Goal: Task Accomplishment & Management: Use online tool/utility

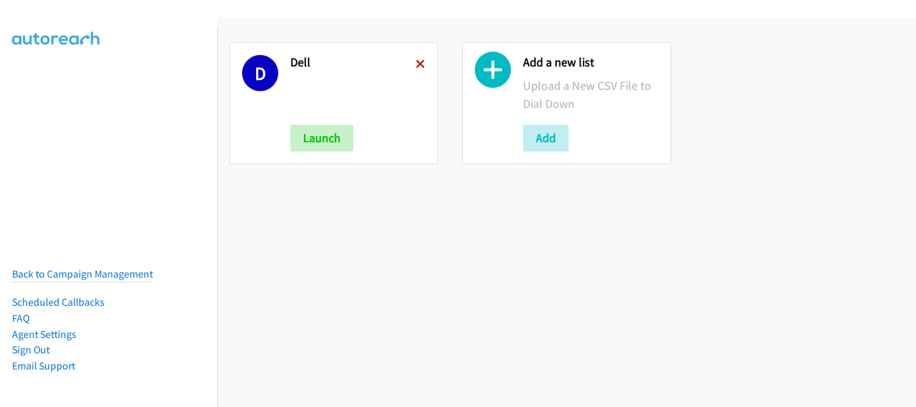
click at [418, 60] on icon at bounding box center [420, 64] width 9 height 9
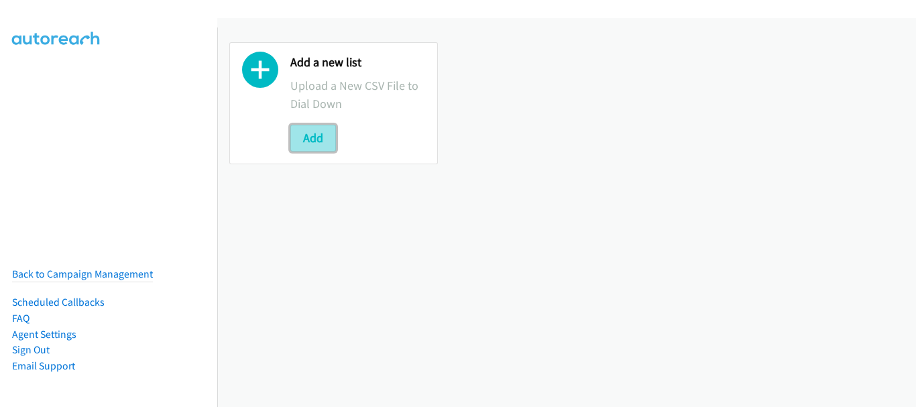
click at [298, 145] on button "Add" at bounding box center [313, 138] width 46 height 27
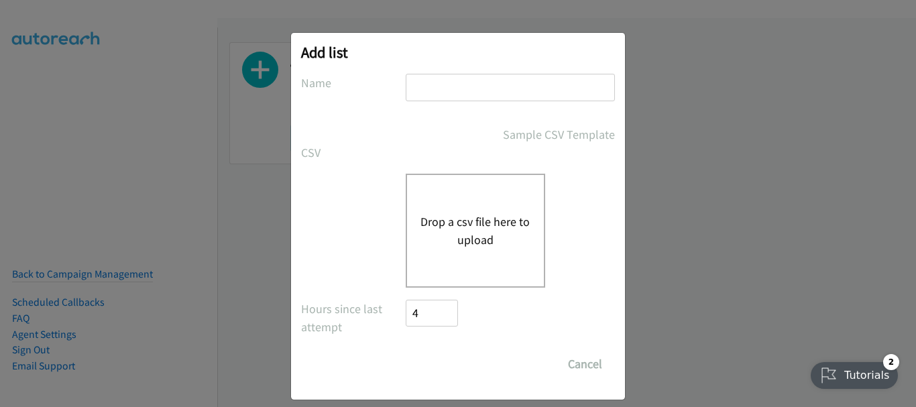
click at [438, 78] on input "text" at bounding box center [510, 87] width 209 height 27
type input "dell"
click at [463, 249] on div "Drop a csv file here to upload" at bounding box center [475, 231] width 139 height 114
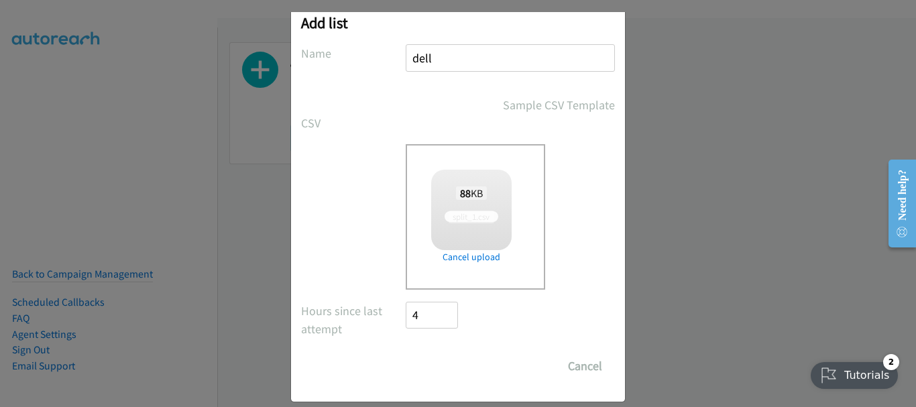
scroll to position [45, 0]
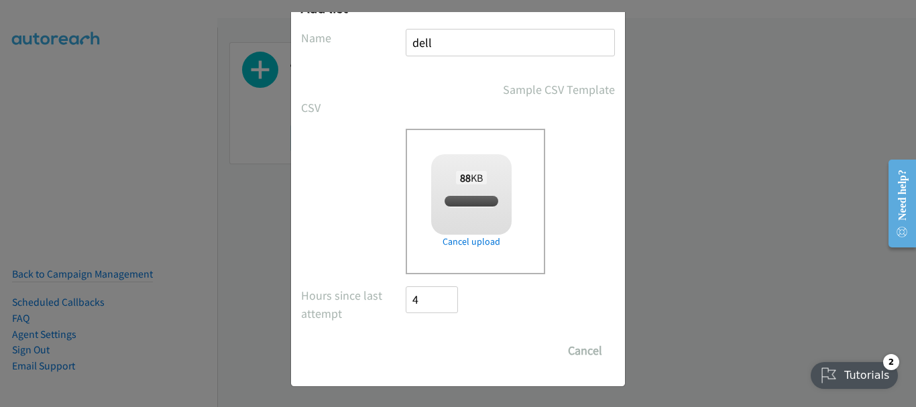
checkbox input "true"
click at [432, 358] on input "Save List" at bounding box center [441, 350] width 70 height 27
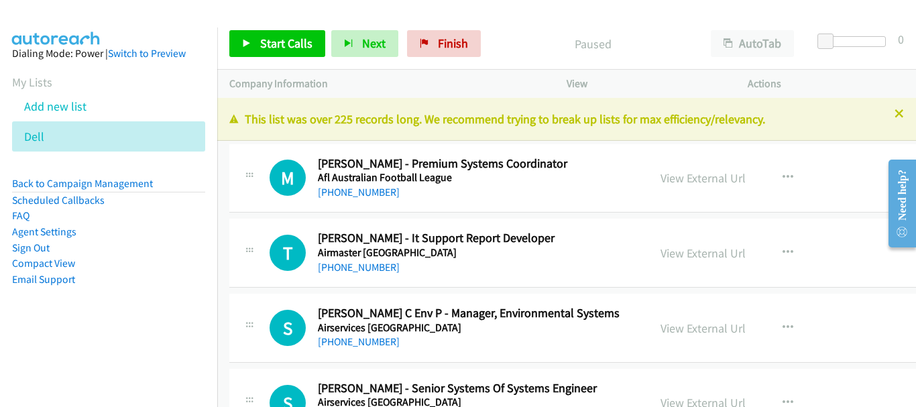
click at [874, 280] on div "T Callback Scheduled [PERSON_NAME] - It Support Report Developer Airmaster [GEO…" at bounding box center [624, 253] width 790 height 69
click at [539, 257] on h5 "Airmaster [GEOGRAPHIC_DATA]" at bounding box center [476, 252] width 316 height 13
click at [553, 257] on h5 "Airmaster [GEOGRAPHIC_DATA]" at bounding box center [476, 252] width 316 height 13
click at [282, 34] on link "Start Calls" at bounding box center [277, 43] width 96 height 27
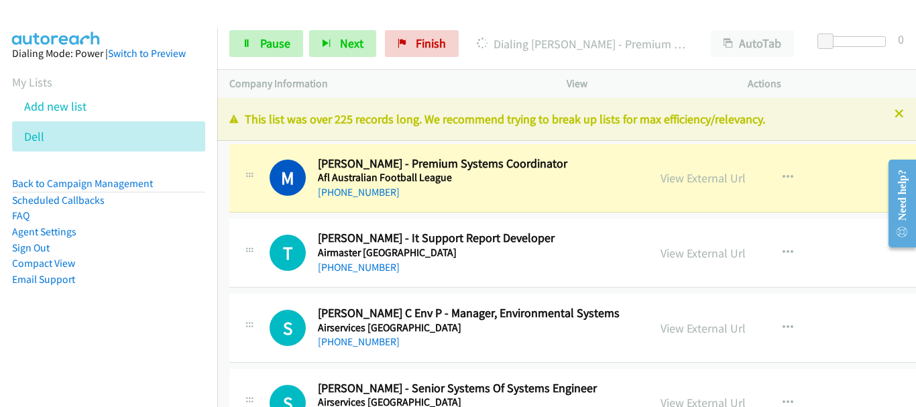
click at [862, 243] on div "T Callback Scheduled [PERSON_NAME] - It Support Report Developer Airmaster [GEO…" at bounding box center [624, 253] width 790 height 69
click at [457, 225] on div "T Callback Scheduled [PERSON_NAME] - It Support Report Developer Airmaster [GEO…" at bounding box center [624, 253] width 790 height 69
drag, startPoint x: 496, startPoint y: 199, endPoint x: 689, endPoint y: 183, distance: 193.1
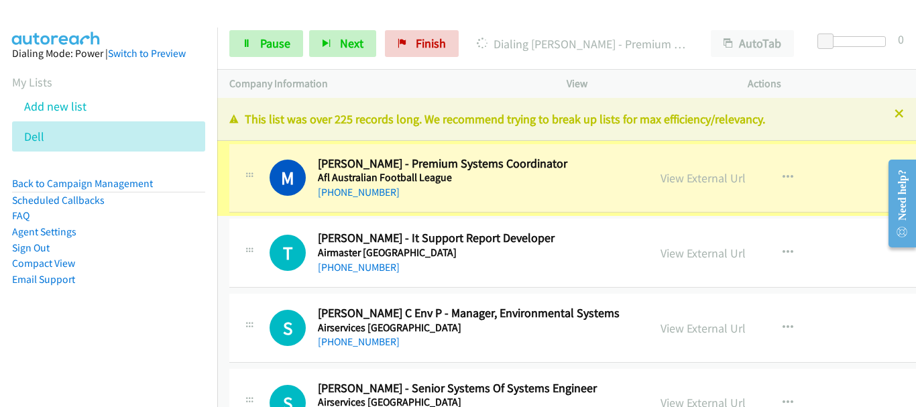
click at [689, 183] on link "View External Url" at bounding box center [702, 177] width 85 height 15
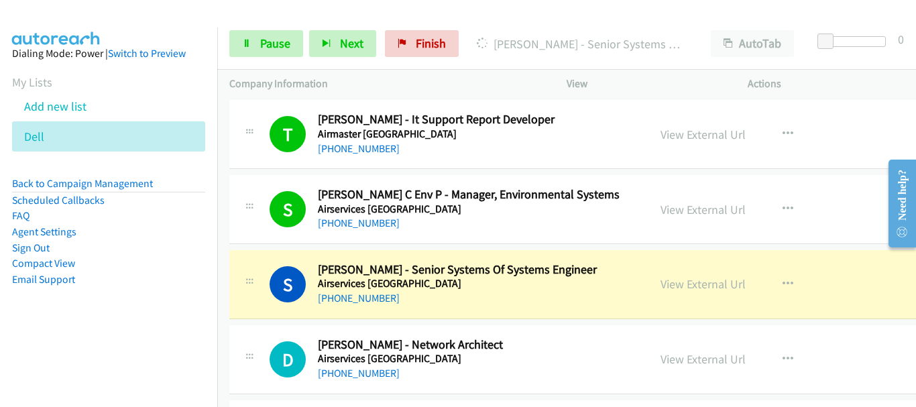
scroll to position [201, 0]
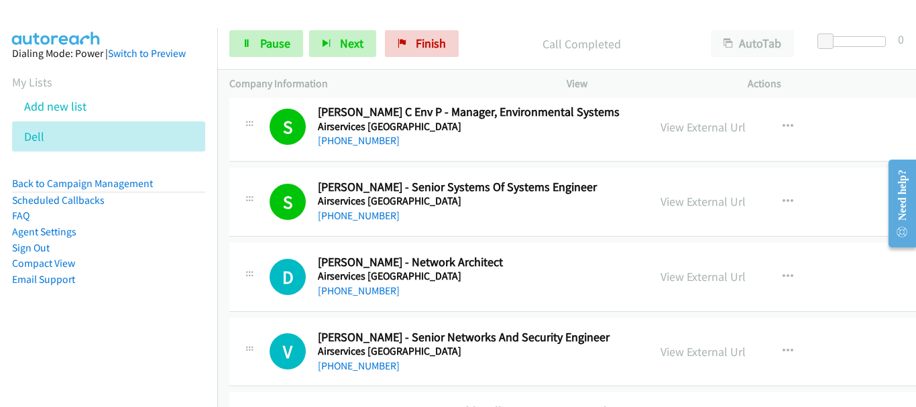
click at [523, 276] on h5 "Airservices [GEOGRAPHIC_DATA]" at bounding box center [476, 276] width 316 height 13
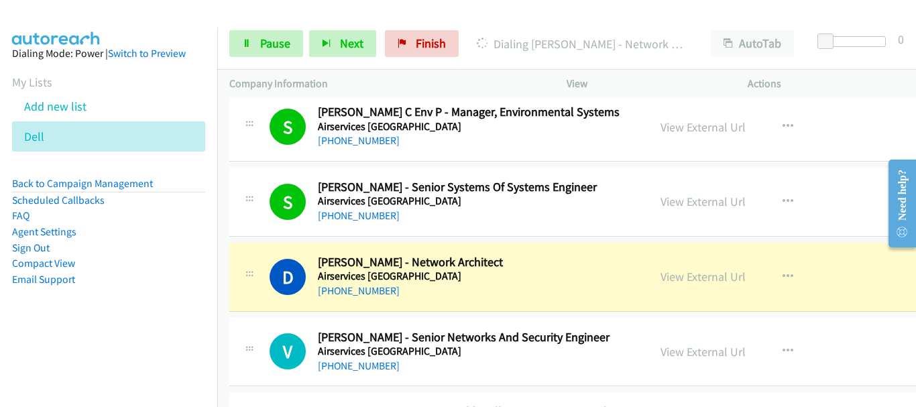
click at [525, 297] on div "[PHONE_NUMBER]" at bounding box center [476, 291] width 316 height 16
click at [521, 293] on div "[PHONE_NUMBER]" at bounding box center [476, 291] width 316 height 16
click at [521, 292] on div "[PHONE_NUMBER]" at bounding box center [476, 291] width 316 height 16
click at [514, 294] on div "[PHONE_NUMBER]" at bounding box center [476, 291] width 316 height 16
click at [484, 296] on div "[PHONE_NUMBER]" at bounding box center [476, 291] width 316 height 16
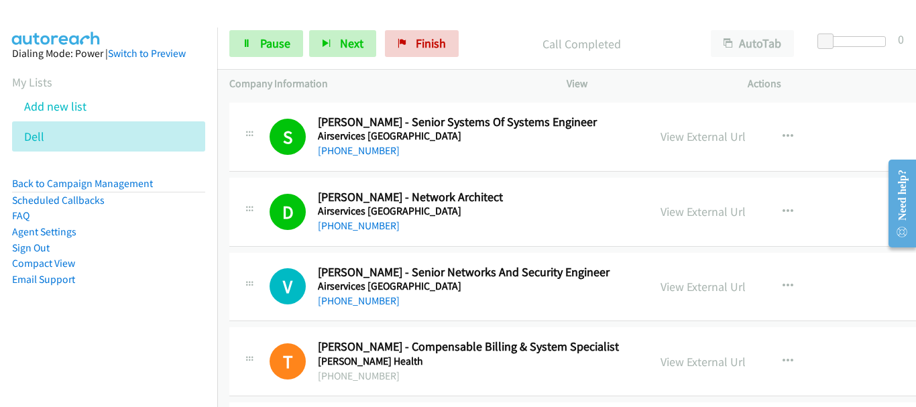
scroll to position [335, 0]
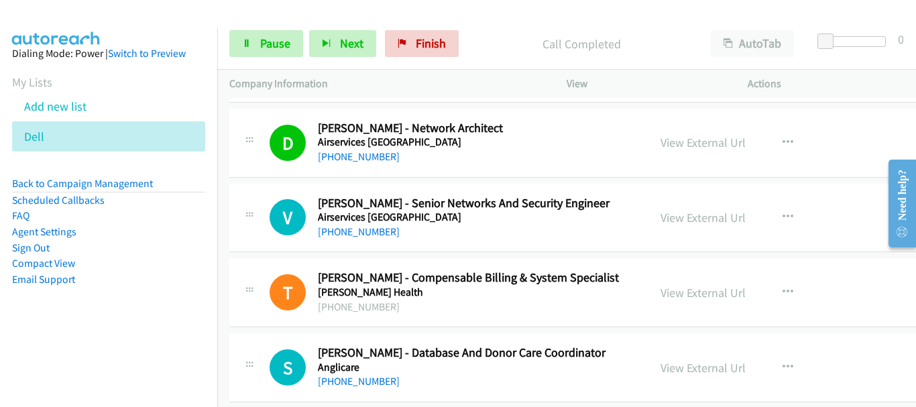
click at [463, 219] on h5 "Airservices [GEOGRAPHIC_DATA]" at bounding box center [476, 217] width 316 height 13
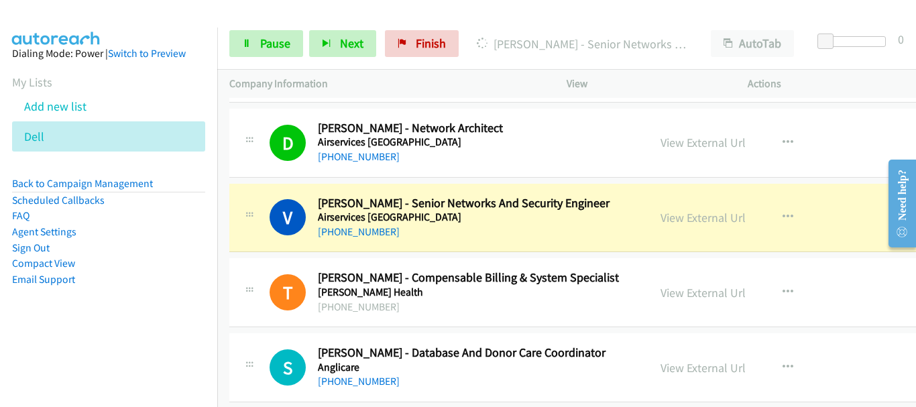
drag, startPoint x: 481, startPoint y: 249, endPoint x: 474, endPoint y: 239, distance: 13.0
click at [474, 239] on div "[PHONE_NUMBER]" at bounding box center [476, 232] width 316 height 16
click at [498, 239] on div "[PHONE_NUMBER]" at bounding box center [476, 232] width 316 height 16
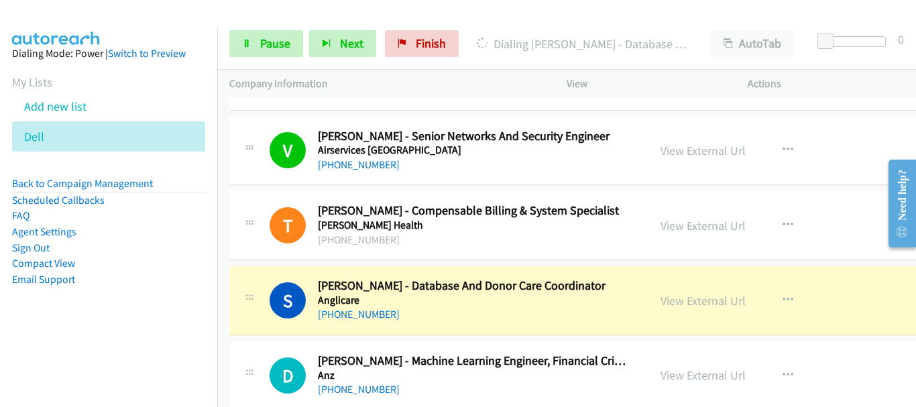
scroll to position [469, 0]
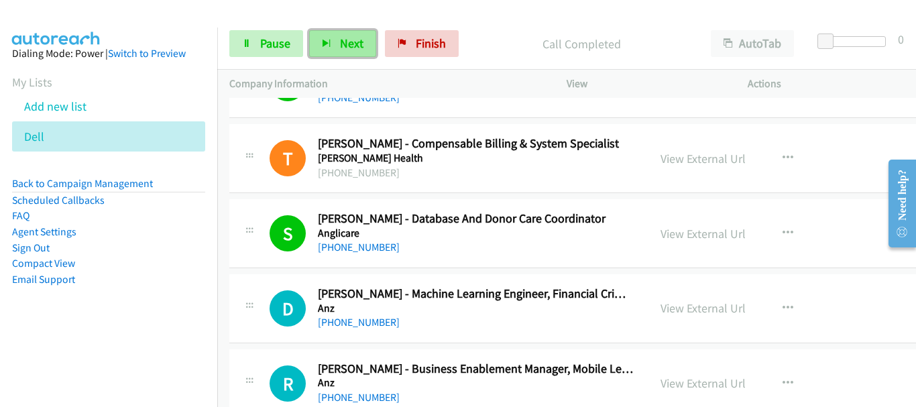
click at [353, 43] on span "Next" at bounding box center [351, 43] width 23 height 15
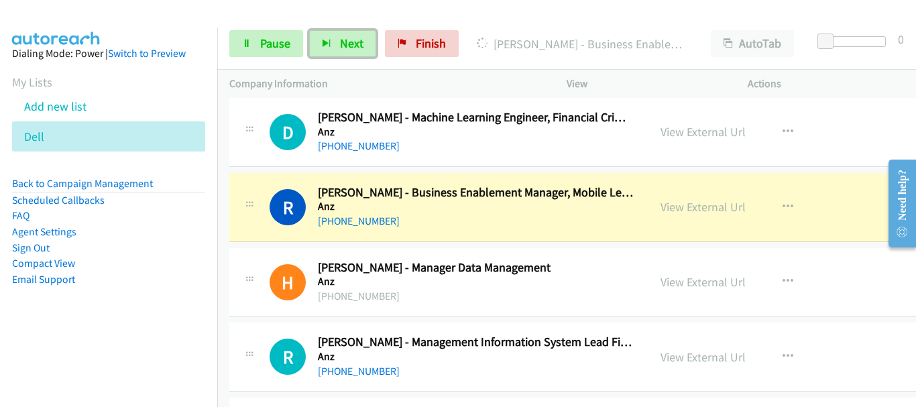
scroll to position [670, 0]
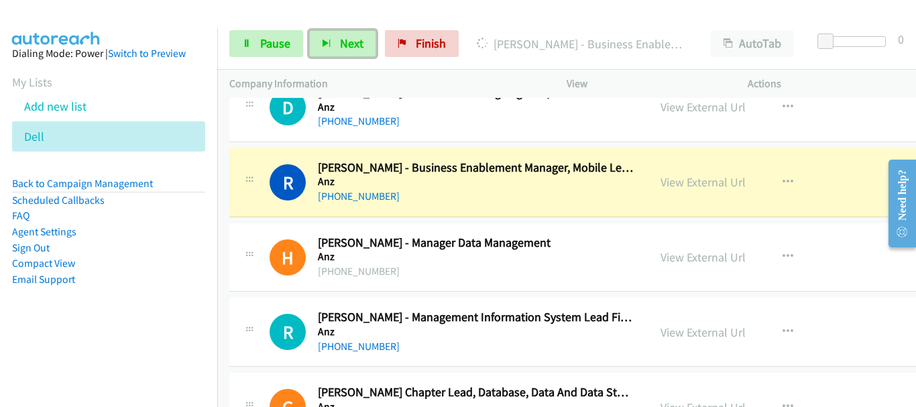
click at [479, 249] on h2 "[PERSON_NAME] - Manager Data Management" at bounding box center [476, 242] width 316 height 15
click at [501, 290] on div "H Callback Scheduled [PERSON_NAME] - Manager Data Management Anz [GEOGRAPHIC_DA…" at bounding box center [624, 257] width 790 height 69
click at [502, 267] on div "[PHONE_NUMBER]" at bounding box center [476, 271] width 316 height 16
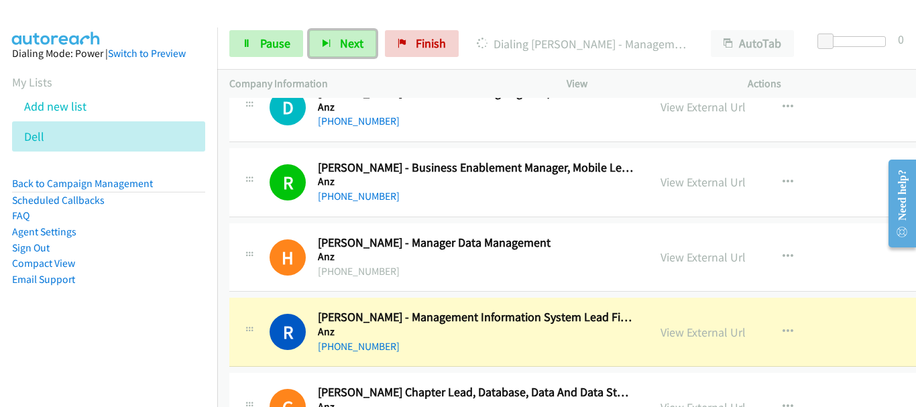
click at [532, 278] on div "[PHONE_NUMBER]" at bounding box center [476, 271] width 316 height 16
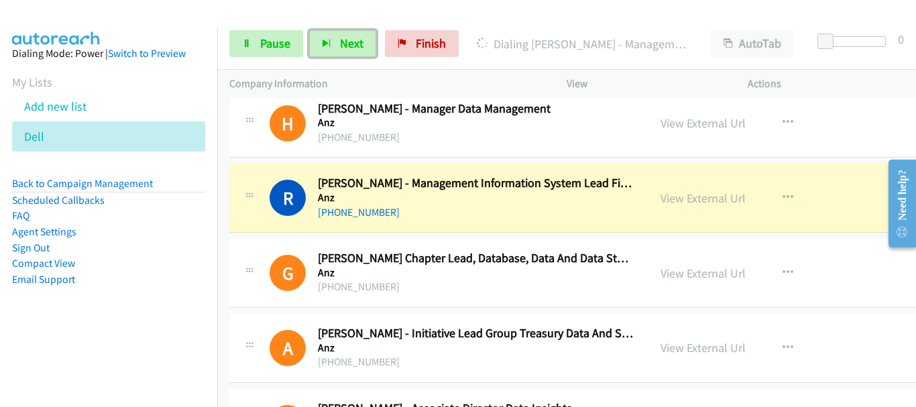
scroll to position [872, 0]
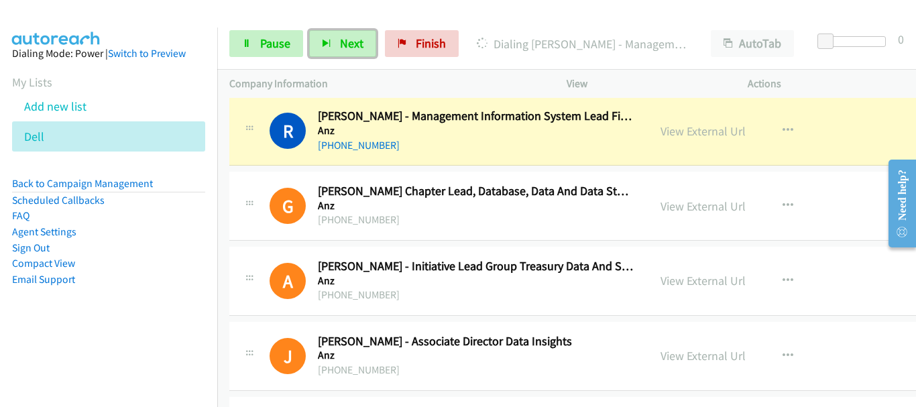
click at [522, 208] on h5 "Anz" at bounding box center [476, 205] width 316 height 13
click at [529, 274] on h5 "Anz" at bounding box center [476, 280] width 316 height 13
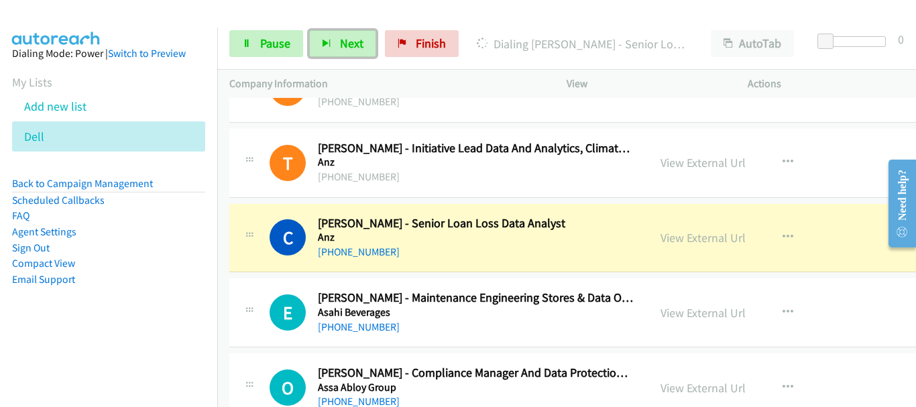
scroll to position [1207, 0]
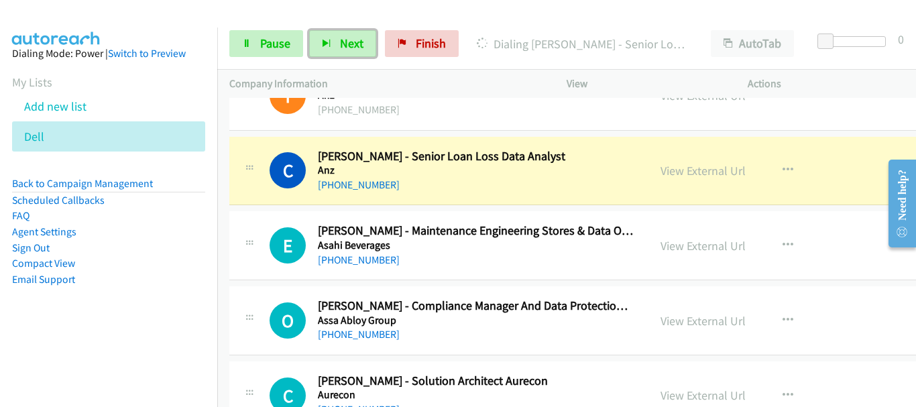
click at [495, 242] on h5 "Asahi Beverages" at bounding box center [476, 245] width 316 height 13
click at [495, 256] on div "[PHONE_NUMBER]" at bounding box center [476, 260] width 316 height 16
click at [505, 243] on h5 "Asahi Beverages" at bounding box center [476, 245] width 316 height 13
drag, startPoint x: 504, startPoint y: 287, endPoint x: 512, endPoint y: 186, distance: 101.5
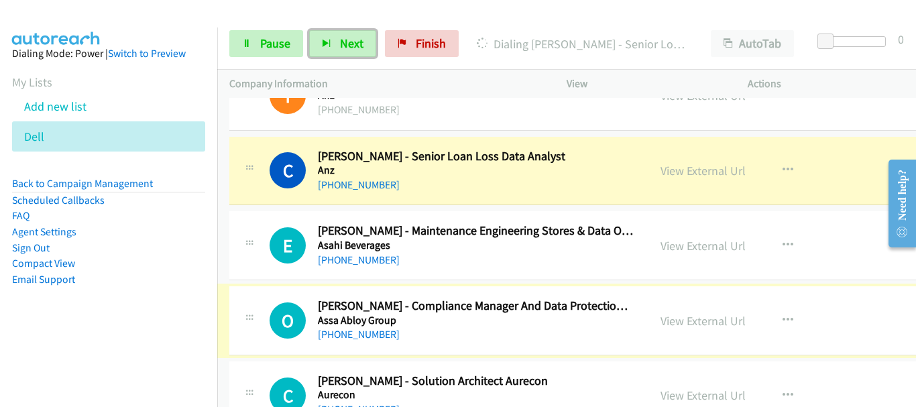
drag, startPoint x: 513, startPoint y: 240, endPoint x: 536, endPoint y: 167, distance: 76.7
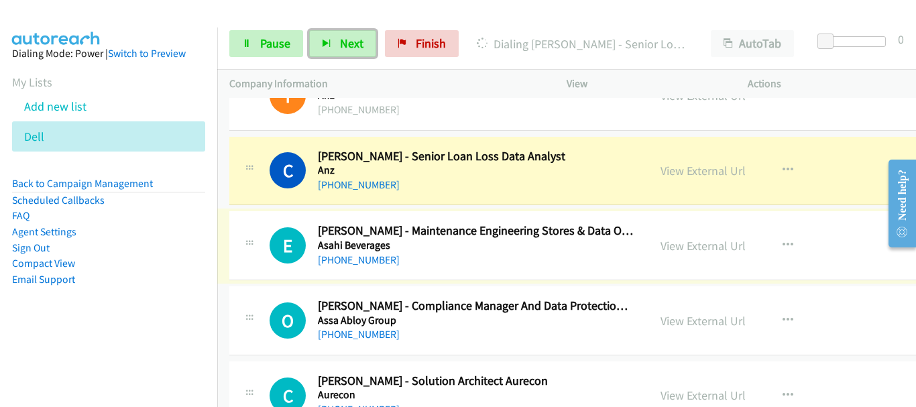
click at [540, 249] on h5 "Asahi Beverages" at bounding box center [476, 245] width 316 height 13
click at [555, 180] on div "[PHONE_NUMBER]" at bounding box center [476, 185] width 316 height 16
click at [554, 250] on h5 "Asahi Beverages" at bounding box center [476, 245] width 316 height 13
click at [553, 250] on h5 "Asahi Beverages" at bounding box center [476, 245] width 316 height 13
click at [578, 190] on div "[PHONE_NUMBER]" at bounding box center [476, 185] width 316 height 16
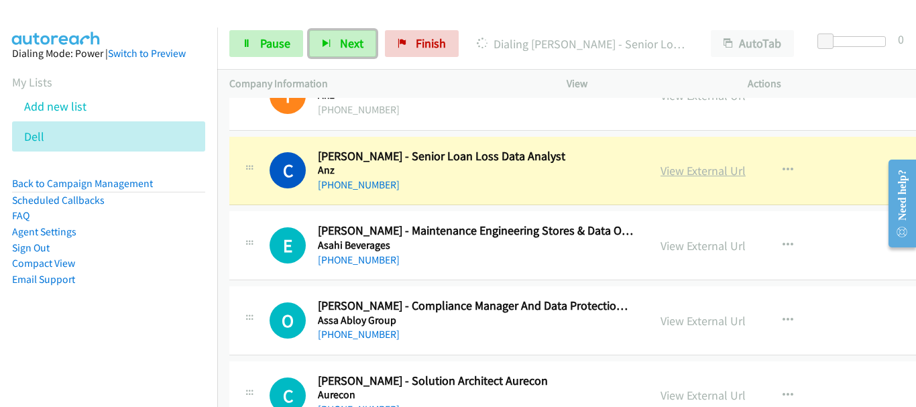
click at [681, 172] on link "View External Url" at bounding box center [702, 170] width 85 height 15
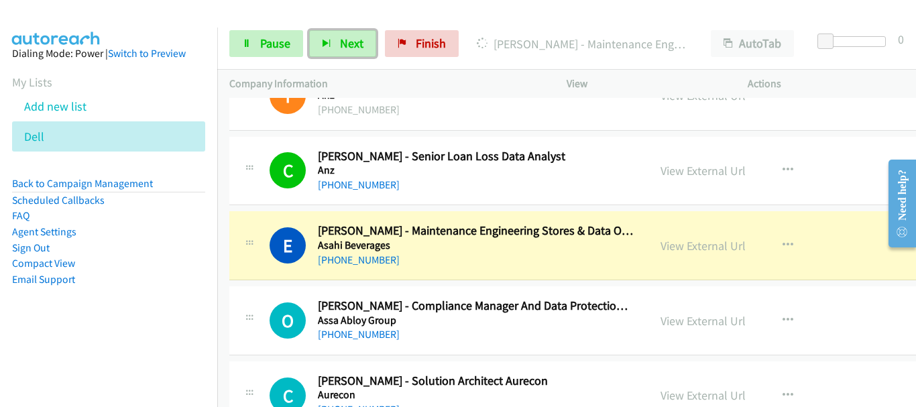
click at [457, 328] on div "[PHONE_NUMBER]" at bounding box center [476, 334] width 316 height 16
click at [666, 247] on link "View External Url" at bounding box center [702, 245] width 85 height 15
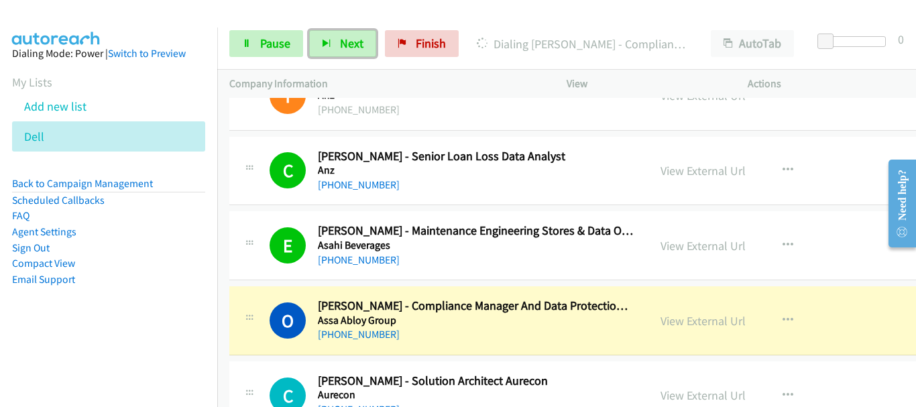
scroll to position [1341, 0]
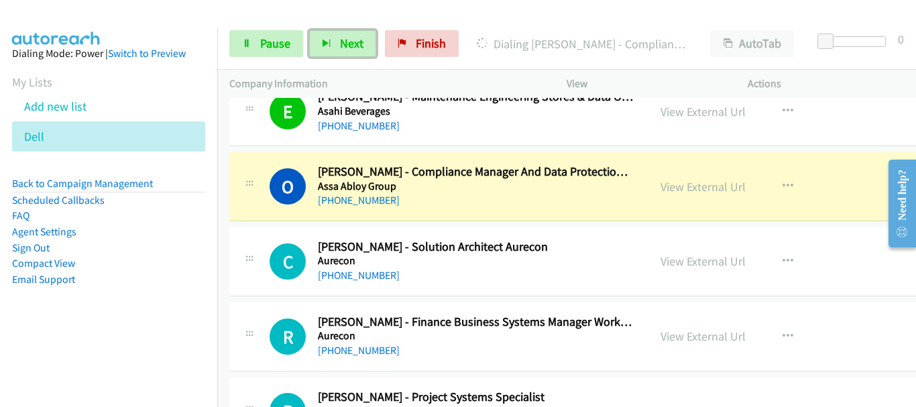
click at [444, 267] on div "[PHONE_NUMBER]" at bounding box center [476, 275] width 316 height 16
drag, startPoint x: 466, startPoint y: 282, endPoint x: 853, endPoint y: 25, distance: 465.2
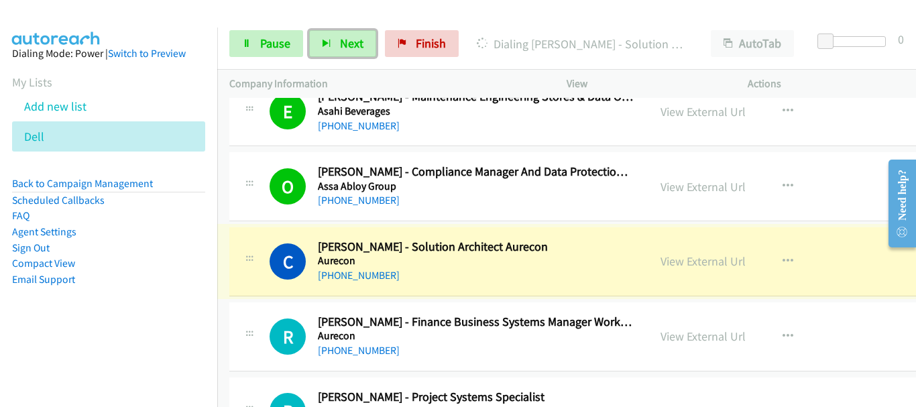
click at [482, 292] on div "C Callback Scheduled [PERSON_NAME] - Solution Architect Aurecon Aurecon [GEOGRA…" at bounding box center [624, 261] width 790 height 69
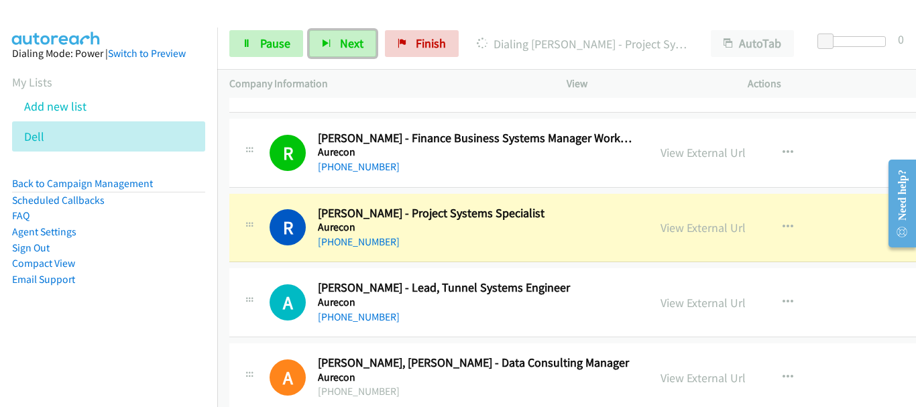
scroll to position [1542, 0]
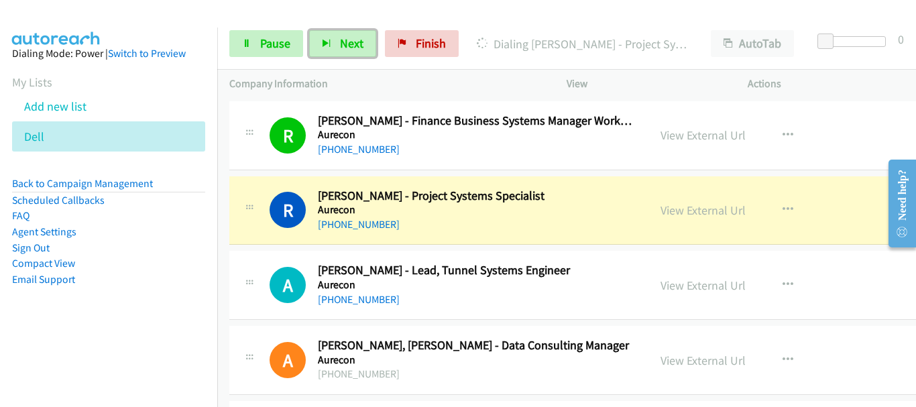
drag, startPoint x: 361, startPoint y: 267, endPoint x: 489, endPoint y: 304, distance: 134.1
click at [496, 314] on div "A Callback Scheduled [PERSON_NAME] - Lead, Tunnel Systems Engineer Aurecon [GEO…" at bounding box center [624, 285] width 790 height 69
click at [491, 308] on div "A Callback Scheduled [PERSON_NAME] - Lead, Tunnel Systems Engineer Aurecon [GEO…" at bounding box center [624, 285] width 790 height 69
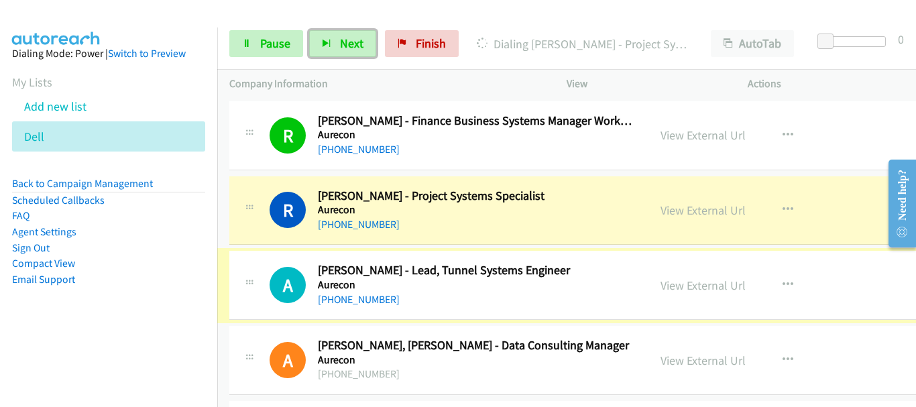
drag, startPoint x: 509, startPoint y: 235, endPoint x: 865, endPoint y: 22, distance: 415.5
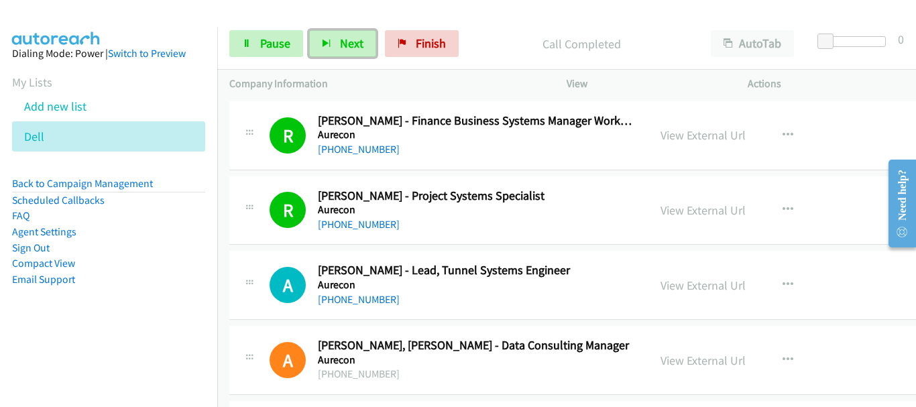
scroll to position [1609, 0]
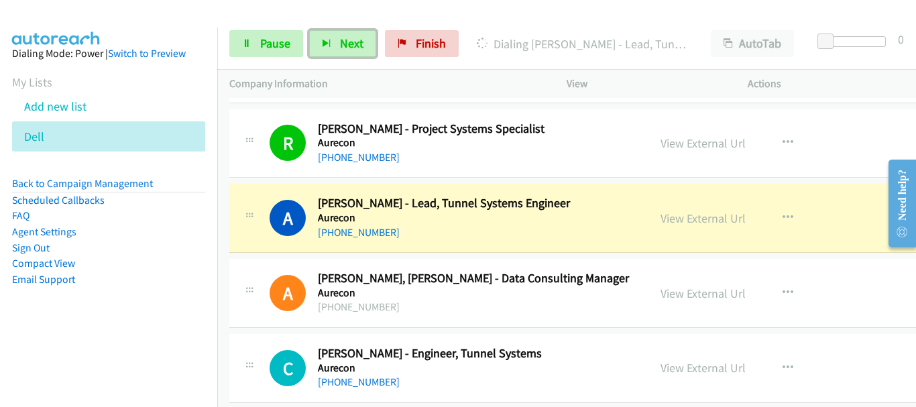
click at [488, 308] on div "[PHONE_NUMBER]" at bounding box center [476, 307] width 316 height 16
click at [494, 314] on div "[PHONE_NUMBER]" at bounding box center [476, 307] width 316 height 16
click at [503, 310] on div "[PHONE_NUMBER]" at bounding box center [476, 307] width 316 height 16
click at [473, 249] on div "A Callback Scheduled [PERSON_NAME] - Lead, Tunnel Systems Engineer Aurecon [GEO…" at bounding box center [624, 218] width 790 height 69
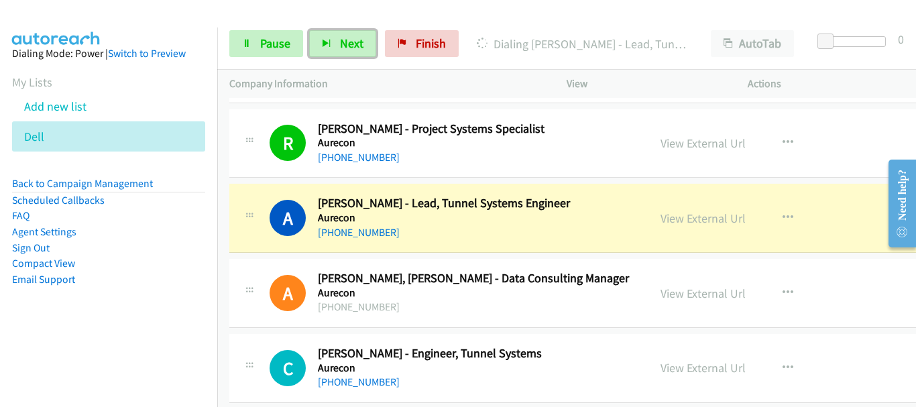
click at [450, 247] on div "A Callback Scheduled [PERSON_NAME] - Lead, Tunnel Systems Engineer Aurecon [GEO…" at bounding box center [624, 218] width 790 height 69
click at [457, 330] on td "A Callback Scheduled [PERSON_NAME], [PERSON_NAME] - Data Consulting Manager Aur…" at bounding box center [624, 293] width 814 height 75
click at [474, 265] on div "A Callback Scheduled [PERSON_NAME], [PERSON_NAME] - Data Consulting Manager Aur…" at bounding box center [624, 293] width 790 height 69
click at [481, 320] on div "A Callback Scheduled [PERSON_NAME], [PERSON_NAME] - Data Consulting Manager Aur…" at bounding box center [624, 293] width 790 height 69
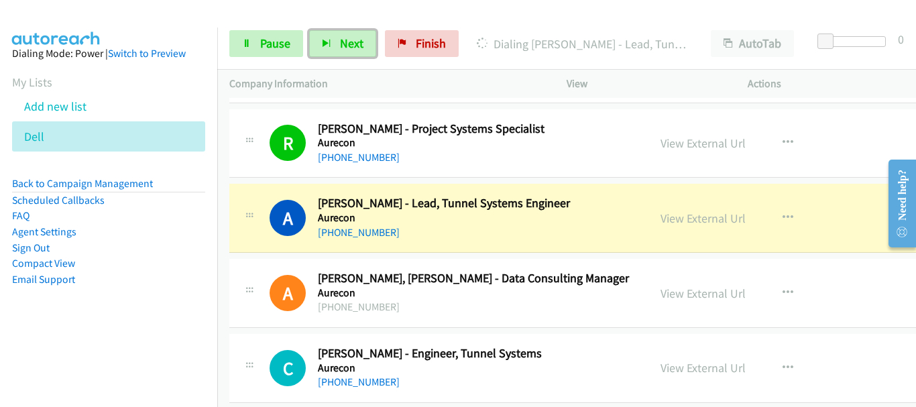
click at [481, 297] on h5 "Aurecon" at bounding box center [476, 292] width 316 height 13
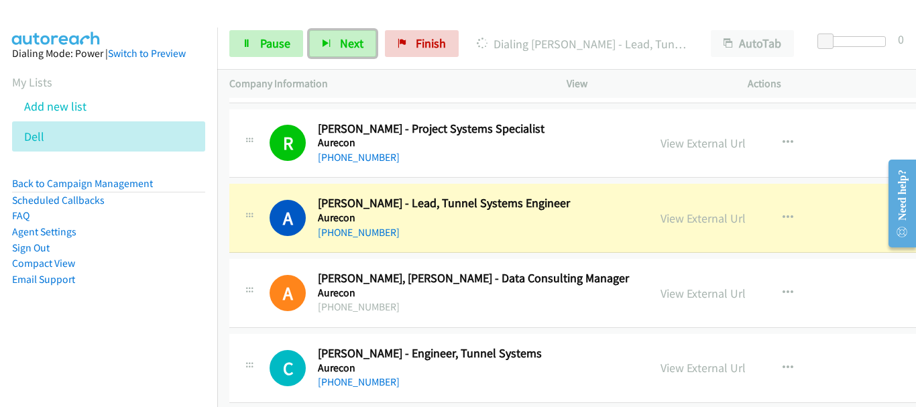
click at [466, 232] on div "[PHONE_NUMBER]" at bounding box center [476, 233] width 316 height 16
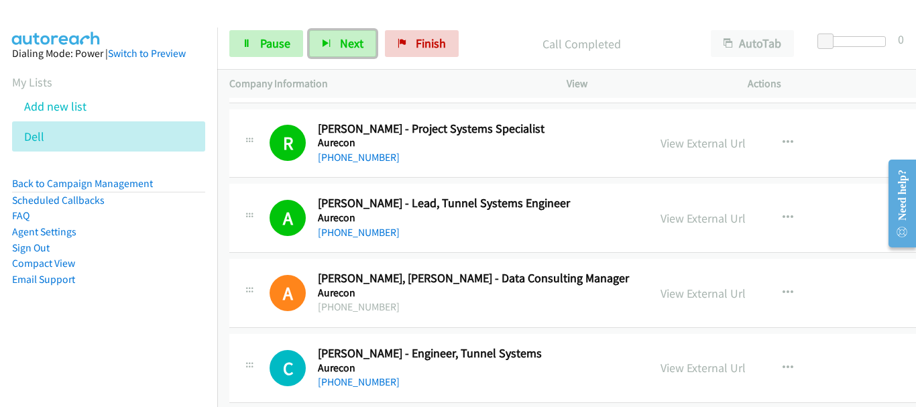
click at [455, 293] on h5 "Aurecon" at bounding box center [476, 292] width 316 height 13
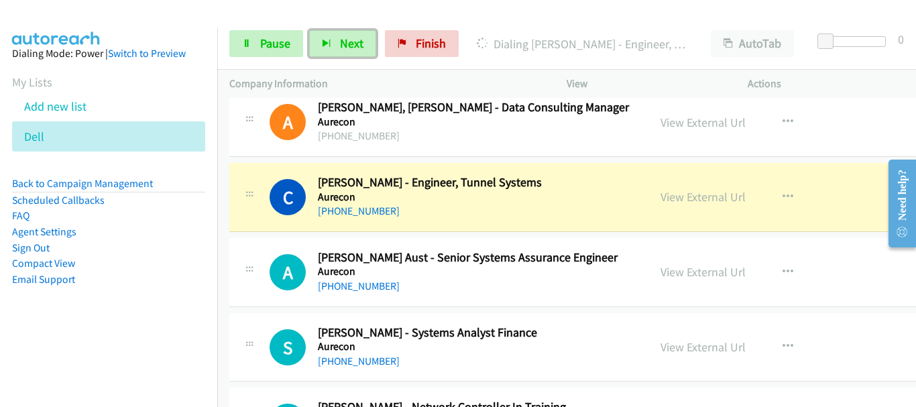
scroll to position [1810, 0]
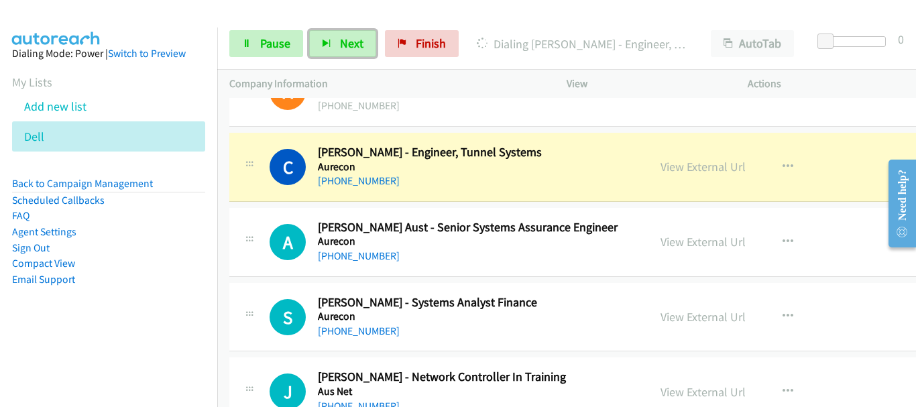
click at [491, 257] on div "[PHONE_NUMBER]" at bounding box center [476, 256] width 316 height 16
click at [498, 261] on div "[PHONE_NUMBER]" at bounding box center [476, 256] width 316 height 16
click at [499, 241] on h5 "Aurecon" at bounding box center [476, 241] width 316 height 13
click at [503, 245] on h5 "Aurecon" at bounding box center [476, 241] width 316 height 13
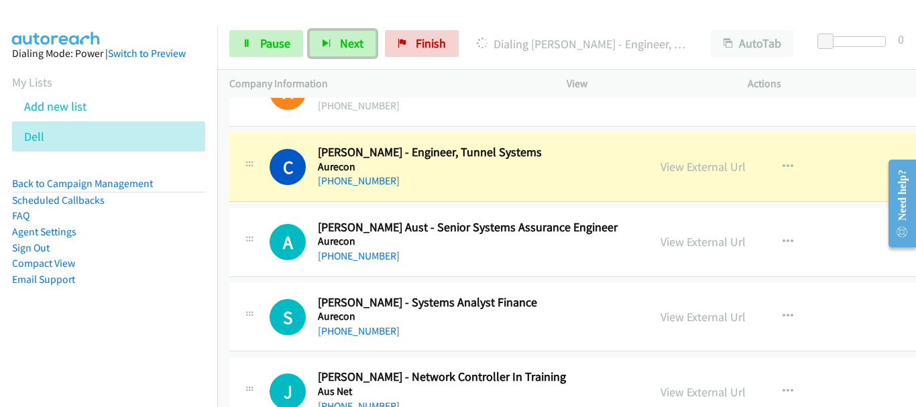
click at [564, 246] on h5 "Aurecon" at bounding box center [476, 241] width 316 height 13
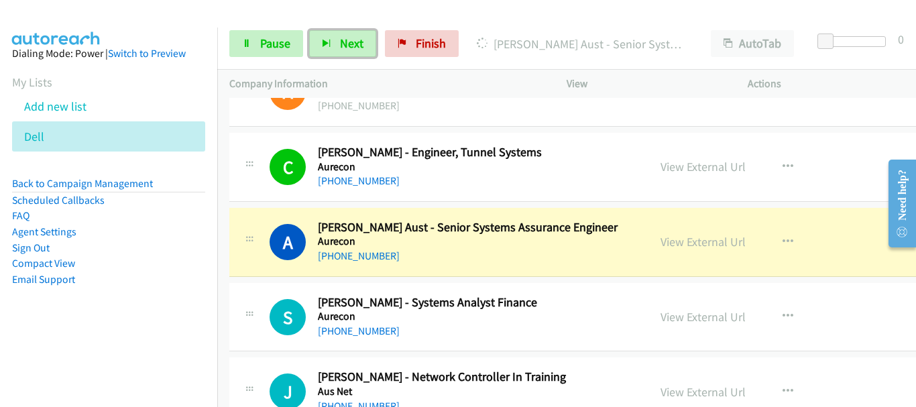
click at [501, 262] on div "[PHONE_NUMBER]" at bounding box center [476, 256] width 316 height 16
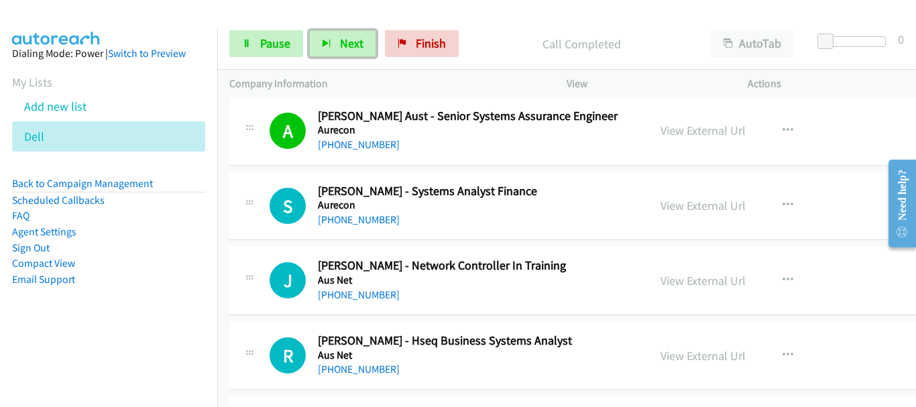
scroll to position [1944, 0]
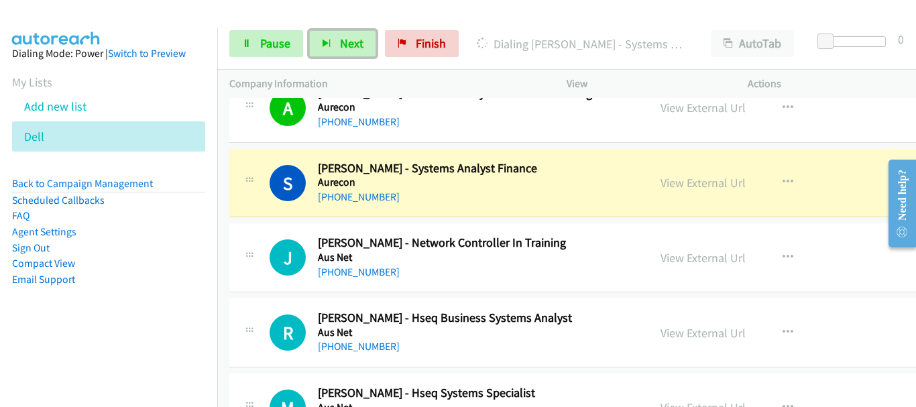
click at [464, 240] on h2 "[PERSON_NAME] - Network Controller In Training" at bounding box center [476, 242] width 316 height 15
click at [469, 247] on h2 "[PERSON_NAME] - Network Controller In Training" at bounding box center [476, 242] width 316 height 15
click at [527, 182] on h5 "Aurecon" at bounding box center [476, 182] width 316 height 13
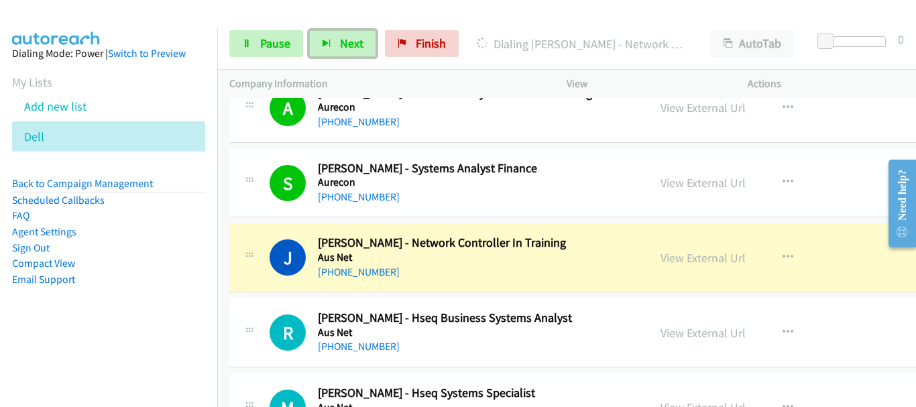
click at [531, 280] on div "[PHONE_NUMBER]" at bounding box center [476, 272] width 316 height 16
click at [446, 318] on h2 "[PERSON_NAME] - Hseq Business Systems Analyst" at bounding box center [476, 317] width 316 height 15
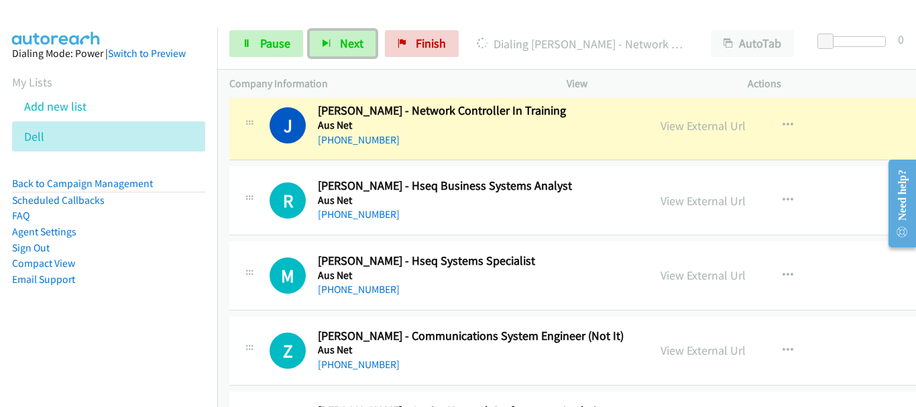
scroll to position [2078, 0]
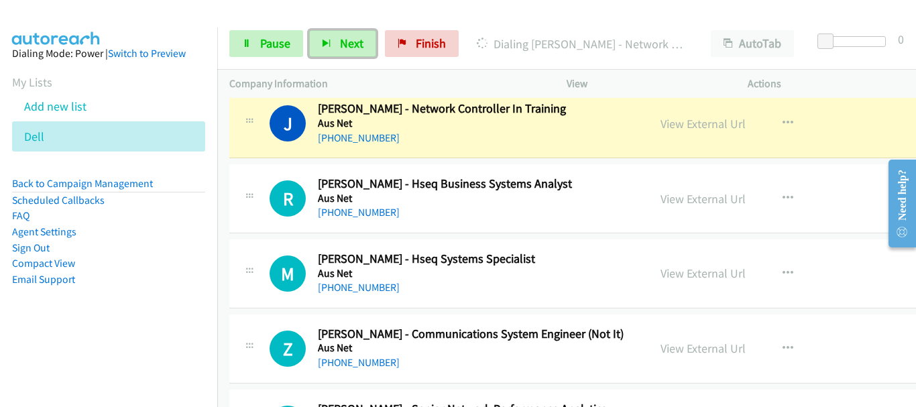
click at [468, 192] on h5 "Aus Net" at bounding box center [476, 198] width 316 height 13
click at [489, 210] on div "[PHONE_NUMBER]" at bounding box center [476, 212] width 316 height 16
click at [489, 240] on div "M Callback Scheduled [PERSON_NAME] - Hseq Systems Specialist Aus Net [GEOGRAPHI…" at bounding box center [624, 273] width 790 height 69
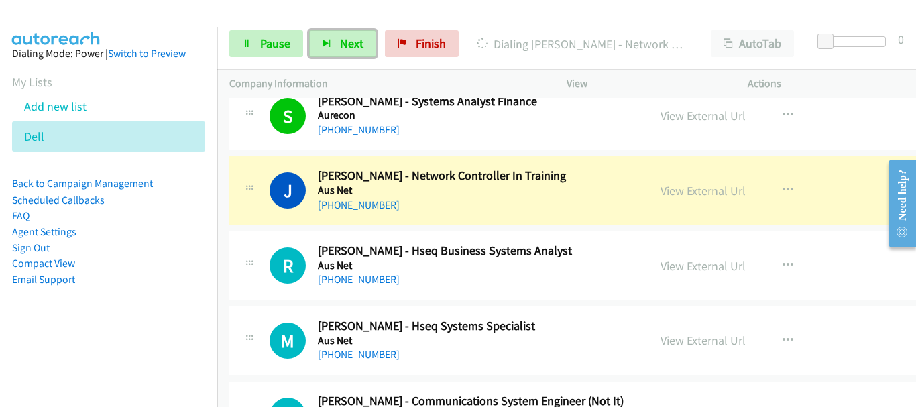
click at [501, 268] on h5 "Aus Net" at bounding box center [476, 265] width 316 height 13
click at [496, 266] on h5 "Aus Net" at bounding box center [476, 265] width 316 height 13
click at [489, 203] on div "[PHONE_NUMBER]" at bounding box center [476, 205] width 316 height 16
click at [489, 283] on div "[PHONE_NUMBER]" at bounding box center [476, 280] width 316 height 16
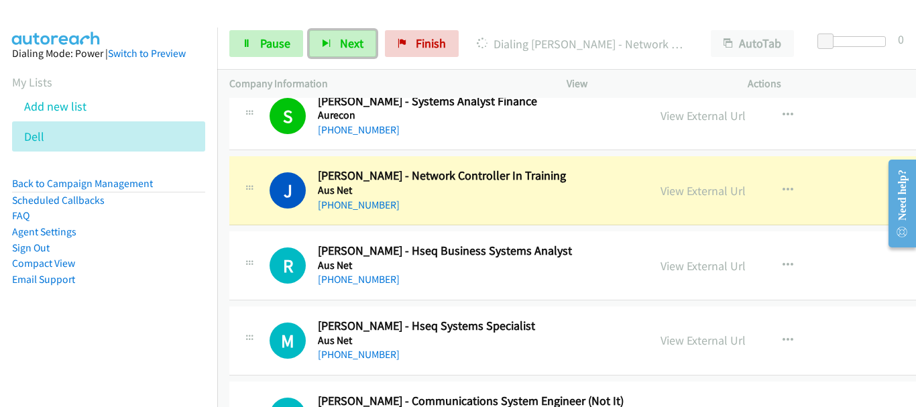
click at [488, 284] on div "[PHONE_NUMBER]" at bounding box center [476, 280] width 316 height 16
click at [484, 212] on div "[PHONE_NUMBER]" at bounding box center [476, 205] width 316 height 16
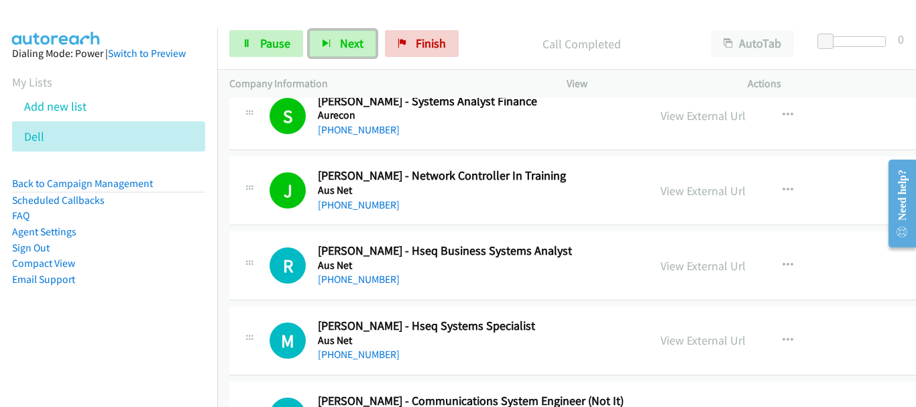
scroll to position [2078, 0]
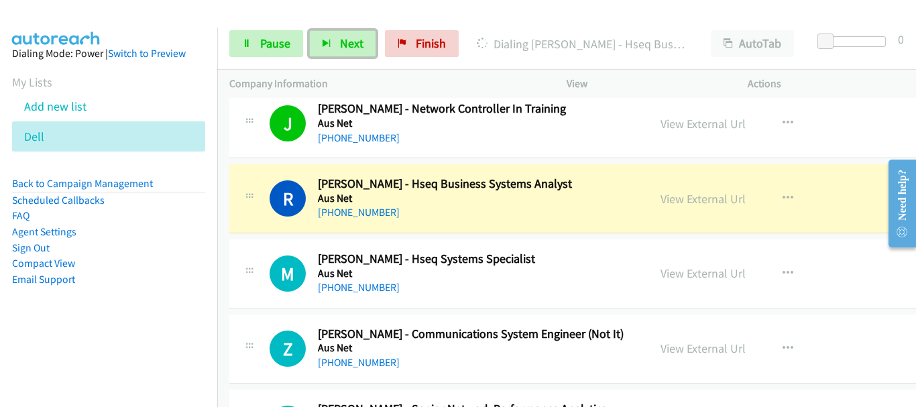
click at [560, 274] on h5 "Aus Net" at bounding box center [476, 273] width 316 height 13
click at [575, 256] on h2 "[PERSON_NAME] - Hseq Systems Specialist" at bounding box center [476, 258] width 316 height 15
click at [481, 279] on h5 "Aus Net" at bounding box center [476, 273] width 316 height 13
click at [501, 273] on h5 "Aus Net" at bounding box center [476, 273] width 316 height 13
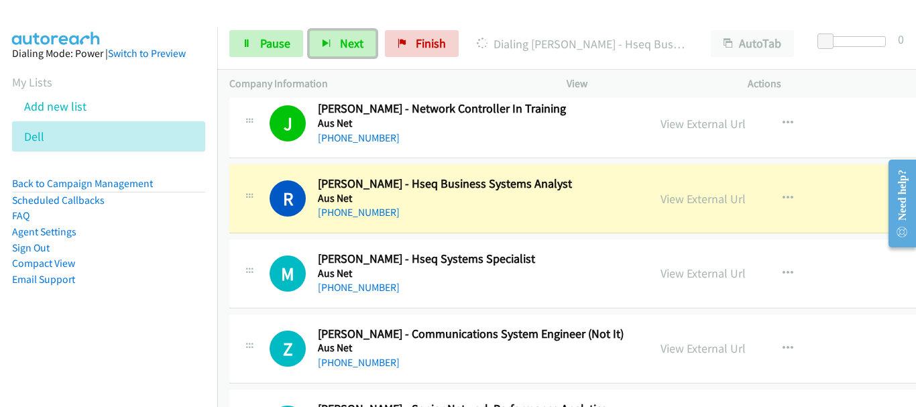
click at [500, 272] on h5 "Aus Net" at bounding box center [476, 273] width 316 height 13
click at [539, 257] on h2 "[PERSON_NAME] - Hseq Systems Specialist" at bounding box center [476, 258] width 316 height 15
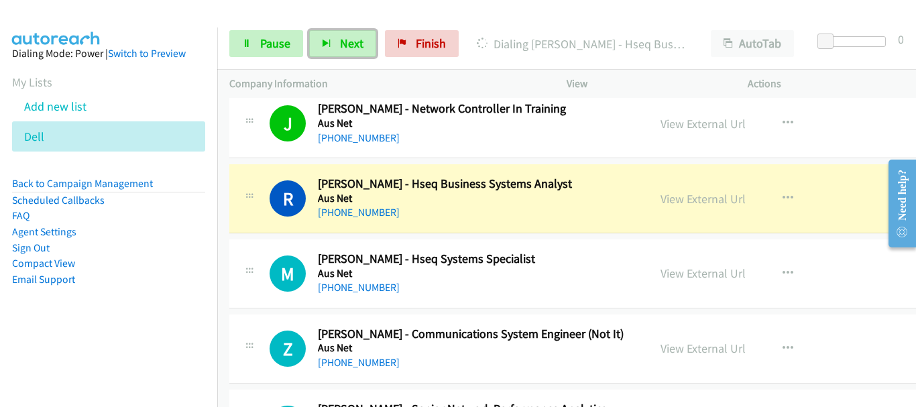
click at [540, 230] on div "R Callback Scheduled [PERSON_NAME] - Hseq Business Systems Analyst Aus Net [GEO…" at bounding box center [624, 198] width 790 height 69
click at [546, 210] on div "[PHONE_NUMBER]" at bounding box center [476, 212] width 316 height 16
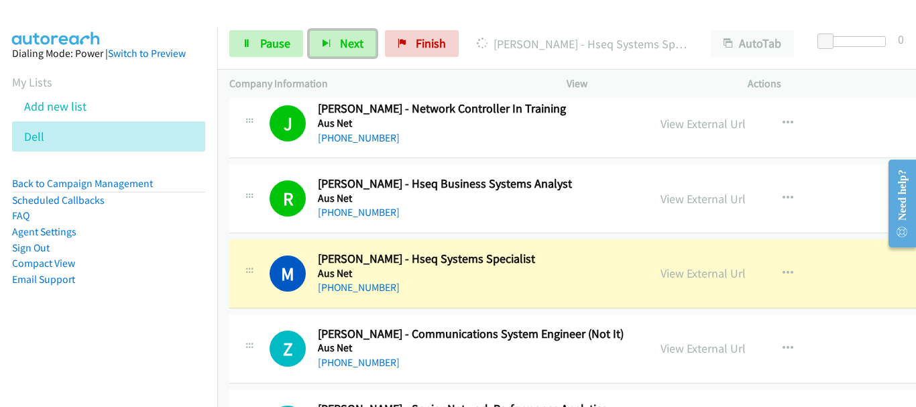
click at [454, 298] on div "M Callback Scheduled [PERSON_NAME] - Hseq Systems Specialist Aus Net [GEOGRAPHI…" at bounding box center [624, 273] width 790 height 69
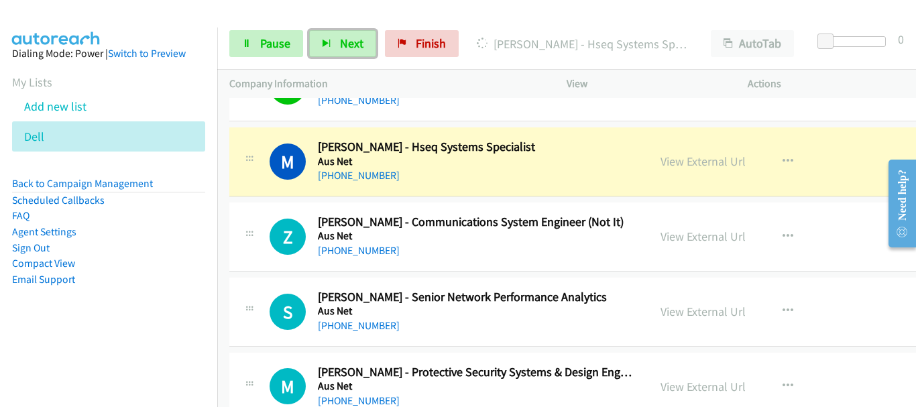
scroll to position [2212, 0]
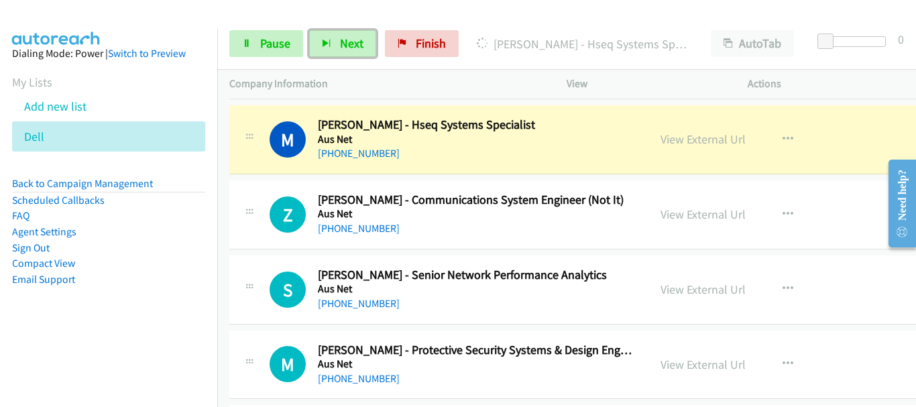
click at [451, 241] on div "Z Callback Scheduled [PERSON_NAME] - Communications System Engineer (Not It) Au…" at bounding box center [624, 214] width 790 height 69
click at [449, 235] on div "[PHONE_NUMBER]" at bounding box center [476, 229] width 316 height 16
click at [459, 238] on div "Z Callback Scheduled [PERSON_NAME] - Communications System Engineer (Not It) Au…" at bounding box center [624, 214] width 790 height 69
click at [460, 238] on div "Z Callback Scheduled [PERSON_NAME] - Communications System Engineer (Not It) Au…" at bounding box center [624, 214] width 790 height 69
drag, startPoint x: 461, startPoint y: 238, endPoint x: 294, endPoint y: 406, distance: 236.5
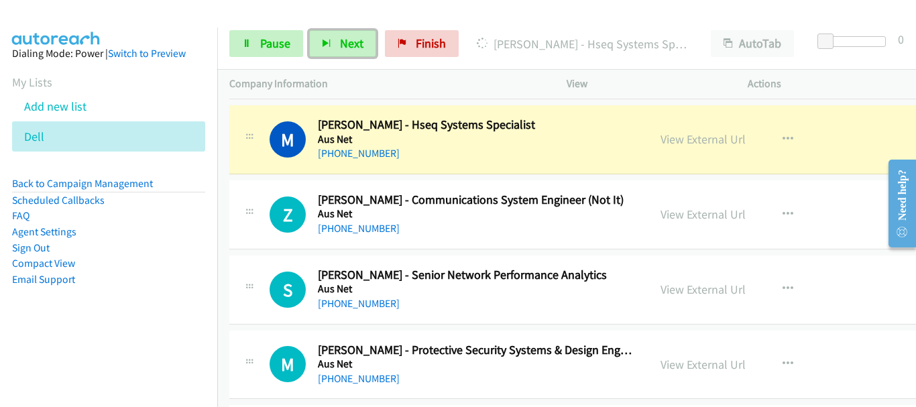
click at [484, 208] on h5 "Aus Net" at bounding box center [476, 213] width 316 height 13
click at [518, 143] on h5 "Aus Net" at bounding box center [476, 139] width 316 height 13
click at [713, 141] on link "View External Url" at bounding box center [702, 138] width 85 height 15
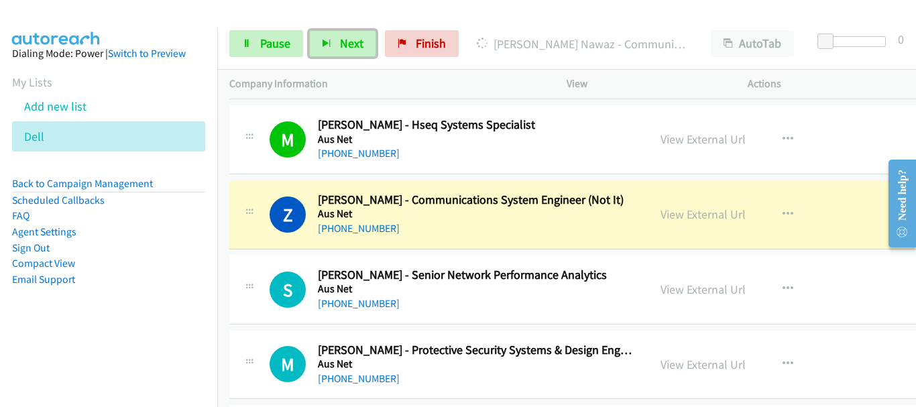
click at [451, 237] on div "Z Callback Scheduled [PERSON_NAME] - Communications System Engineer (Not It) Au…" at bounding box center [624, 214] width 790 height 69
click at [450, 229] on div "[PHONE_NUMBER]" at bounding box center [476, 229] width 316 height 16
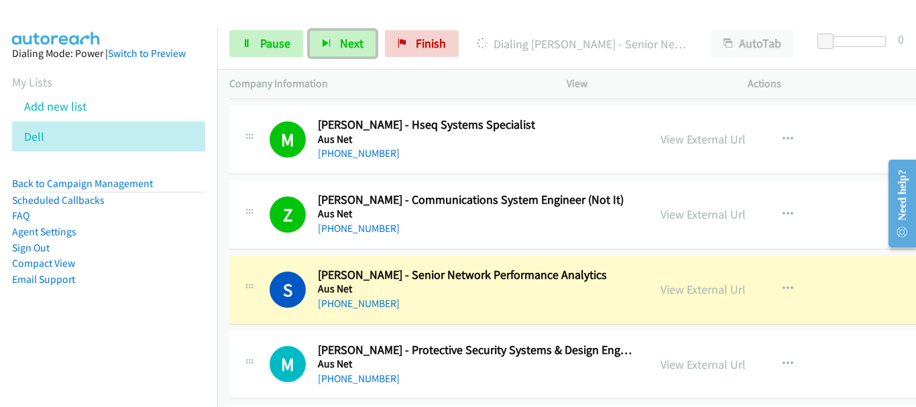
click at [491, 324] on div "S Callback Scheduled [PERSON_NAME] - Senior Network Performance Analytics Aus N…" at bounding box center [624, 289] width 790 height 69
drag, startPoint x: 500, startPoint y: 314, endPoint x: 369, endPoint y: 9, distance: 331.2
drag, startPoint x: 428, startPoint y: 290, endPoint x: 409, endPoint y: 281, distance: 21.3
click at [410, 284] on h5 "Aus Net" at bounding box center [476, 288] width 316 height 13
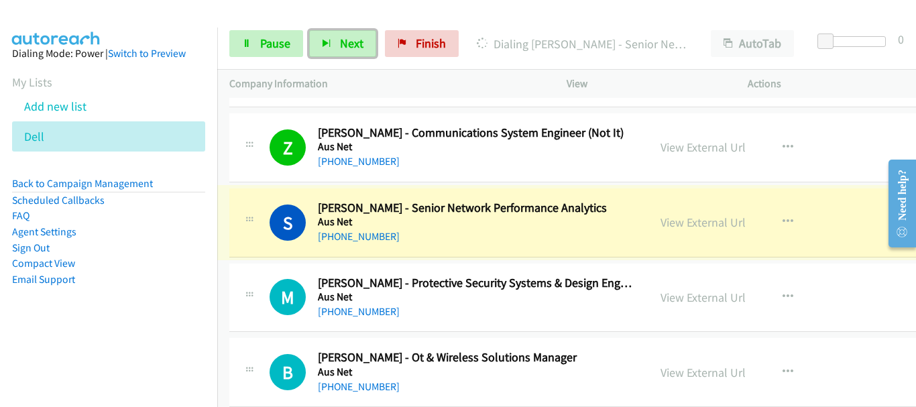
scroll to position [2346, 0]
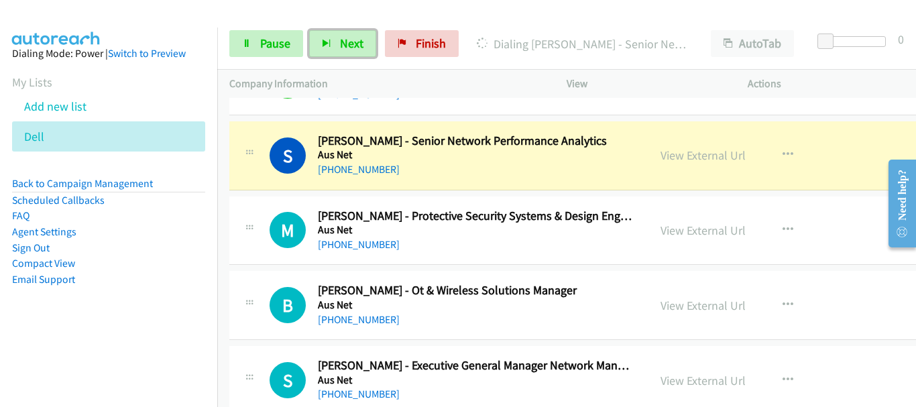
click at [480, 267] on td "M Callback Scheduled [PERSON_NAME] - Protective Security Systems & Design Engin…" at bounding box center [624, 230] width 814 height 75
click at [469, 279] on div "B Callback Scheduled [PERSON_NAME] - Ot & Wireless Solutions Manager Aus Net [G…" at bounding box center [624, 305] width 790 height 69
click at [447, 210] on h2 "[PERSON_NAME] - Protective Security Systems & Design Engineer" at bounding box center [476, 215] width 316 height 15
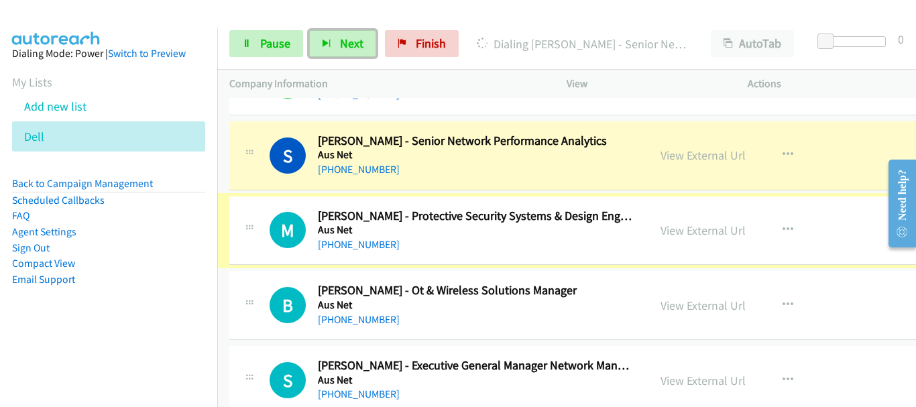
click at [444, 208] on h2 "[PERSON_NAME] - Protective Security Systems & Design Engineer" at bounding box center [476, 215] width 316 height 15
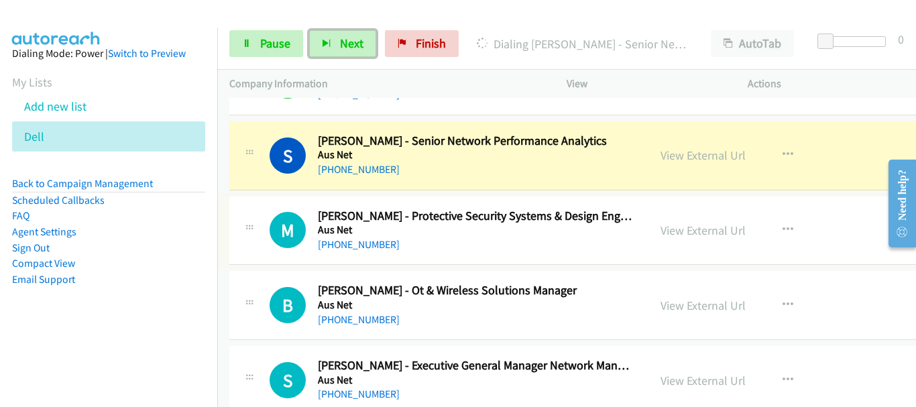
click at [444, 208] on h2 "[PERSON_NAME] - Protective Security Systems & Design Engineer" at bounding box center [476, 215] width 316 height 15
click at [434, 207] on div "M Callback Scheduled [PERSON_NAME] - Protective Security Systems & Design Engin…" at bounding box center [624, 230] width 790 height 69
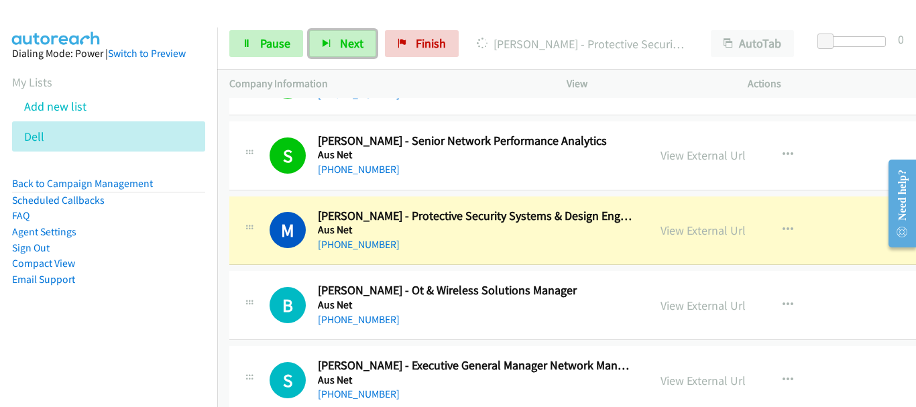
click at [514, 290] on h2 "[PERSON_NAME] - Ot & Wireless Solutions Manager" at bounding box center [476, 290] width 316 height 15
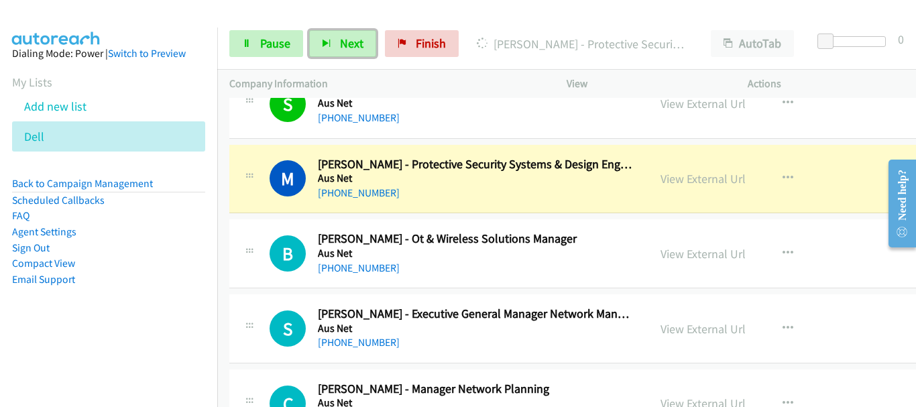
scroll to position [2413, 0]
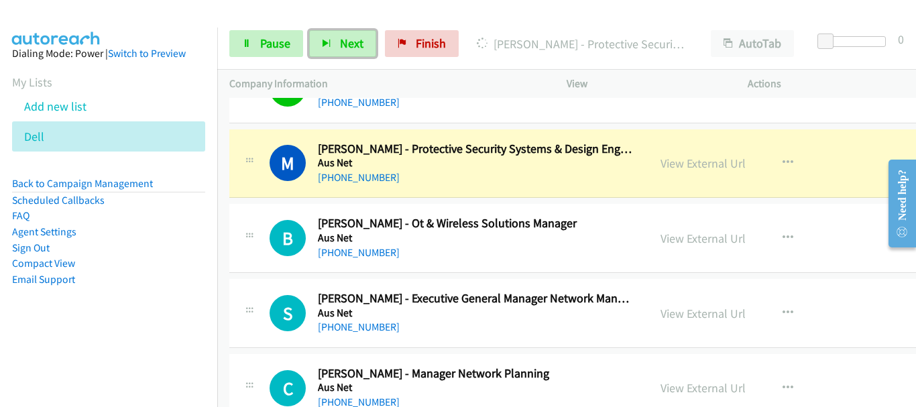
drag, startPoint x: 420, startPoint y: 266, endPoint x: 408, endPoint y: 256, distance: 15.7
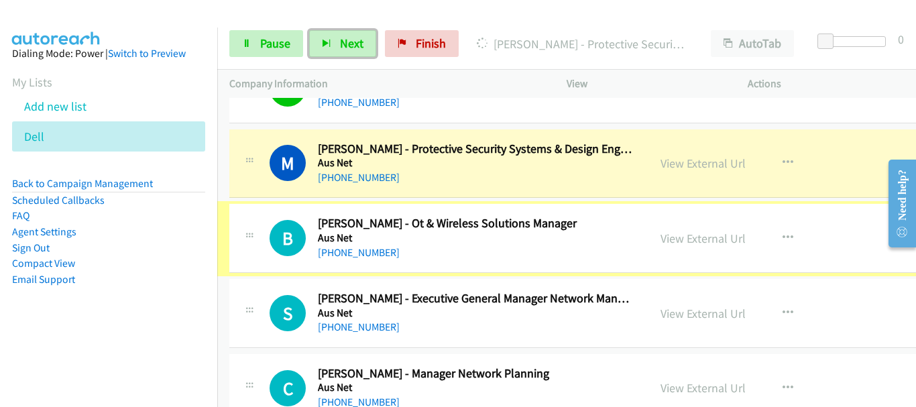
click at [408, 256] on div "[PHONE_NUMBER]" at bounding box center [476, 253] width 316 height 16
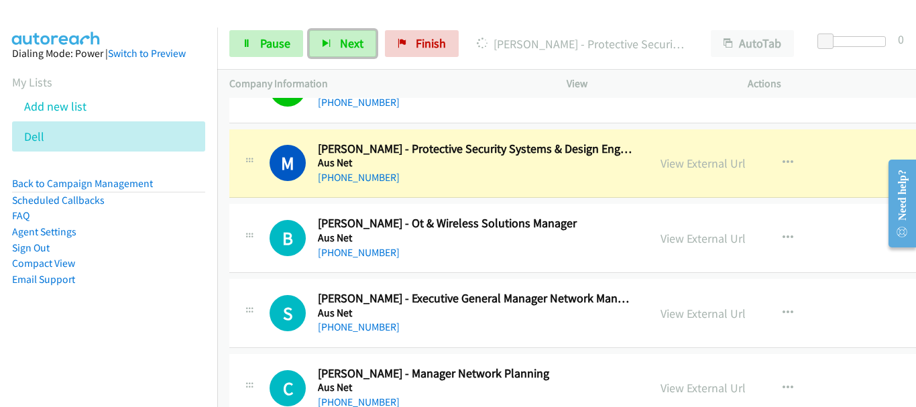
click at [433, 259] on div "[PHONE_NUMBER]" at bounding box center [476, 253] width 316 height 16
click at [432, 261] on div "B Callback Scheduled [PERSON_NAME] - Ot & Wireless Solutions Manager Aus Net [G…" at bounding box center [624, 238] width 790 height 69
click at [465, 160] on h5 "Aus Net" at bounding box center [476, 162] width 316 height 13
click at [472, 254] on div "[PHONE_NUMBER]" at bounding box center [476, 253] width 316 height 16
click at [468, 245] on div "[PHONE_NUMBER]" at bounding box center [476, 253] width 316 height 16
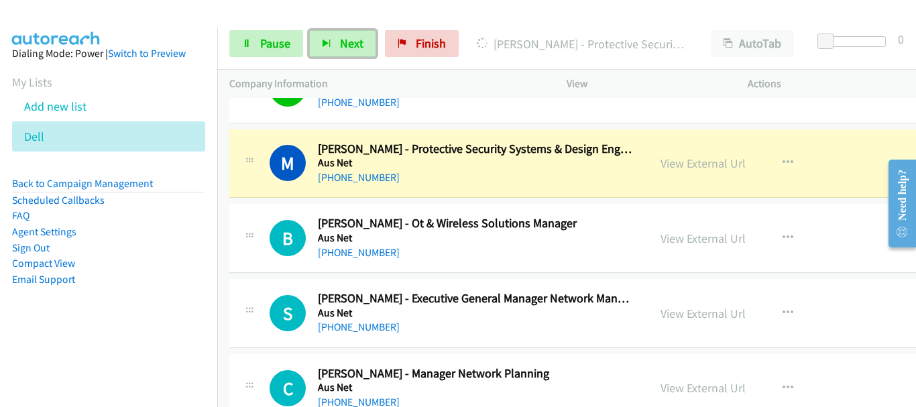
click at [451, 158] on h5 "Aus Net" at bounding box center [476, 162] width 316 height 13
click at [461, 259] on div "[PHONE_NUMBER]" at bounding box center [476, 253] width 316 height 16
click at [459, 259] on div "[PHONE_NUMBER]" at bounding box center [476, 253] width 316 height 16
click at [500, 251] on div "[PHONE_NUMBER]" at bounding box center [476, 253] width 316 height 16
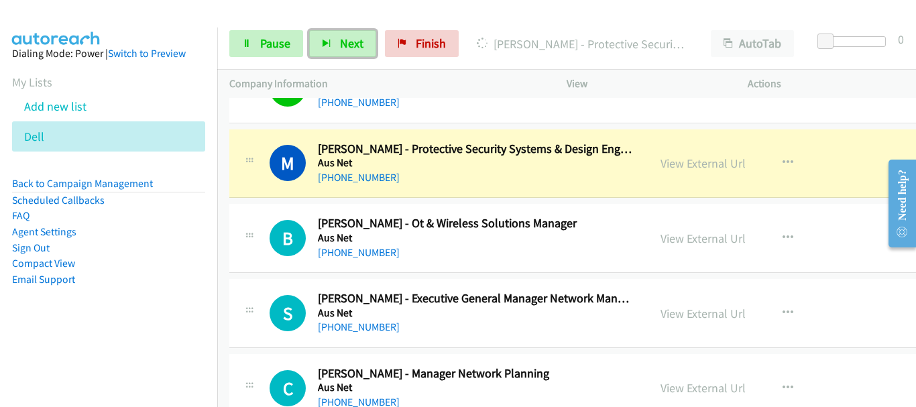
click at [500, 251] on div "[PHONE_NUMBER]" at bounding box center [476, 253] width 316 height 16
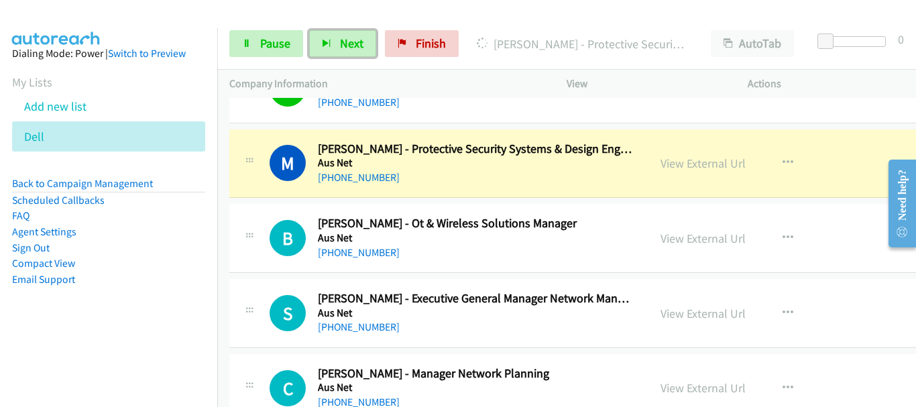
click at [507, 198] on div "M Callback Scheduled [PERSON_NAME] - Protective Security Systems & Design Engin…" at bounding box center [624, 163] width 790 height 69
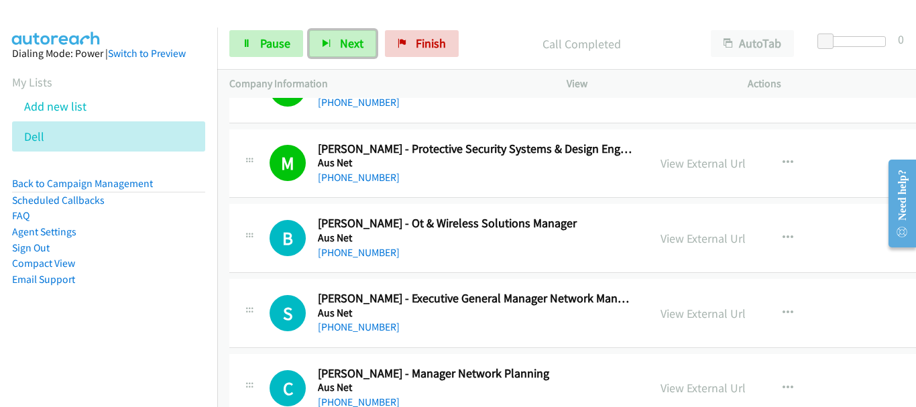
click at [487, 259] on div "[PHONE_NUMBER]" at bounding box center [476, 253] width 316 height 16
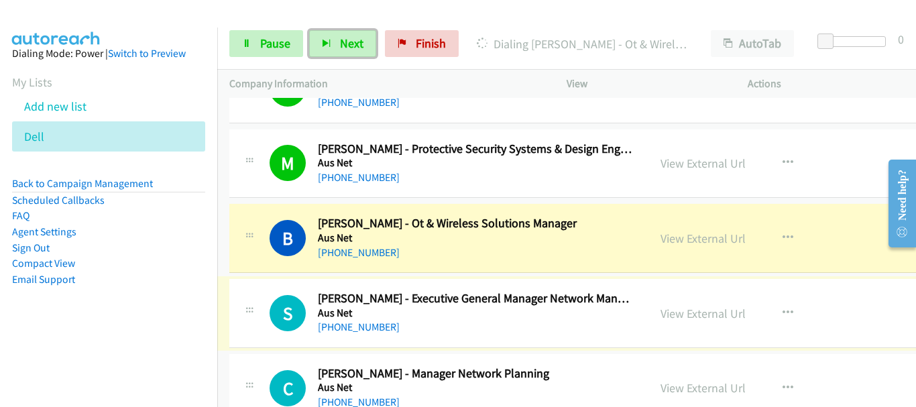
click at [467, 327] on div "[PHONE_NUMBER]" at bounding box center [476, 327] width 316 height 16
click at [462, 324] on div "[PHONE_NUMBER]" at bounding box center [476, 327] width 316 height 16
click at [460, 323] on div "[PHONE_NUMBER]" at bounding box center [476, 327] width 316 height 16
click at [460, 282] on div "S Callback Scheduled [PERSON_NAME] - Executive General Manager Network Manageme…" at bounding box center [624, 313] width 790 height 69
click at [460, 324] on div "[PHONE_NUMBER]" at bounding box center [476, 327] width 316 height 16
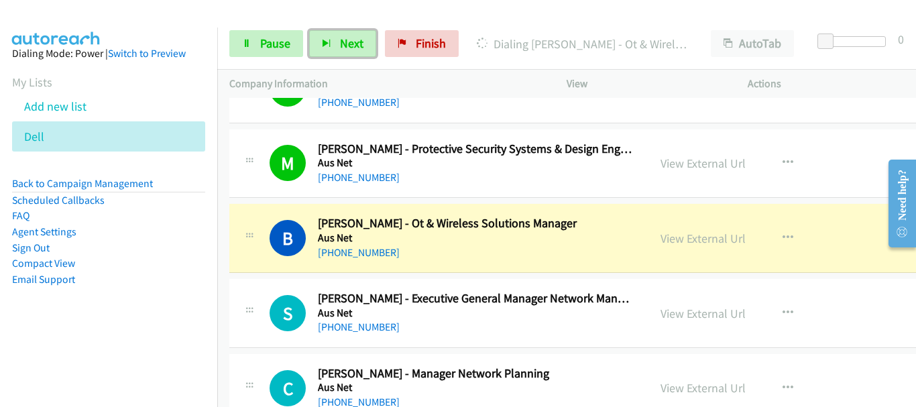
click at [460, 324] on div "[PHONE_NUMBER]" at bounding box center [476, 327] width 316 height 16
click at [446, 282] on div "S Callback Scheduled [PERSON_NAME] - Executive General Manager Network Manageme…" at bounding box center [624, 313] width 790 height 69
click at [442, 255] on div "[PHONE_NUMBER]" at bounding box center [476, 253] width 316 height 16
click at [433, 286] on div "S Callback Scheduled [PERSON_NAME] - Executive General Manager Network Manageme…" at bounding box center [624, 313] width 790 height 69
click at [434, 265] on div "B Callback Scheduled [PERSON_NAME] - Ot & Wireless Solutions Manager Aus Net [G…" at bounding box center [624, 238] width 790 height 69
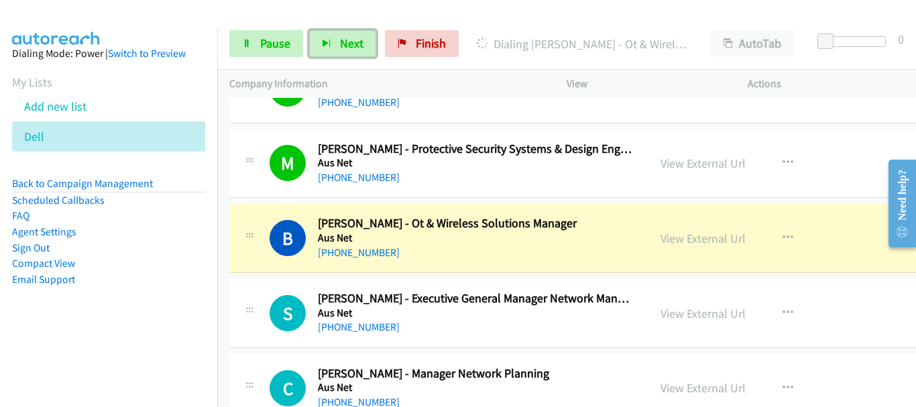
click at [430, 261] on div "B Callback Scheduled [PERSON_NAME] - Ot & Wireless Solutions Manager Aus Net [G…" at bounding box center [624, 238] width 790 height 69
click at [438, 257] on div "[PHONE_NUMBER]" at bounding box center [476, 253] width 316 height 16
click at [440, 257] on div "[PHONE_NUMBER]" at bounding box center [476, 253] width 316 height 16
click at [460, 275] on td "B Callback Scheduled [PERSON_NAME] - Ot & Wireless Solutions Manager Aus Net [G…" at bounding box center [624, 238] width 814 height 75
click at [660, 239] on link "View External Url" at bounding box center [702, 238] width 85 height 15
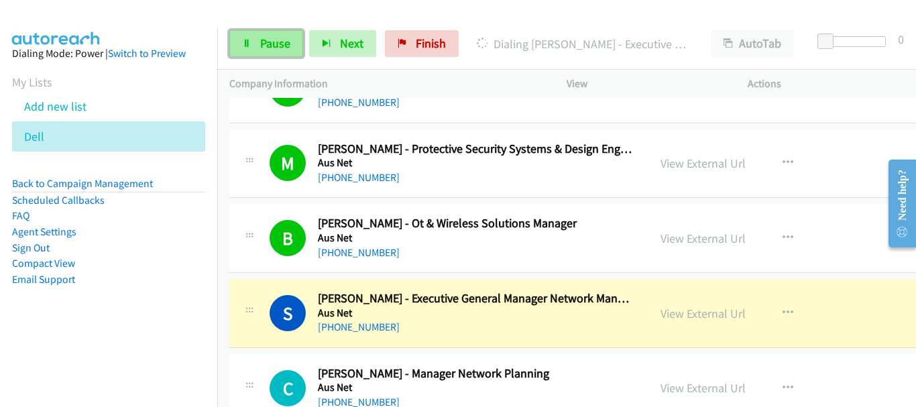
click at [284, 40] on span "Pause" at bounding box center [275, 43] width 30 height 15
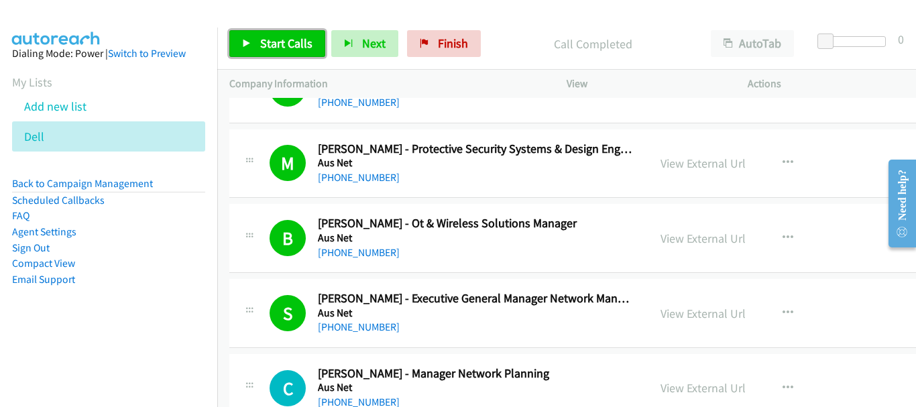
click at [271, 34] on link "Start Calls" at bounding box center [277, 43] width 96 height 27
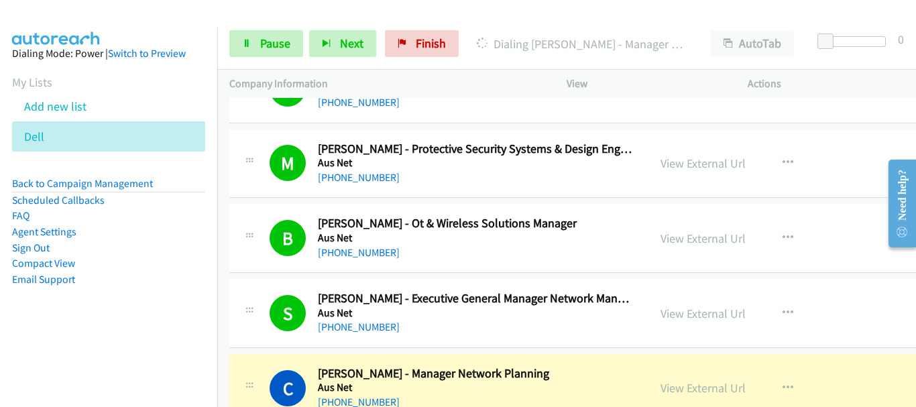
click at [569, 339] on div "S Callback Scheduled [PERSON_NAME] - Executive General Manager Network Manageme…" at bounding box center [624, 313] width 790 height 69
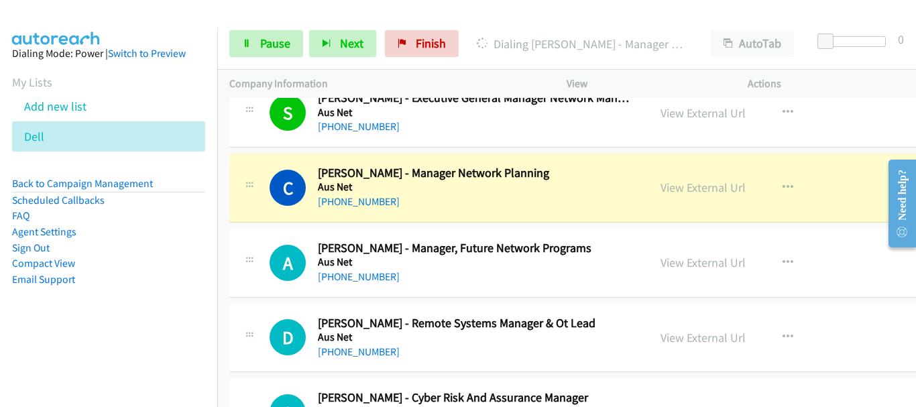
scroll to position [2615, 0]
click at [552, 296] on div "A Callback Scheduled [PERSON_NAME] - Manager, Future Network Programs Aus Net […" at bounding box center [624, 262] width 790 height 69
click at [552, 283] on div "[PHONE_NUMBER]" at bounding box center [476, 276] width 316 height 16
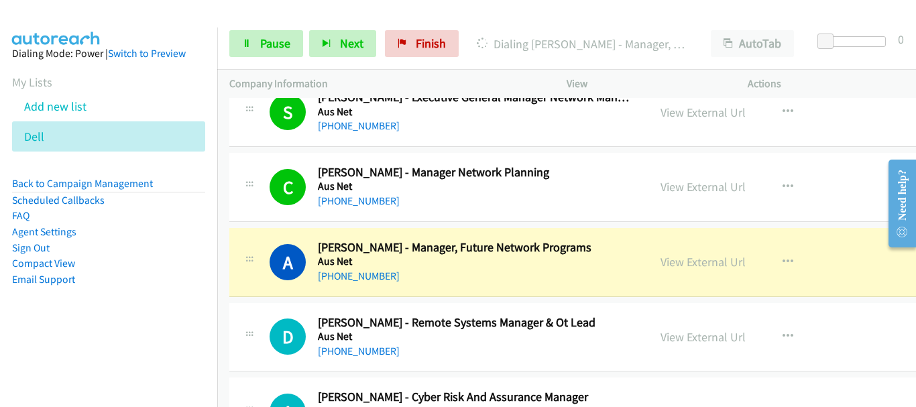
drag, startPoint x: 560, startPoint y: 301, endPoint x: 492, endPoint y: 405, distance: 124.4
click at [511, 297] on td "A Callback Scheduled [PERSON_NAME] - Manager, Future Network Programs Aus Net […" at bounding box center [624, 262] width 814 height 75
click at [507, 286] on div "A Callback Scheduled [PERSON_NAME] - Manager, Future Network Programs Aus Net […" at bounding box center [624, 262] width 790 height 69
click at [495, 275] on div "[PHONE_NUMBER]" at bounding box center [476, 276] width 316 height 16
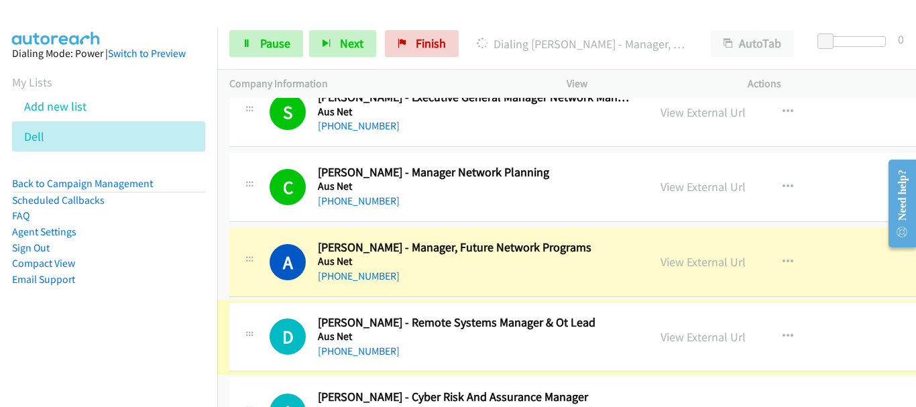
click at [512, 351] on div "[PHONE_NUMBER]" at bounding box center [476, 351] width 316 height 16
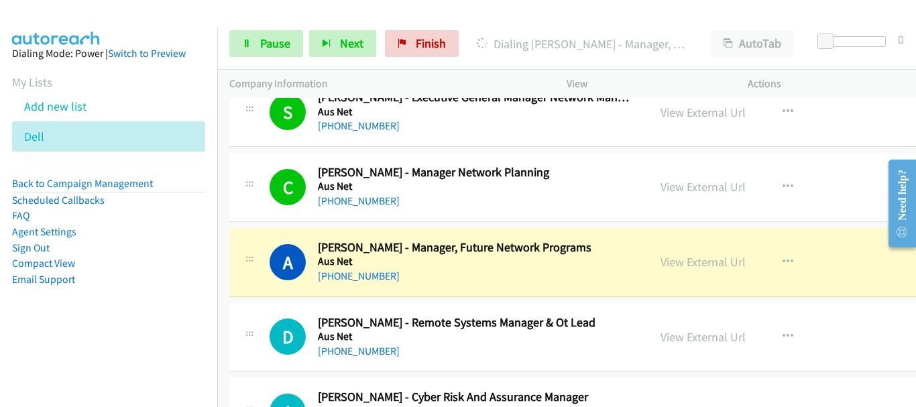
click at [510, 303] on div "D Callback Scheduled [PERSON_NAME] - Remote Systems Manager & Ot Lead Aus Net […" at bounding box center [624, 337] width 790 height 69
click at [510, 288] on div "A Callback Scheduled [PERSON_NAME] - Manager, Future Network Programs Aus Net […" at bounding box center [624, 262] width 790 height 69
click at [499, 361] on div "D Callback Scheduled [PERSON_NAME] - Remote Systems Manager & Ot Lead Aus Net […" at bounding box center [624, 337] width 790 height 69
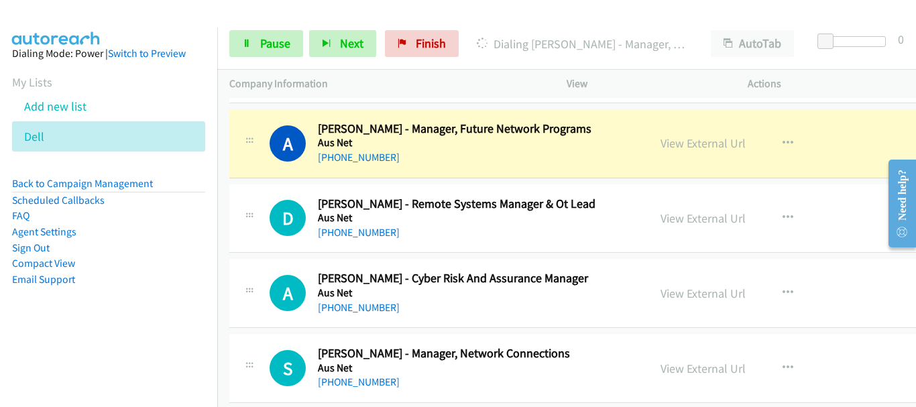
scroll to position [2749, 0]
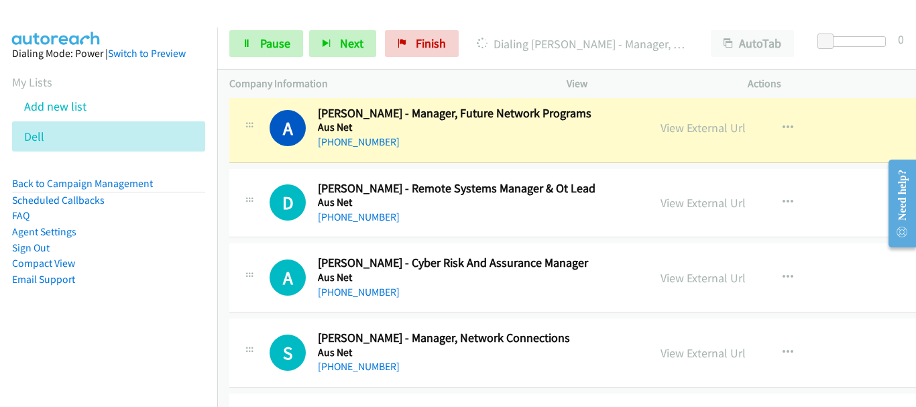
drag, startPoint x: 493, startPoint y: 339, endPoint x: 485, endPoint y: 244, distance: 95.5
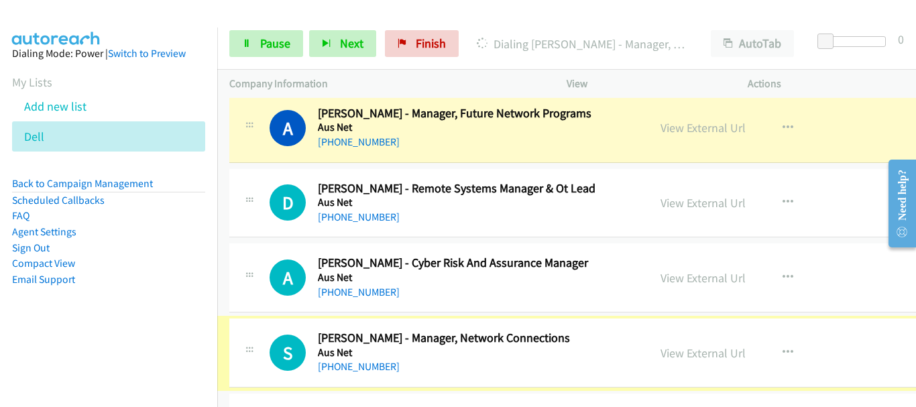
click at [483, 223] on div "[PHONE_NUMBER]" at bounding box center [476, 217] width 316 height 16
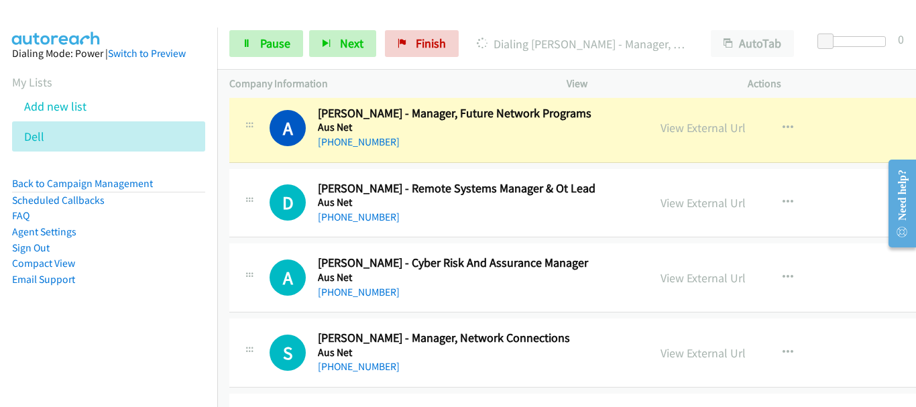
click at [552, 146] on div "[PHONE_NUMBER]" at bounding box center [476, 142] width 316 height 16
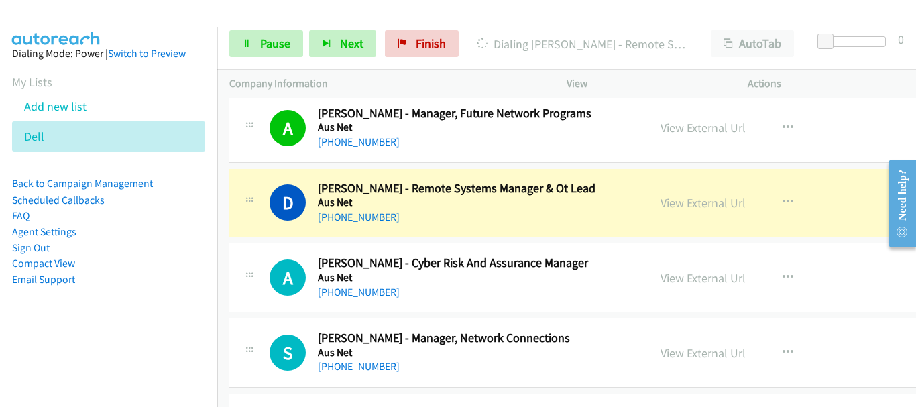
click at [547, 259] on h2 "[PERSON_NAME] - Cyber Risk And Assurance Manager" at bounding box center [476, 262] width 316 height 15
click at [494, 309] on div "A Callback Scheduled [PERSON_NAME] - Cyber Risk And Assurance Manager Aus Net […" at bounding box center [624, 277] width 790 height 69
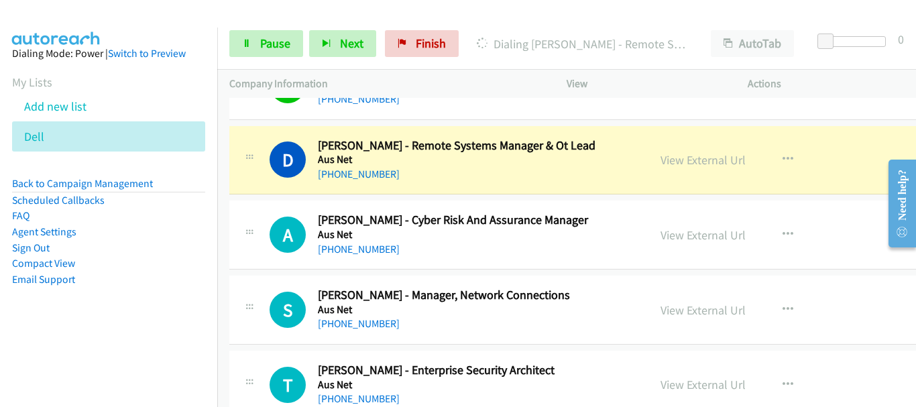
scroll to position [2816, 0]
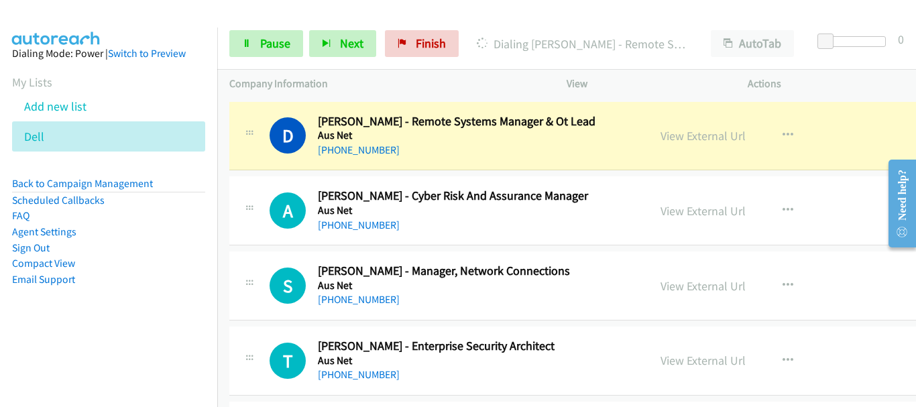
click at [461, 261] on div "S Callback Scheduled [PERSON_NAME] - Manager, Network Connections Aus Net [GEOG…" at bounding box center [624, 285] width 790 height 69
click at [504, 228] on div "[PHONE_NUMBER]" at bounding box center [476, 225] width 316 height 16
click at [504, 220] on div "[PHONE_NUMBER]" at bounding box center [476, 225] width 316 height 16
click at [498, 162] on div "D Callback Scheduled [PERSON_NAME] - Remote Systems Manager & Ot Lead Aus Net […" at bounding box center [624, 136] width 790 height 69
click at [499, 211] on h5 "Aus Net" at bounding box center [476, 210] width 316 height 13
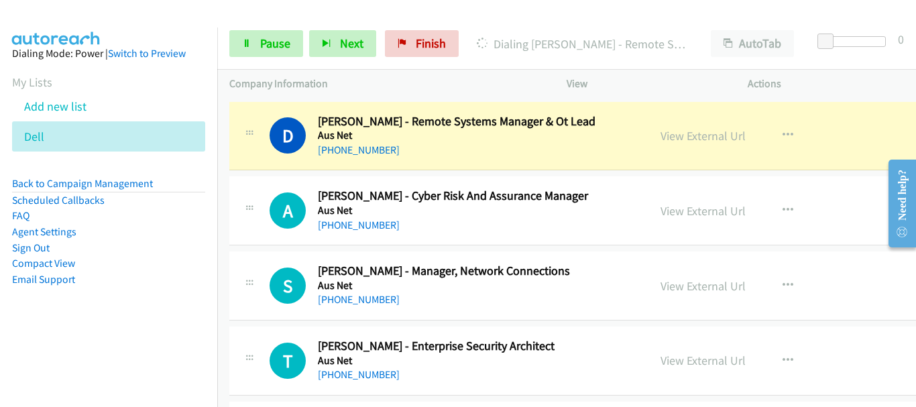
click at [499, 211] on h5 "Aus Net" at bounding box center [476, 210] width 316 height 13
click at [499, 213] on h5 "Aus Net" at bounding box center [476, 210] width 316 height 13
click at [514, 243] on div "A Callback Scheduled [PERSON_NAME] - Cyber Risk And Assurance Manager Aus Net […" at bounding box center [624, 210] width 790 height 69
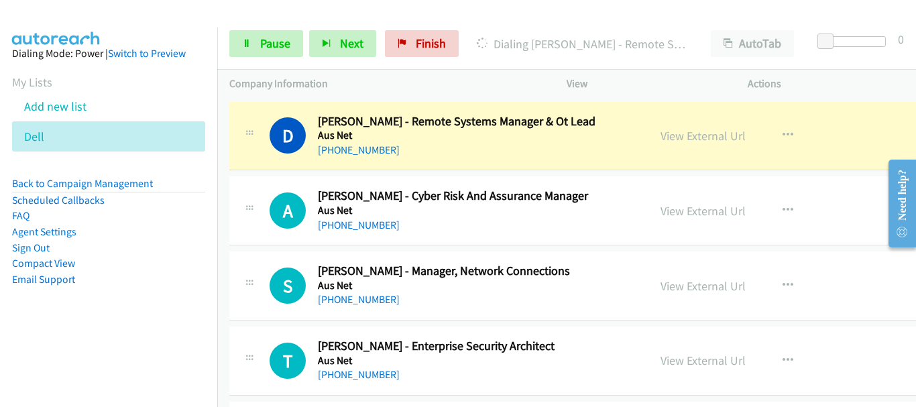
click at [510, 232] on div "[PHONE_NUMBER]" at bounding box center [476, 225] width 316 height 16
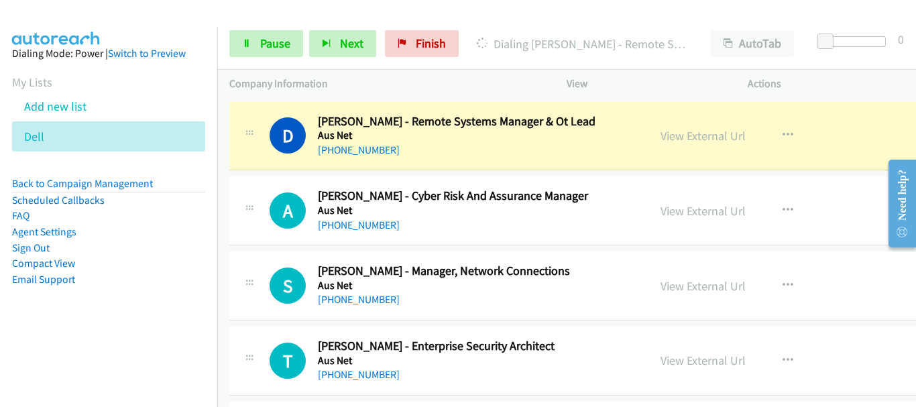
click at [510, 232] on div "[PHONE_NUMBER]" at bounding box center [476, 225] width 316 height 16
drag, startPoint x: 522, startPoint y: 247, endPoint x: 516, endPoint y: 235, distance: 13.5
click at [516, 235] on div "A Callback Scheduled [PERSON_NAME] - Cyber Risk And Assurance Manager Aus Net […" at bounding box center [624, 210] width 790 height 69
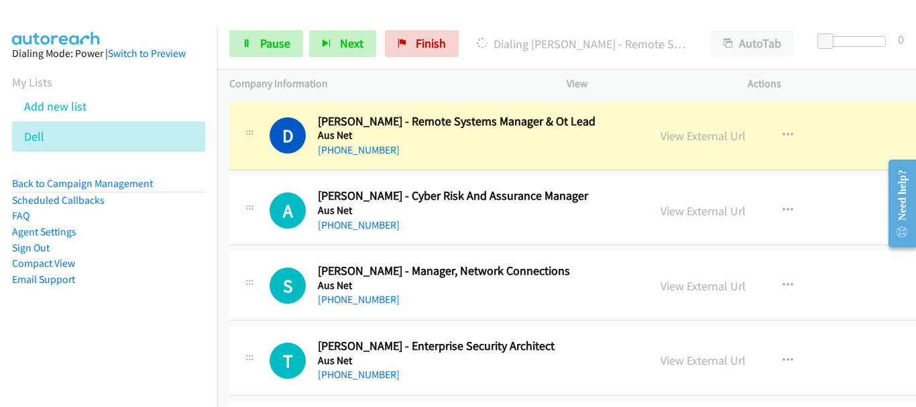
click at [495, 237] on div "A Callback Scheduled [PERSON_NAME] - Cyber Risk And Assurance Manager Aus Net […" at bounding box center [624, 210] width 790 height 69
click at [492, 224] on div "[PHONE_NUMBER]" at bounding box center [476, 225] width 316 height 16
click at [498, 158] on div "[PHONE_NUMBER]" at bounding box center [476, 150] width 316 height 16
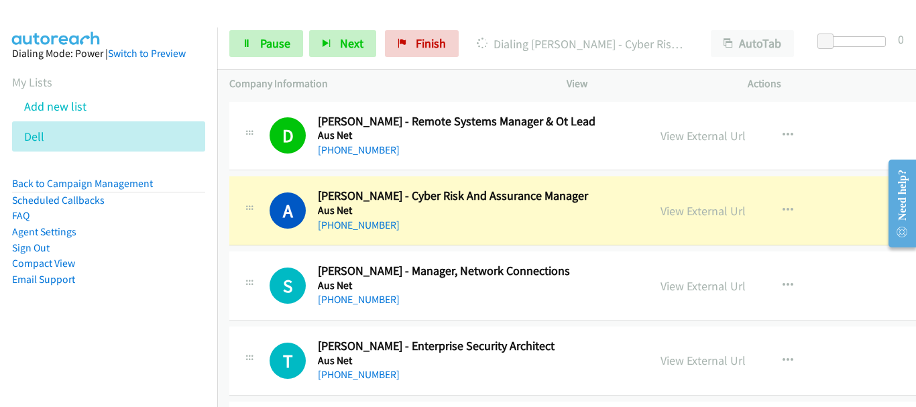
click at [480, 304] on div "[PHONE_NUMBER]" at bounding box center [476, 300] width 316 height 16
click at [497, 318] on div "S Callback Scheduled [PERSON_NAME] - Manager, Network Connections Aus Net [GEOG…" at bounding box center [624, 285] width 790 height 69
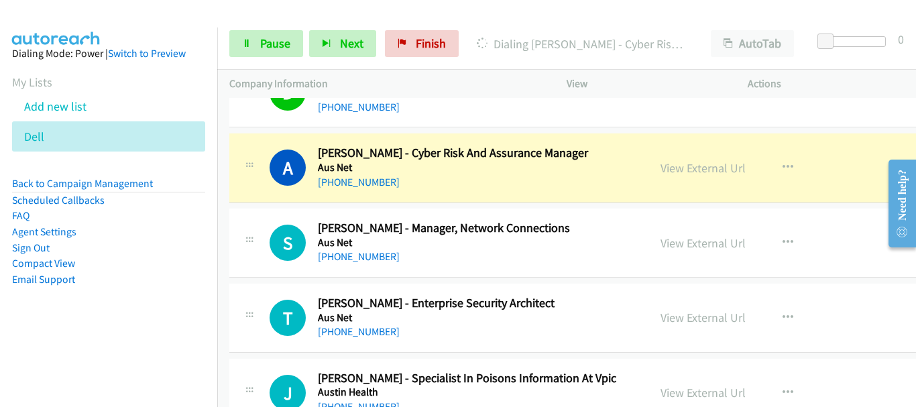
scroll to position [2883, 0]
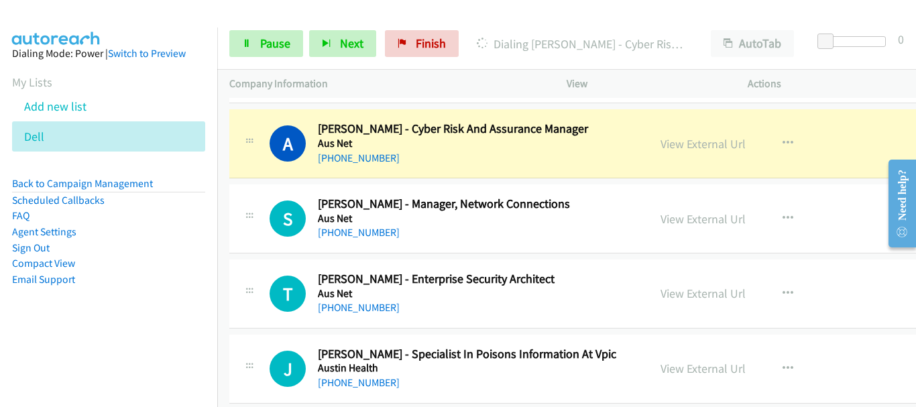
click at [471, 242] on div "S Callback Scheduled [PERSON_NAME] - Manager, Network Connections Aus Net [GEOG…" at bounding box center [624, 218] width 790 height 69
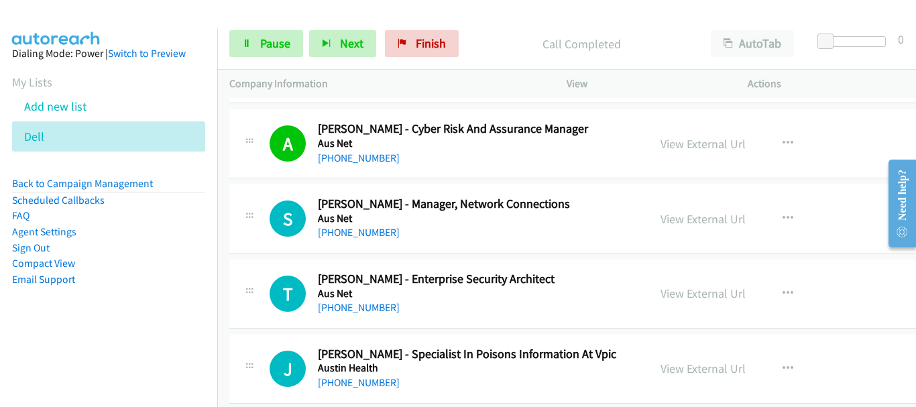
click at [515, 259] on td "T Callback Scheduled [PERSON_NAME] - Enterprise Security Architect Aus Net [GEO…" at bounding box center [624, 294] width 814 height 75
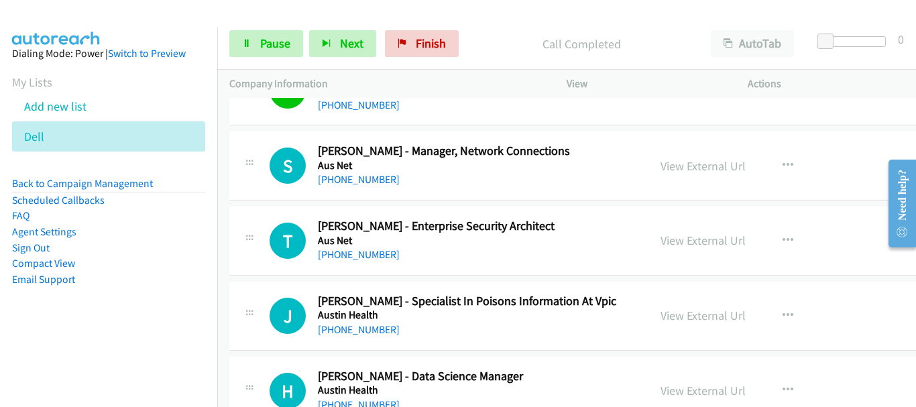
scroll to position [2950, 0]
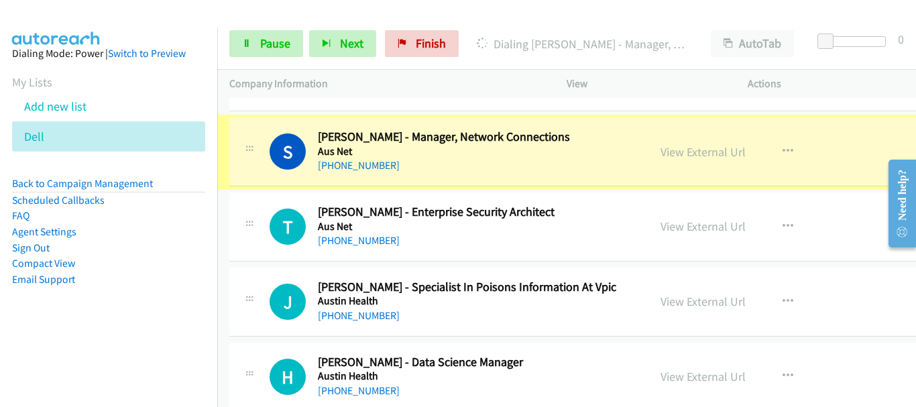
click at [558, 174] on div "S Callback Scheduled [PERSON_NAME] - Manager, Network Connections Aus Net [GEOG…" at bounding box center [624, 151] width 790 height 69
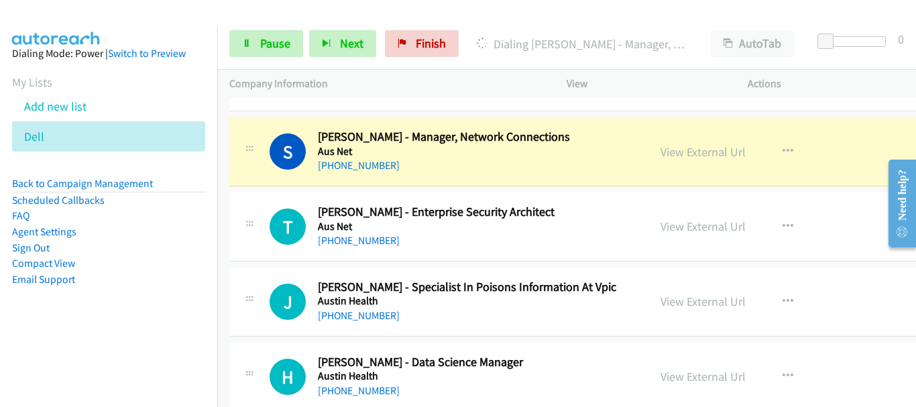
click at [475, 245] on div "[PHONE_NUMBER]" at bounding box center [476, 241] width 316 height 16
click at [480, 237] on div "[PHONE_NUMBER]" at bounding box center [476, 241] width 316 height 16
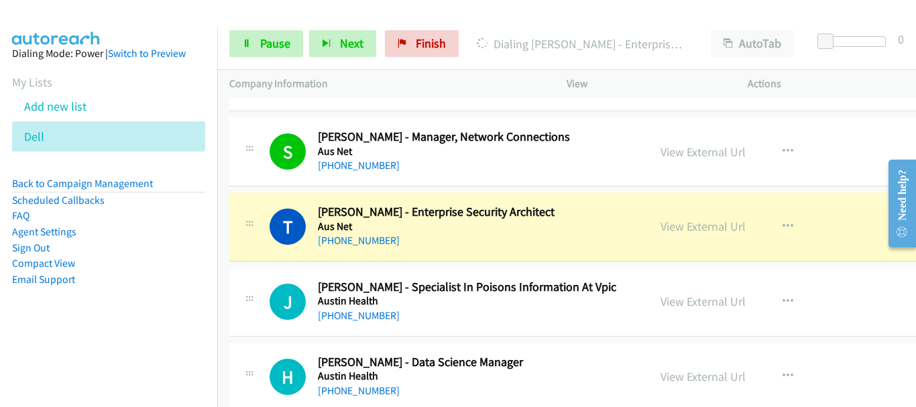
drag, startPoint x: 515, startPoint y: 311, endPoint x: 448, endPoint y: 322, distance: 67.3
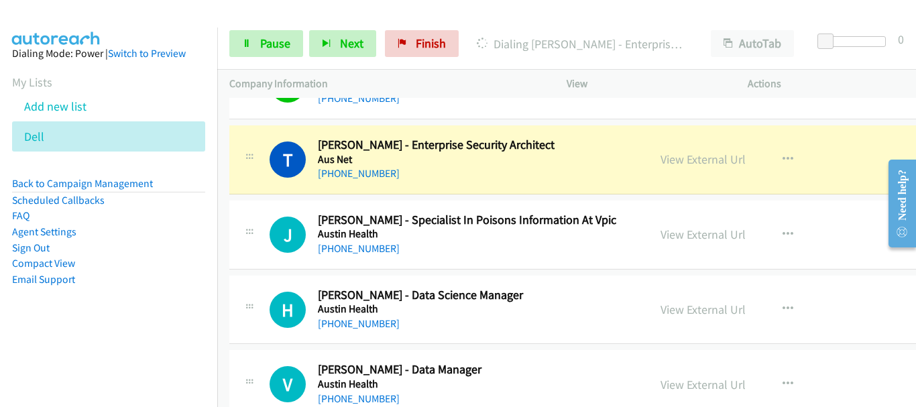
click at [501, 260] on div "J Callback Scheduled [PERSON_NAME] - Specialist In Poisons Information At [GEOG…" at bounding box center [624, 234] width 790 height 69
click at [487, 233] on h5 "Austin Health" at bounding box center [476, 233] width 316 height 13
drag, startPoint x: 487, startPoint y: 233, endPoint x: 492, endPoint y: 245, distance: 12.6
click at [557, 286] on div "H Callback Scheduled [PERSON_NAME] - Data Science Manager Austin Health [GEOGRA…" at bounding box center [624, 310] width 790 height 69
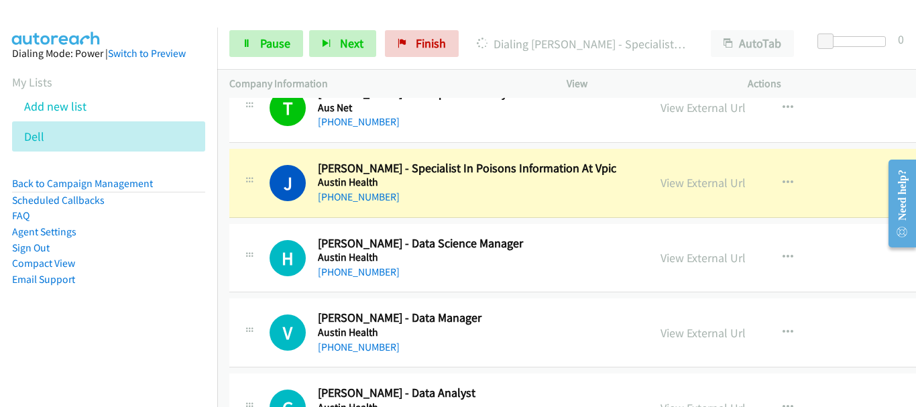
scroll to position [3084, 0]
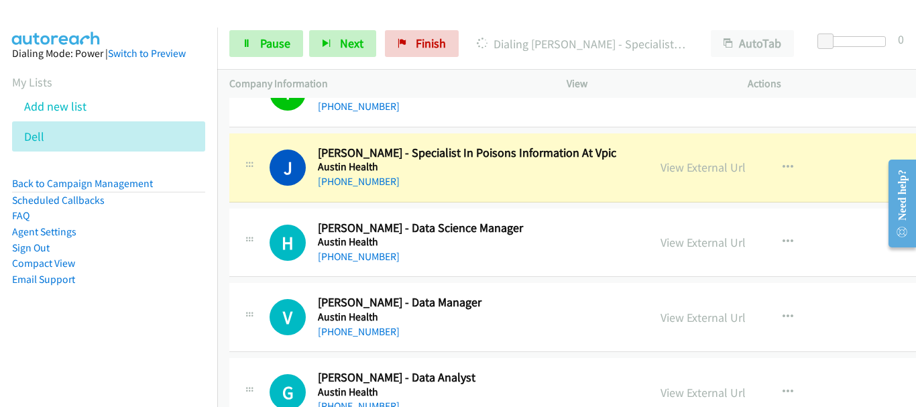
click at [501, 282] on td "V Callback Scheduled [PERSON_NAME] - Data Manager Austin Health [GEOGRAPHIC_DAT…" at bounding box center [624, 317] width 814 height 75
click at [499, 280] on td "V Callback Scheduled [PERSON_NAME] - Data Manager Austin Health [GEOGRAPHIC_DAT…" at bounding box center [624, 317] width 814 height 75
click at [497, 268] on div "H Callback Scheduled [PERSON_NAME] - Data Science Manager Austin Health [GEOGRA…" at bounding box center [624, 242] width 790 height 69
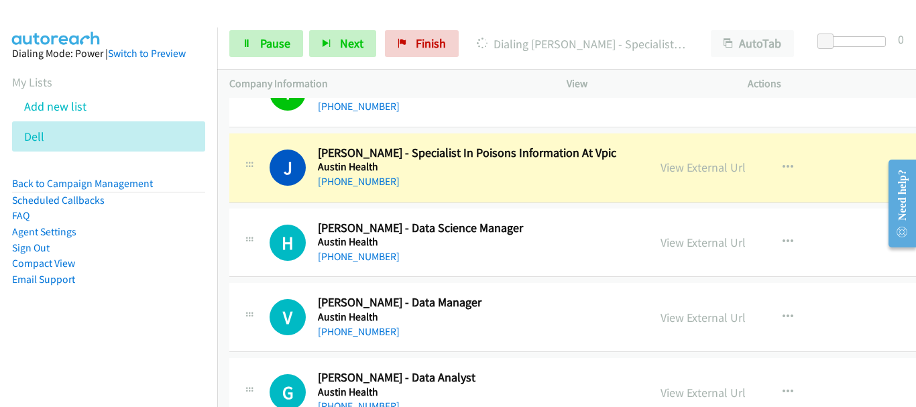
click at [499, 251] on div "[PHONE_NUMBER]" at bounding box center [476, 257] width 316 height 16
click at [444, 268] on div "H Callback Scheduled [PERSON_NAME] - Data Science Manager Austin Health [GEOGRA…" at bounding box center [624, 242] width 790 height 69
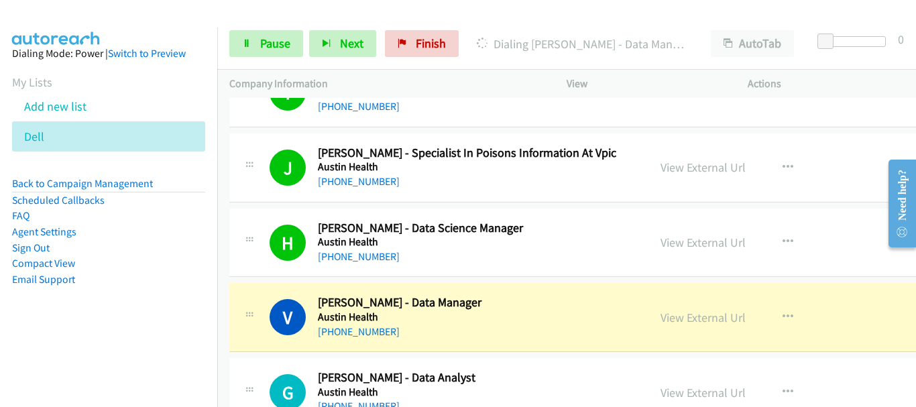
click at [512, 337] on div "[PHONE_NUMBER]" at bounding box center [476, 332] width 316 height 16
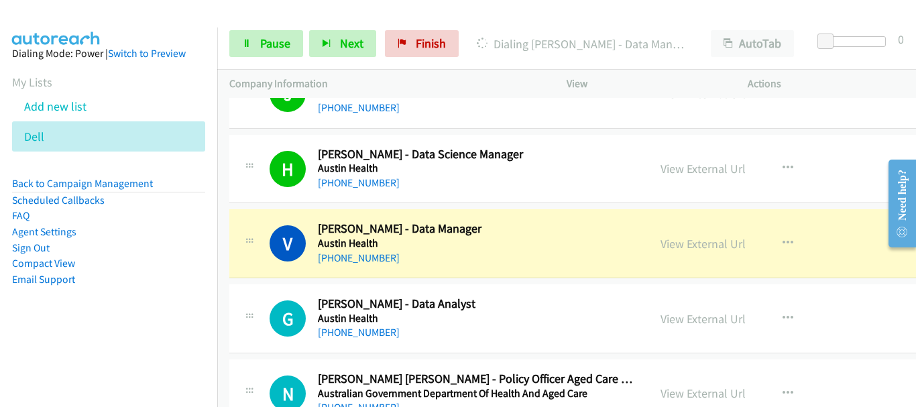
scroll to position [3218, 0]
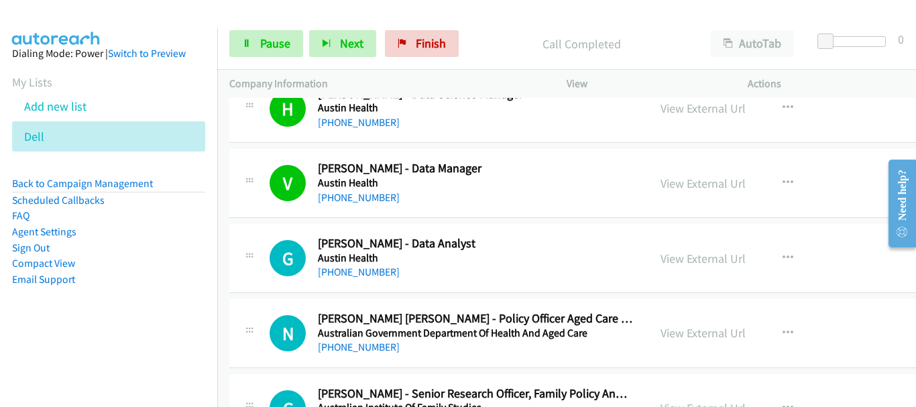
drag, startPoint x: 504, startPoint y: 255, endPoint x: 506, endPoint y: 265, distance: 10.3
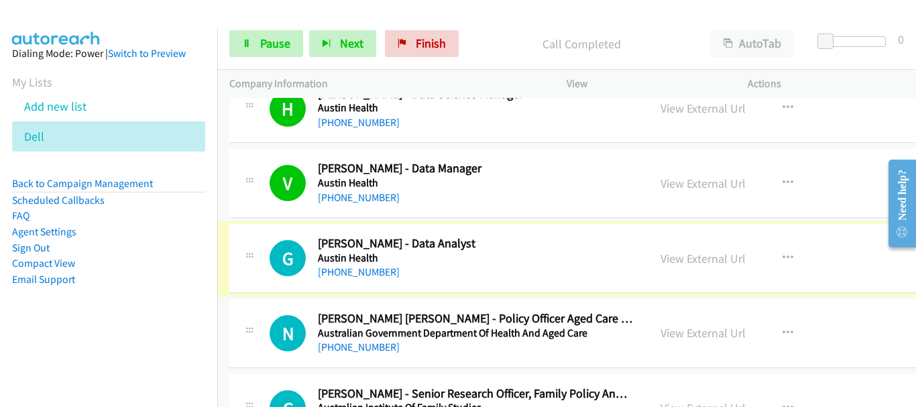
scroll to position [3285, 0]
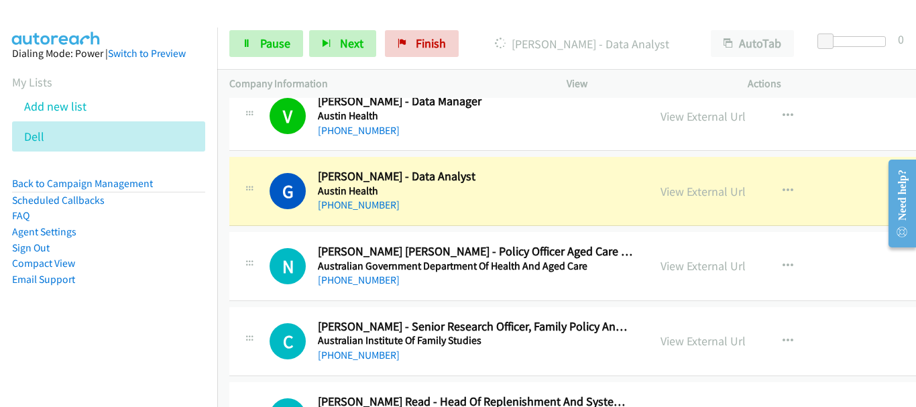
click at [467, 262] on h5 "Australian Government Department Of Health And Aged Care" at bounding box center [476, 265] width 316 height 13
click at [485, 288] on div "N Callback Scheduled [PERSON_NAME] [PERSON_NAME] - Policy Officer Aged Care Ref…" at bounding box center [624, 266] width 790 height 69
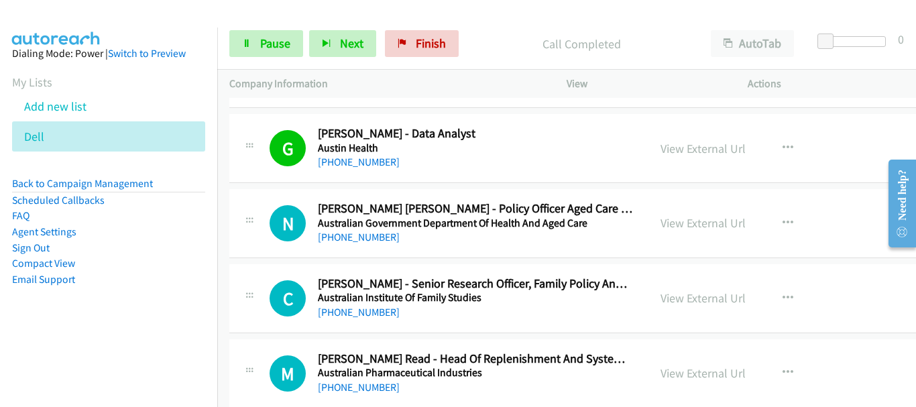
scroll to position [3352, 0]
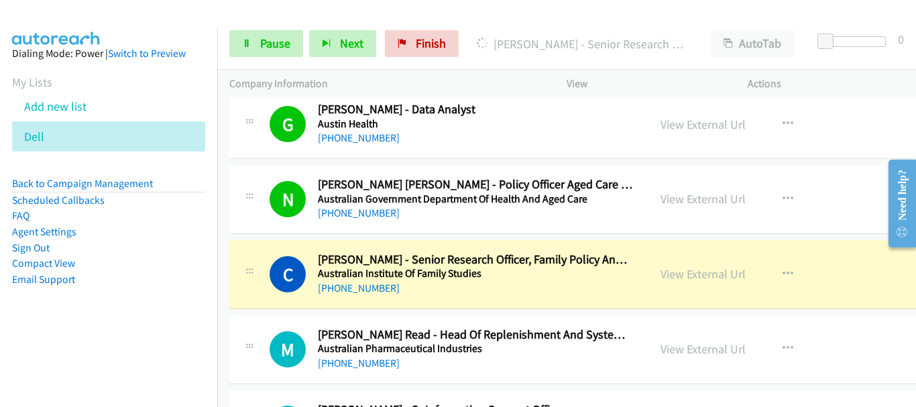
drag, startPoint x: 515, startPoint y: 356, endPoint x: 513, endPoint y: 349, distance: 7.0
click at [705, 278] on link "View External Url" at bounding box center [702, 273] width 85 height 15
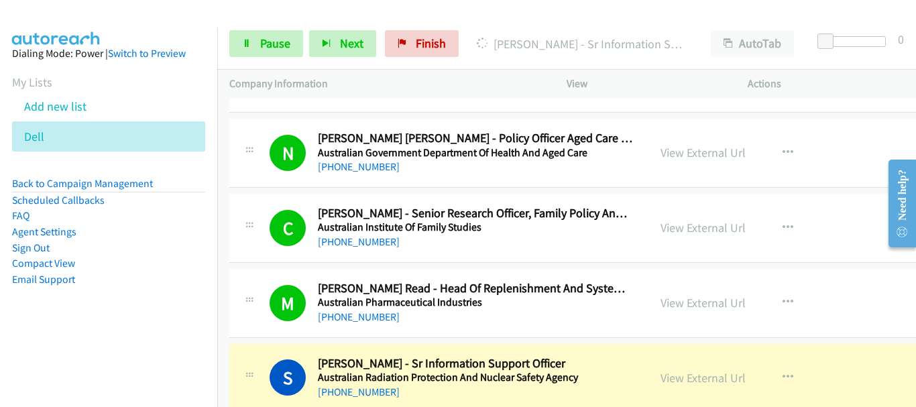
scroll to position [3486, 0]
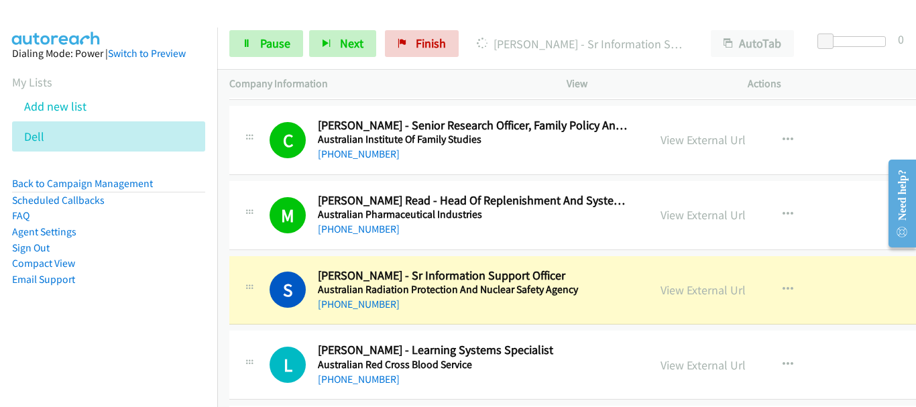
click at [515, 314] on div "S Callback Scheduled [PERSON_NAME] - Sr Information Support Officer Australian …" at bounding box center [624, 290] width 790 height 69
click at [521, 332] on div "L Callback Scheduled [PERSON_NAME] - Learning Systems Specialist Australian Red…" at bounding box center [624, 365] width 790 height 69
click at [408, 314] on div "S Callback Scheduled [PERSON_NAME] - Sr Information Support Officer Australian …" at bounding box center [624, 290] width 790 height 69
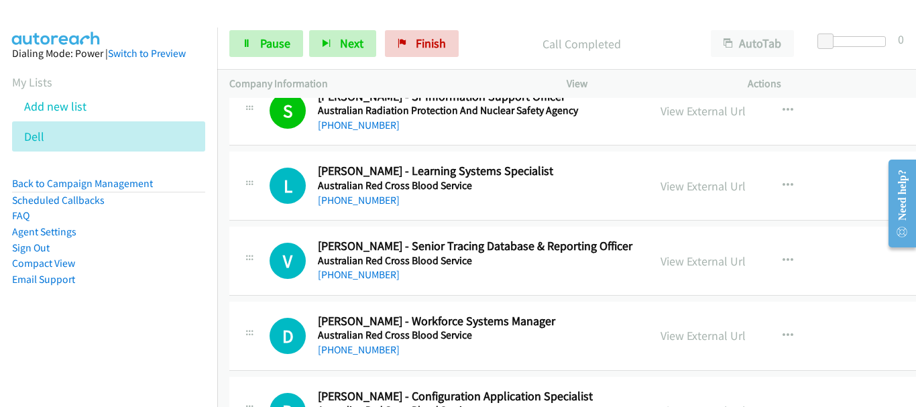
scroll to position [3687, 0]
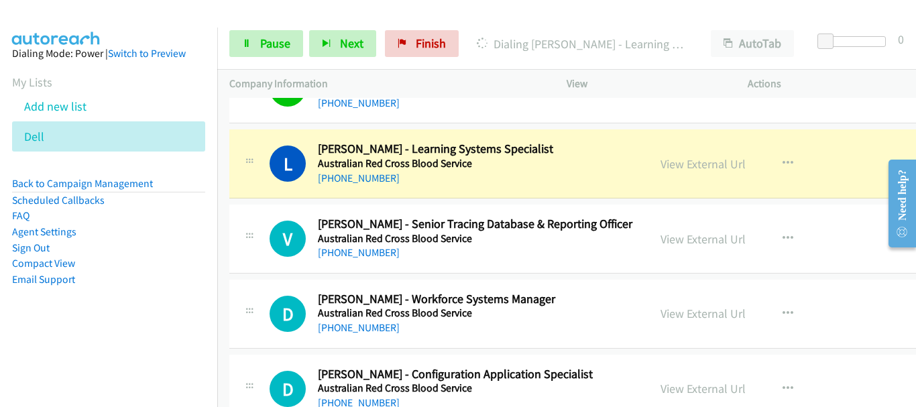
drag, startPoint x: 468, startPoint y: 312, endPoint x: 510, endPoint y: 401, distance: 98.4
click at [530, 256] on div "[PHONE_NUMBER]" at bounding box center [476, 253] width 316 height 16
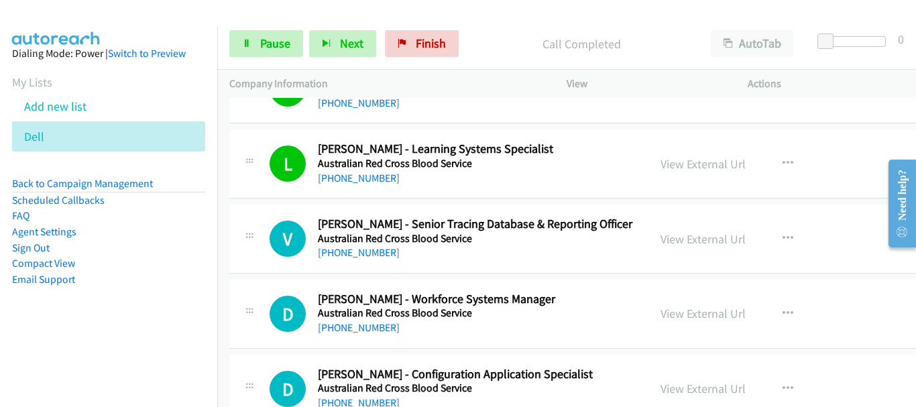
click at [521, 263] on div "V Callback Scheduled [PERSON_NAME] - Senior Tracing Database & Reporting Office…" at bounding box center [624, 238] width 790 height 69
drag, startPoint x: 489, startPoint y: 251, endPoint x: 623, endPoint y: 394, distance: 194.9
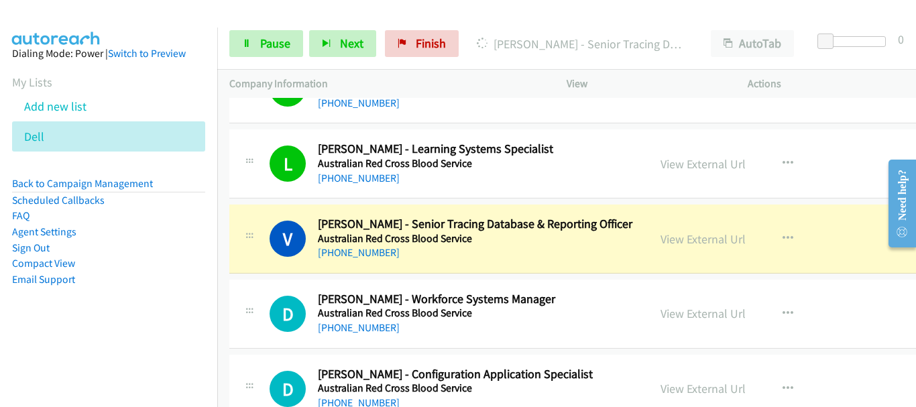
click at [574, 310] on h5 "Australian Red Cross Blood Service" at bounding box center [476, 312] width 316 height 13
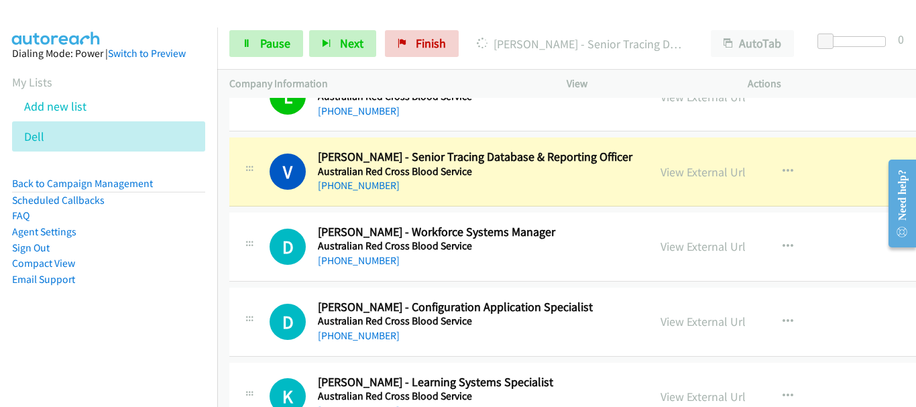
click at [579, 302] on h2 "[PERSON_NAME] - Configuration Application Specialist" at bounding box center [476, 307] width 316 height 15
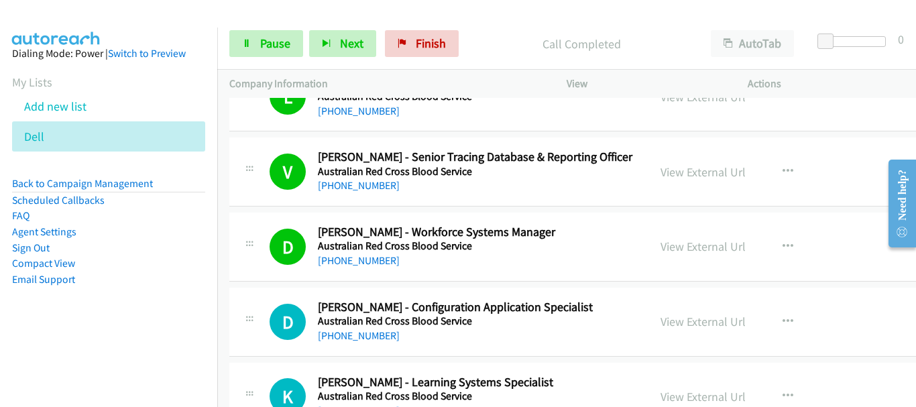
click at [530, 243] on h5 "Australian Red Cross Blood Service" at bounding box center [476, 245] width 316 height 13
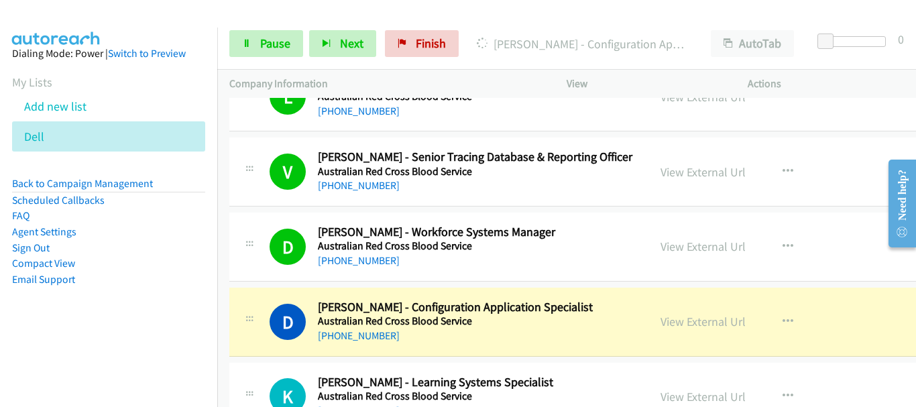
click at [506, 341] on div "[PHONE_NUMBER]" at bounding box center [476, 336] width 316 height 16
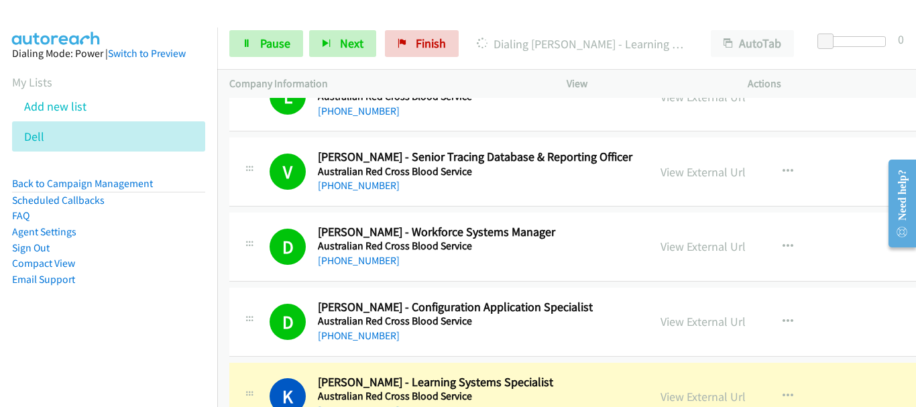
click at [489, 337] on div "[PHONE_NUMBER]" at bounding box center [476, 336] width 316 height 16
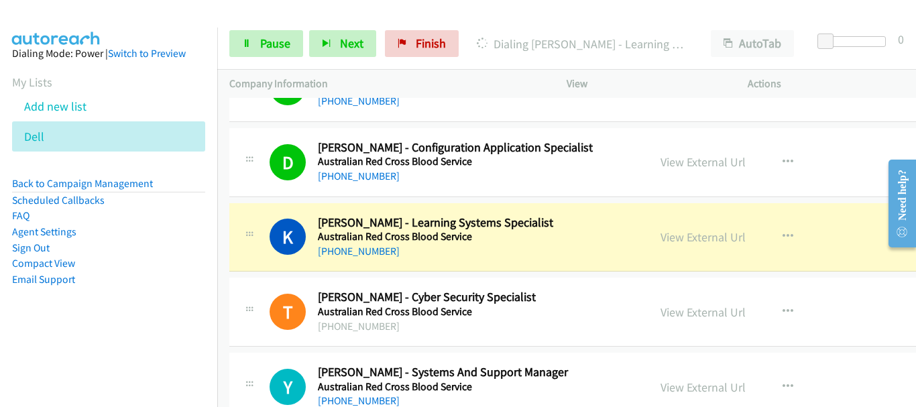
scroll to position [3955, 0]
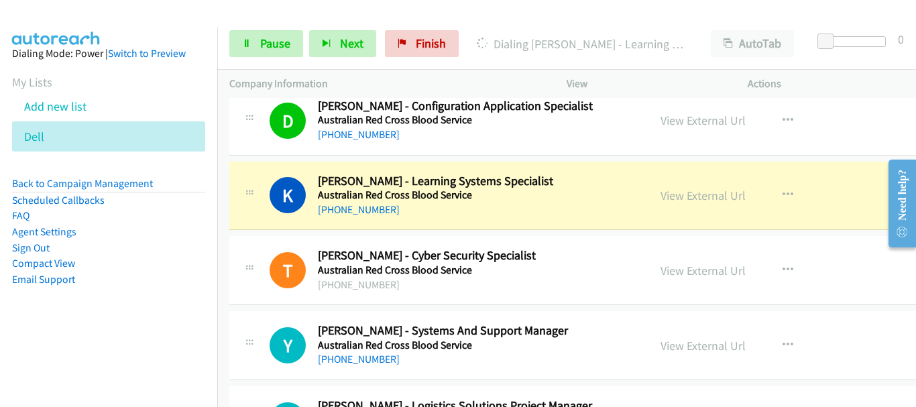
click at [576, 182] on h2 "[PERSON_NAME] - Learning Systems Specialist" at bounding box center [476, 181] width 316 height 15
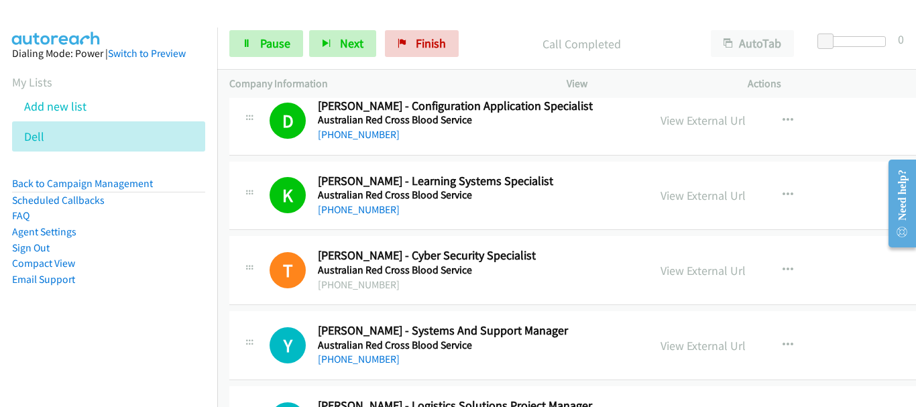
click at [575, 277] on div "[PHONE_NUMBER]" at bounding box center [476, 285] width 316 height 16
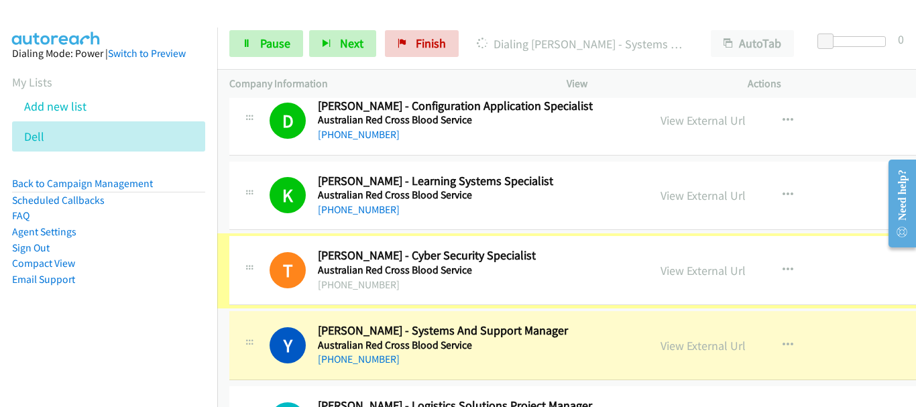
scroll to position [4089, 0]
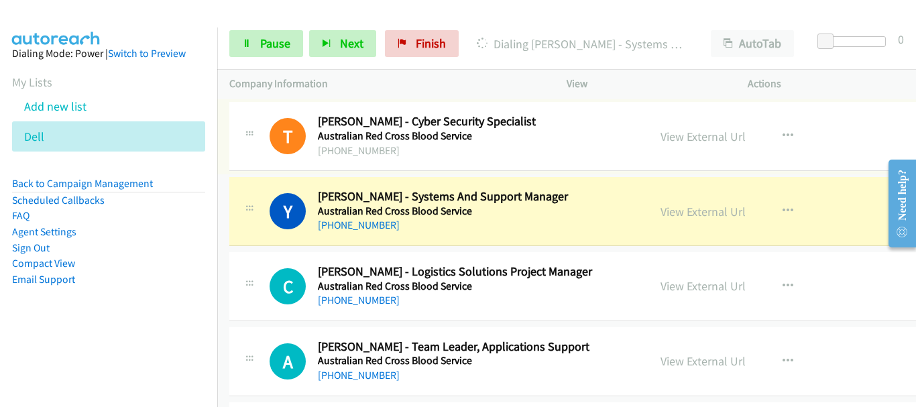
drag, startPoint x: 562, startPoint y: 224, endPoint x: 560, endPoint y: 303, distance: 79.1
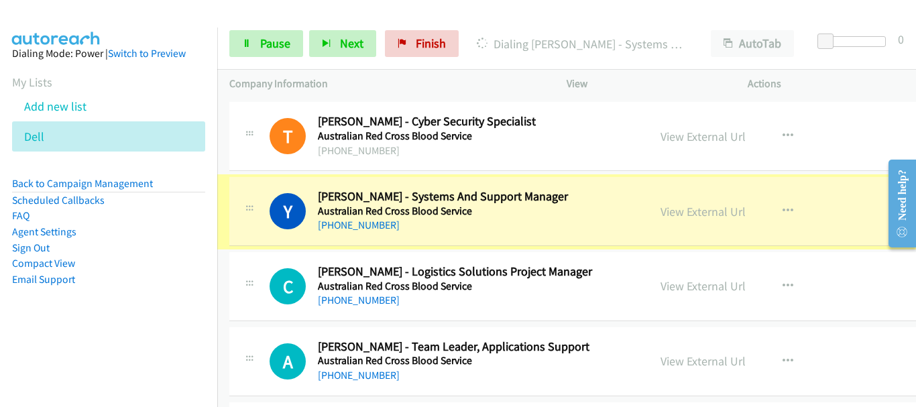
scroll to position [4156, 0]
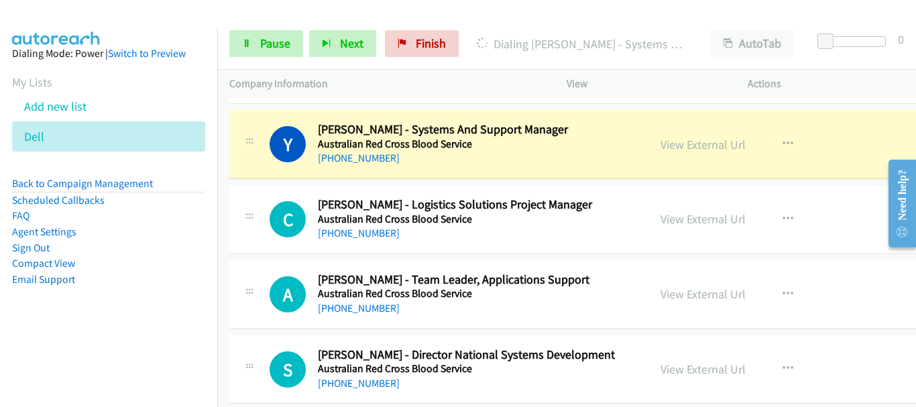
click at [584, 243] on div "C Callback Scheduled [PERSON_NAME] - Logistics Solutions Project Manager Austra…" at bounding box center [624, 219] width 790 height 69
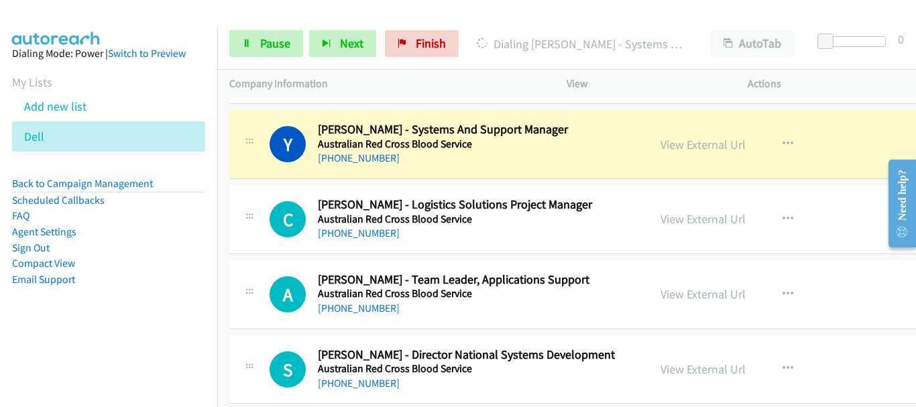
click at [542, 255] on td "C Callback Scheduled [PERSON_NAME] - Logistics Solutions Project Manager Austra…" at bounding box center [624, 219] width 814 height 75
click at [542, 241] on div "C Callback Scheduled [PERSON_NAME] - Logistics Solutions Project Manager Austra…" at bounding box center [624, 219] width 790 height 69
click at [542, 241] on div "[PHONE_NUMBER]" at bounding box center [476, 233] width 316 height 16
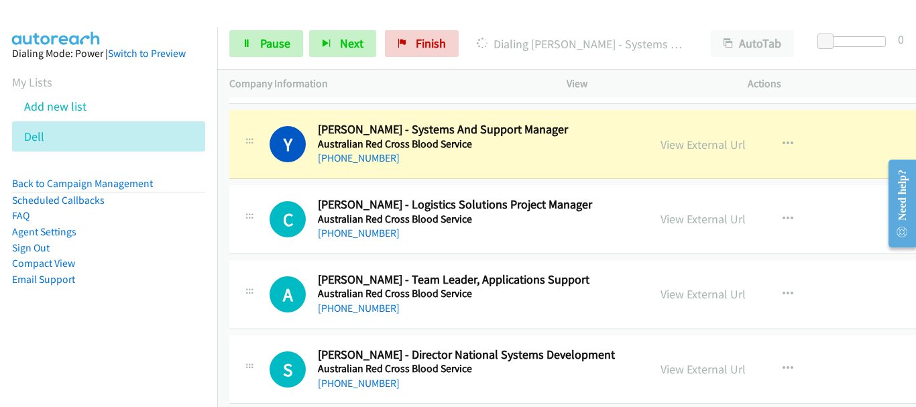
click at [542, 241] on div "[PHONE_NUMBER]" at bounding box center [476, 233] width 316 height 16
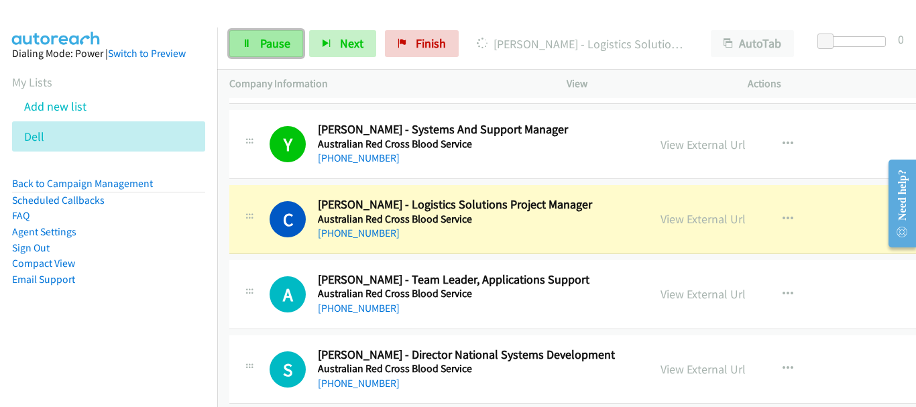
click at [248, 51] on link "Pause" at bounding box center [266, 43] width 74 height 27
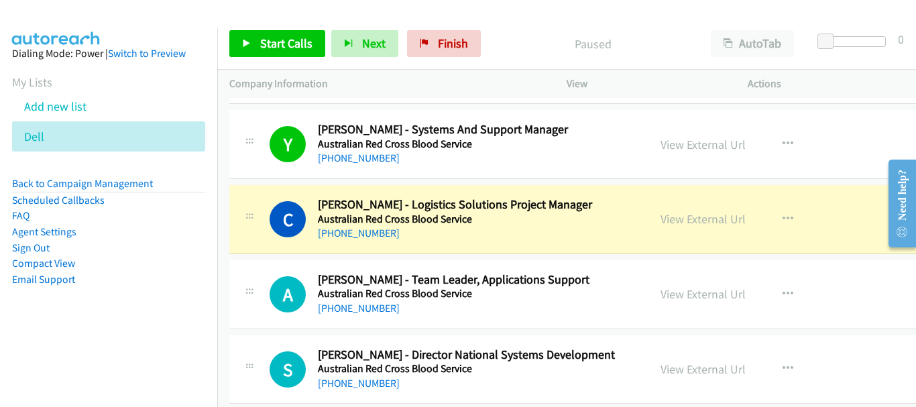
click at [535, 280] on h2 "[PERSON_NAME] - Team Leader, Applications Support" at bounding box center [476, 279] width 316 height 15
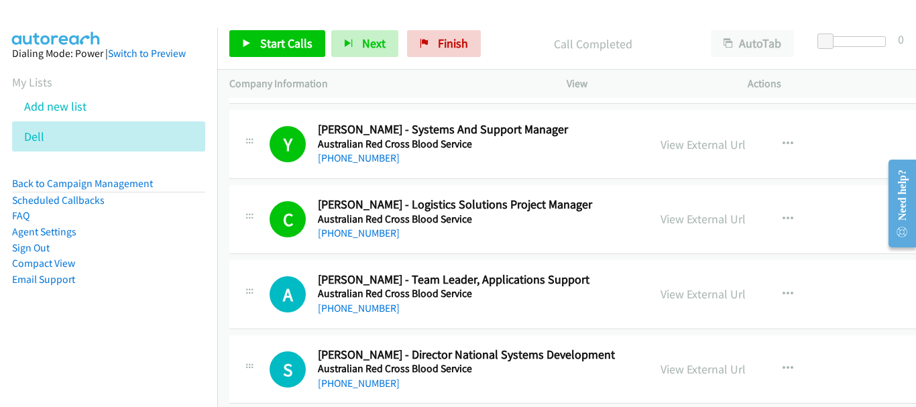
click at [567, 237] on div "[PHONE_NUMBER]" at bounding box center [476, 233] width 316 height 16
click at [566, 237] on div "[PHONE_NUMBER]" at bounding box center [476, 233] width 316 height 16
click at [566, 235] on div "[PHONE_NUMBER]" at bounding box center [476, 233] width 316 height 16
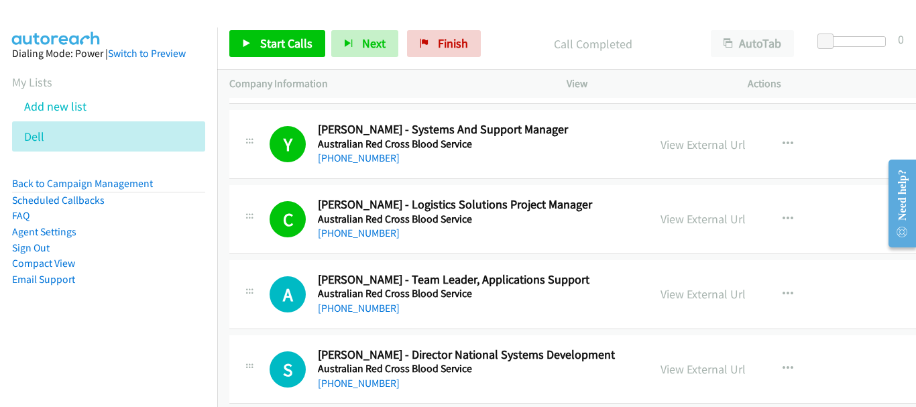
click at [566, 235] on div "[PHONE_NUMBER]" at bounding box center [476, 233] width 316 height 16
click at [558, 233] on div "[PHONE_NUMBER]" at bounding box center [476, 233] width 316 height 16
click at [300, 39] on span "Start Calls" at bounding box center [286, 43] width 52 height 15
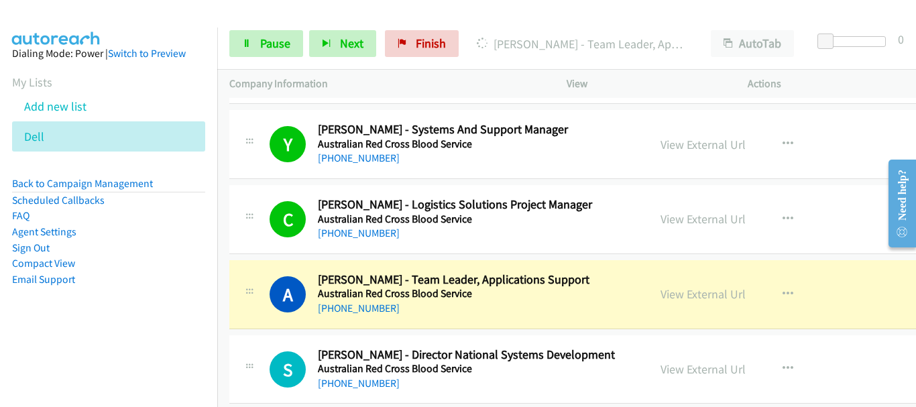
drag, startPoint x: 571, startPoint y: 308, endPoint x: 550, endPoint y: 300, distance: 22.3
click at [555, 302] on div "[PHONE_NUMBER]" at bounding box center [476, 308] width 316 height 16
click at [551, 266] on div "A Callback Scheduled [PERSON_NAME] - Team Leader, Applications Support Australi…" at bounding box center [624, 294] width 790 height 69
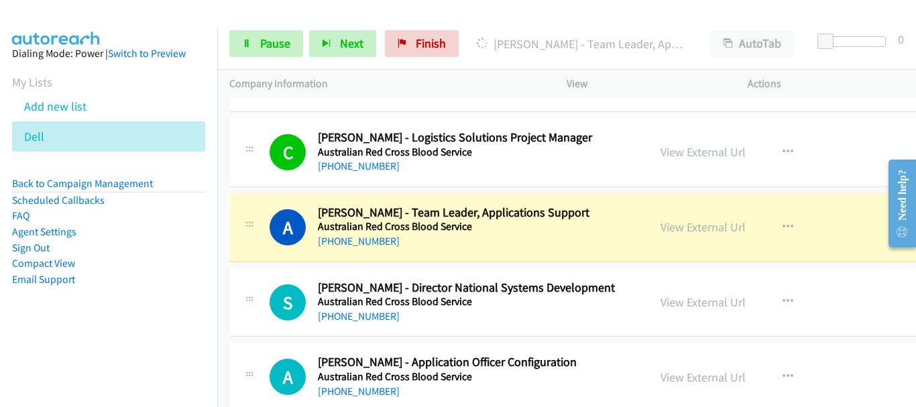
scroll to position [4291, 0]
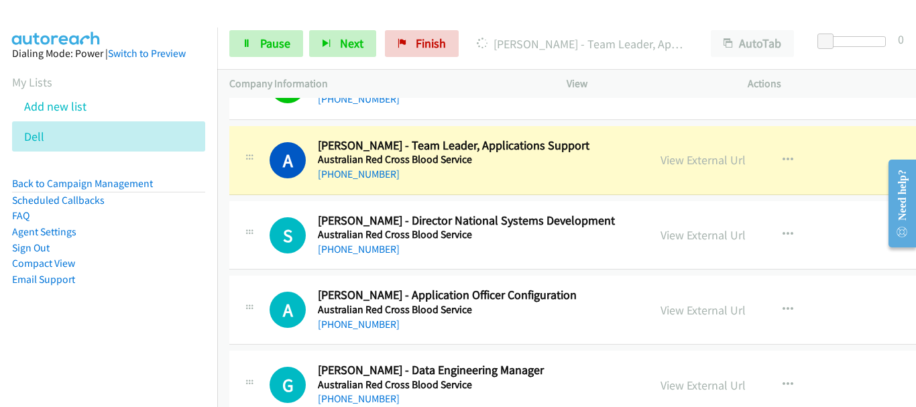
click at [560, 257] on div "[PHONE_NUMBER]" at bounding box center [476, 249] width 316 height 16
click at [519, 229] on h5 "Australian Red Cross Blood Service" at bounding box center [476, 234] width 316 height 13
click at [520, 239] on h5 "Australian Red Cross Blood Service" at bounding box center [476, 234] width 316 height 13
click at [524, 234] on h5 "Australian Red Cross Blood Service" at bounding box center [476, 234] width 316 height 13
click at [536, 190] on div "A Callback Scheduled [PERSON_NAME] - Team Leader, Applications Support Australi…" at bounding box center [624, 160] width 790 height 69
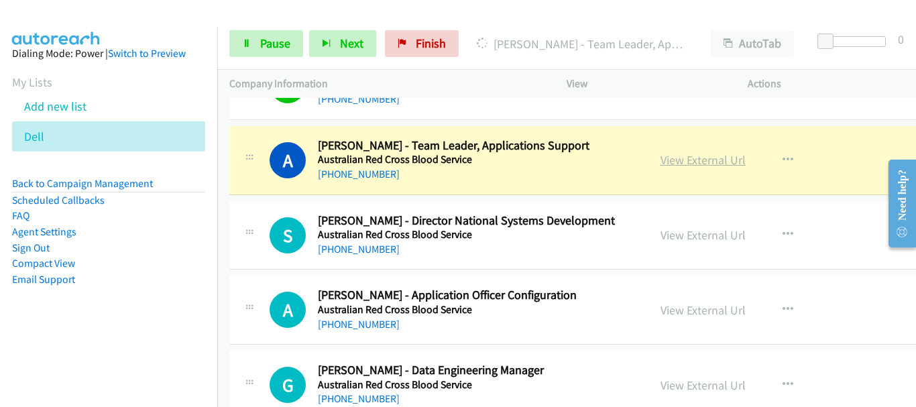
click at [678, 158] on link "View External Url" at bounding box center [702, 159] width 85 height 15
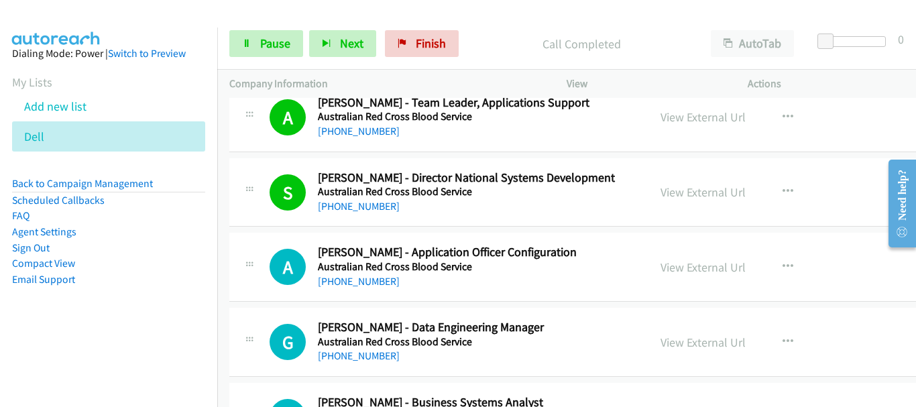
scroll to position [4358, 0]
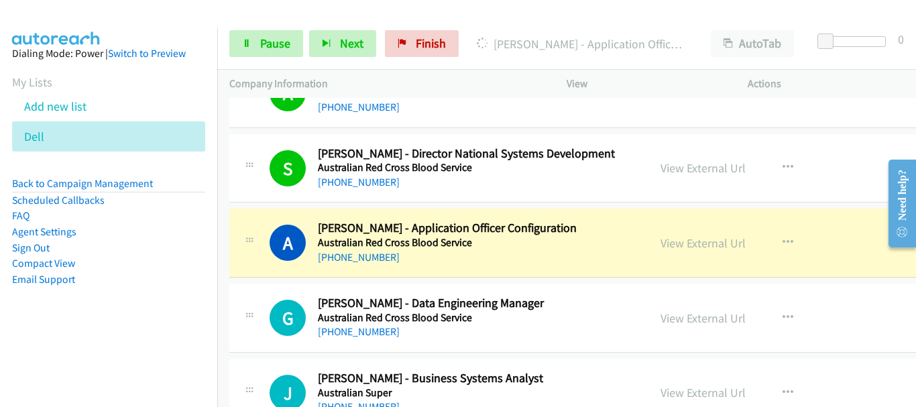
click at [568, 274] on div "A Callback Scheduled [PERSON_NAME] - Application Officer Configuration Australi…" at bounding box center [624, 242] width 790 height 69
click at [568, 273] on div "A Callback Scheduled [PERSON_NAME] - Application Officer Configuration Australi…" at bounding box center [624, 242] width 790 height 69
click at [568, 272] on div "A Callback Scheduled [PERSON_NAME] - Application Officer Configuration Australi…" at bounding box center [624, 242] width 790 height 69
click at [568, 271] on div "A Callback Scheduled [PERSON_NAME] - Application Officer Configuration Australi…" at bounding box center [624, 242] width 790 height 69
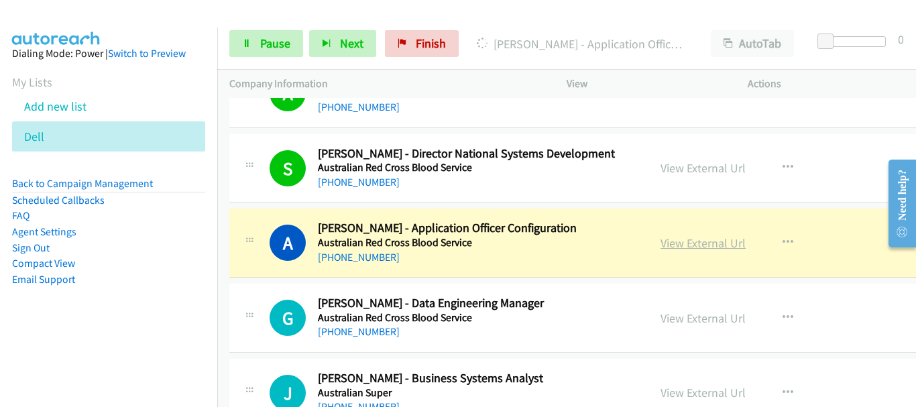
click at [679, 245] on link "View External Url" at bounding box center [702, 242] width 85 height 15
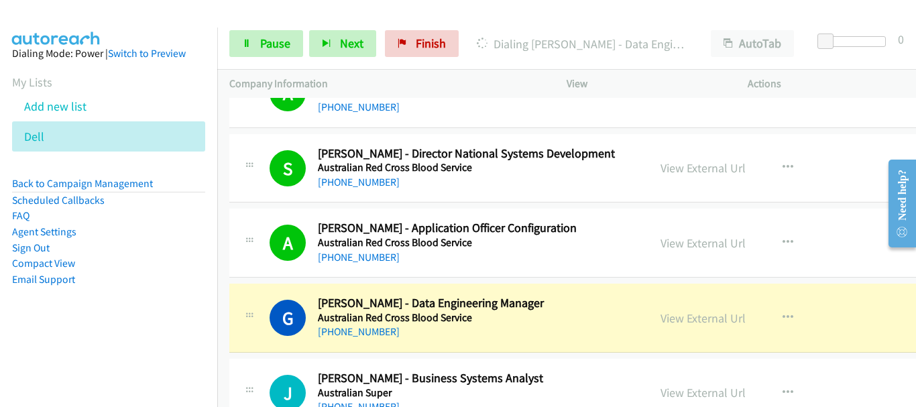
click at [481, 347] on div "G Callback Scheduled [PERSON_NAME] - Data Engineering Manager Australian Red Cr…" at bounding box center [624, 318] width 790 height 69
click at [482, 356] on td "J Callback Scheduled [PERSON_NAME] - Business Systems Analyst Australian Super …" at bounding box center [624, 393] width 814 height 75
click at [480, 353] on td "G Callback Scheduled [PERSON_NAME] - Data Engineering Manager Australian Red Cr…" at bounding box center [624, 318] width 814 height 75
click at [465, 331] on div "[PHONE_NUMBER]" at bounding box center [476, 332] width 316 height 16
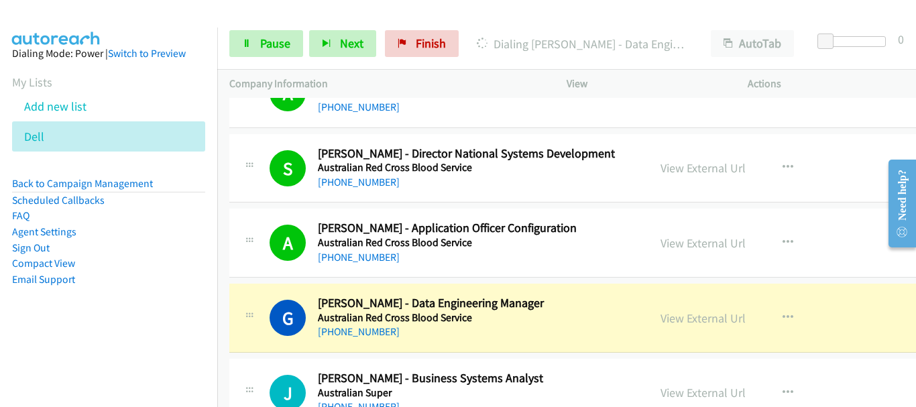
click at [465, 331] on div "[PHONE_NUMBER]" at bounding box center [476, 332] width 316 height 16
click at [512, 333] on div "[PHONE_NUMBER]" at bounding box center [476, 332] width 316 height 16
click at [519, 326] on div "[PHONE_NUMBER]" at bounding box center [476, 332] width 316 height 16
click at [570, 322] on h5 "Australian Red Cross Blood Service" at bounding box center [476, 317] width 316 height 13
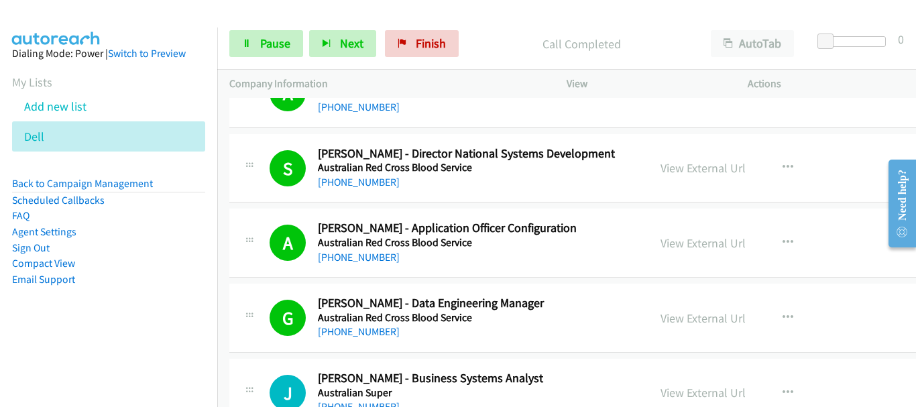
scroll to position [4425, 0]
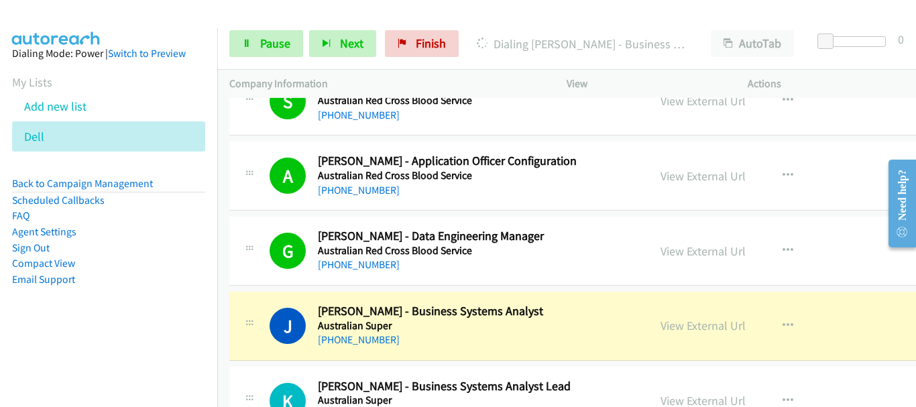
drag, startPoint x: 512, startPoint y: 376, endPoint x: 514, endPoint y: 333, distance: 42.9
click at [514, 333] on div "[PHONE_NUMBER]" at bounding box center [476, 340] width 316 height 16
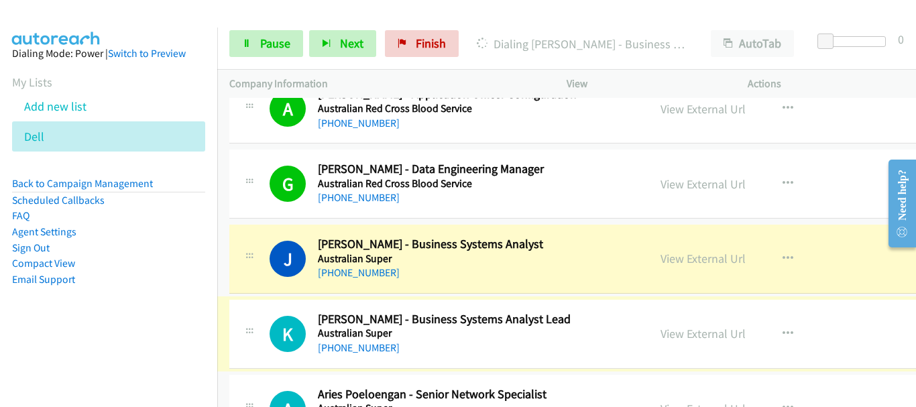
scroll to position [4559, 0]
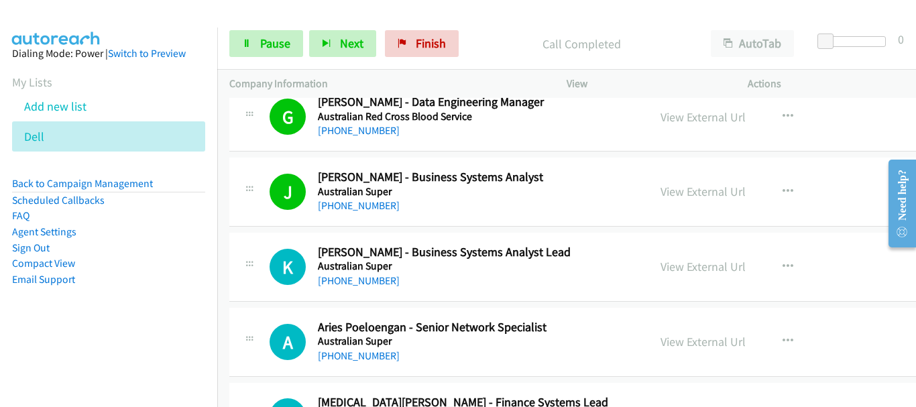
drag, startPoint x: 550, startPoint y: 314, endPoint x: 514, endPoint y: 272, distance: 55.2
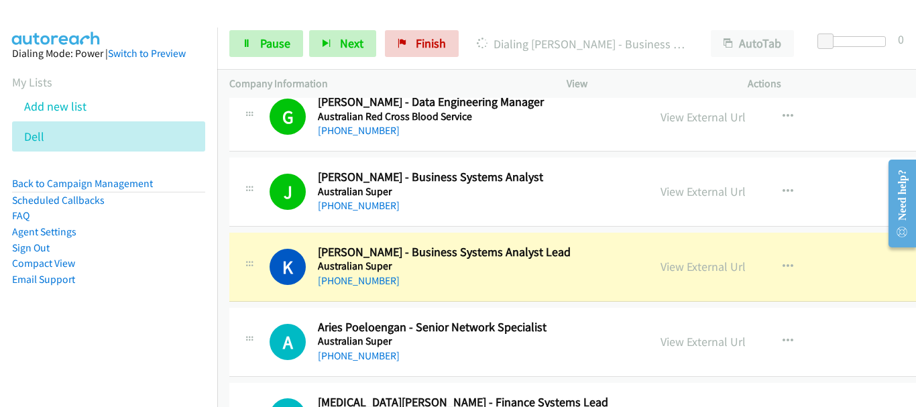
click at [484, 306] on td "A Callback Scheduled Aries Poeloengan - Senior Network Specialist Australian Su…" at bounding box center [624, 341] width 814 height 75
click at [464, 272] on h5 "Australian Super" at bounding box center [476, 265] width 316 height 13
click at [463, 277] on div "[PHONE_NUMBER]" at bounding box center [476, 281] width 316 height 16
click at [466, 278] on div "[PHONE_NUMBER]" at bounding box center [476, 281] width 316 height 16
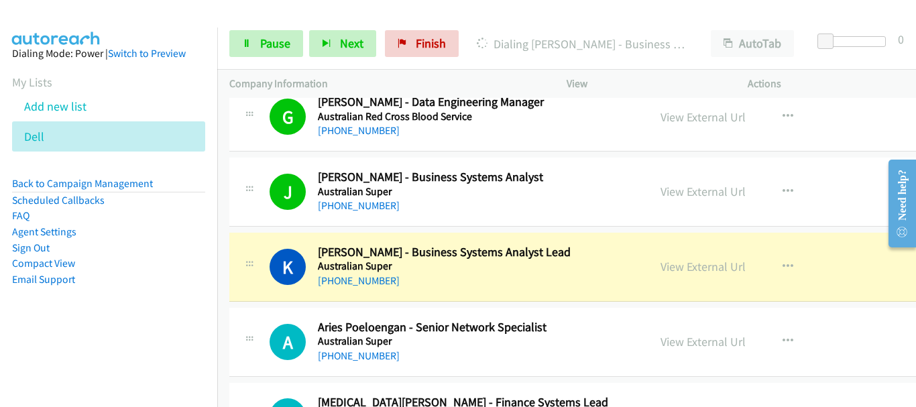
click at [466, 267] on h5 "Australian Super" at bounding box center [476, 265] width 316 height 13
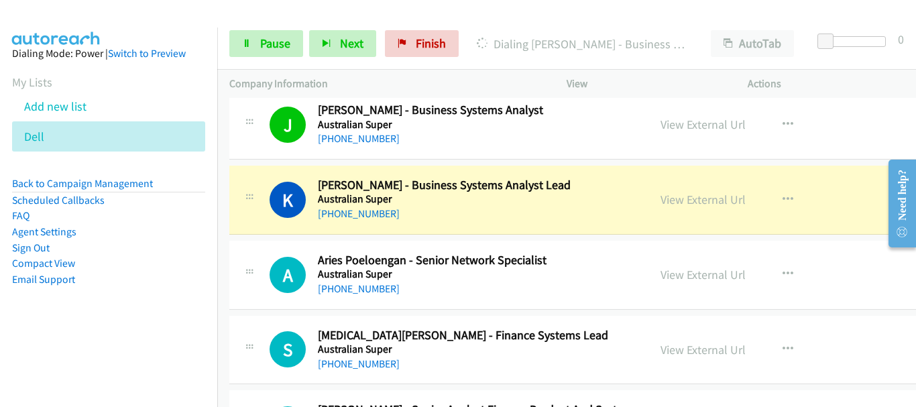
click at [532, 277] on h5 "Australian Super" at bounding box center [476, 273] width 316 height 13
click at [526, 270] on h5 "Australian Super" at bounding box center [476, 273] width 316 height 13
click at [521, 264] on h2 "Aries Poeloengan - Senior Network Specialist" at bounding box center [476, 260] width 316 height 15
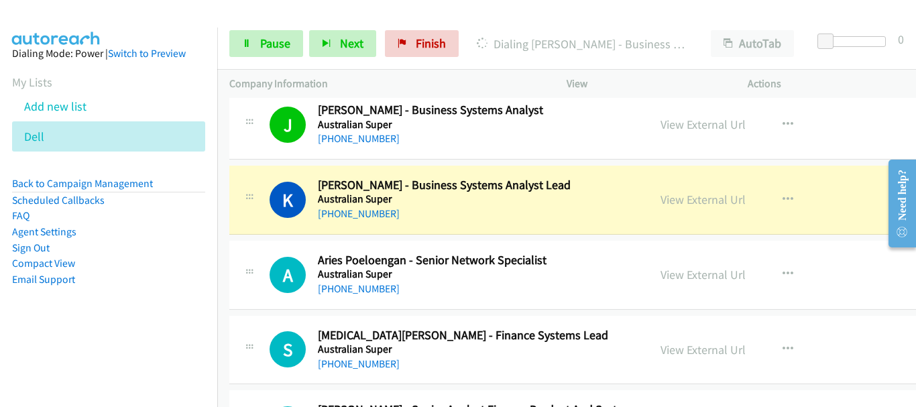
click at [521, 264] on h2 "Aries Poeloengan - Senior Network Specialist" at bounding box center [476, 260] width 316 height 15
click at [478, 272] on h5 "Australian Super" at bounding box center [476, 273] width 316 height 13
click at [473, 225] on div "K Callback Scheduled [PERSON_NAME] - Business Systems Analyst Lead Australian S…" at bounding box center [624, 200] width 790 height 69
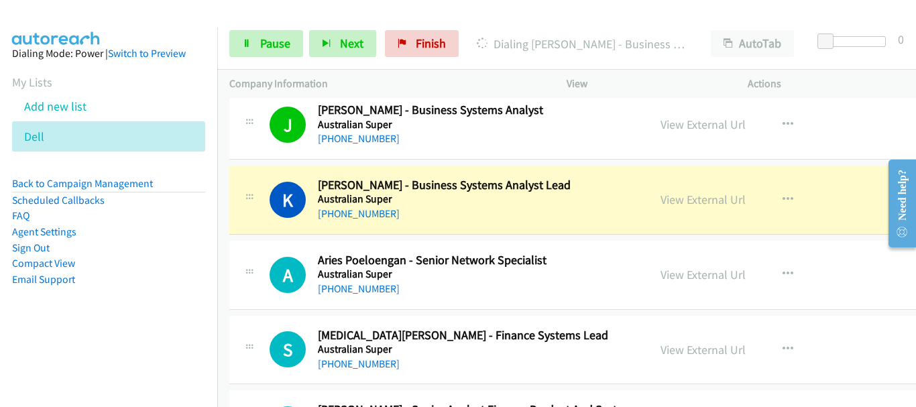
click at [473, 224] on div "K Callback Scheduled [PERSON_NAME] - Business Systems Analyst Lead Australian S…" at bounding box center [624, 200] width 790 height 69
click at [472, 223] on div "K Callback Scheduled [PERSON_NAME] - Business Systems Analyst Lead Australian S…" at bounding box center [624, 200] width 790 height 69
click at [470, 200] on h5 "Australian Super" at bounding box center [476, 198] width 316 height 13
click at [465, 237] on td "A Callback Scheduled Aries Poeloengan - Senior Network Specialist Australian Su…" at bounding box center [624, 274] width 814 height 75
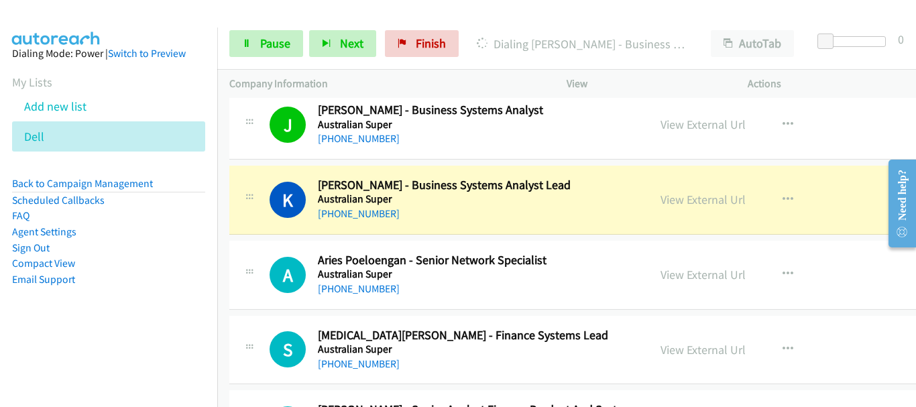
click at [518, 215] on div "[PHONE_NUMBER]" at bounding box center [476, 214] width 316 height 16
click at [525, 261] on h2 "Aries Poeloengan - Senior Network Specialist" at bounding box center [476, 260] width 316 height 15
click at [560, 221] on div "[PHONE_NUMBER]" at bounding box center [476, 214] width 316 height 16
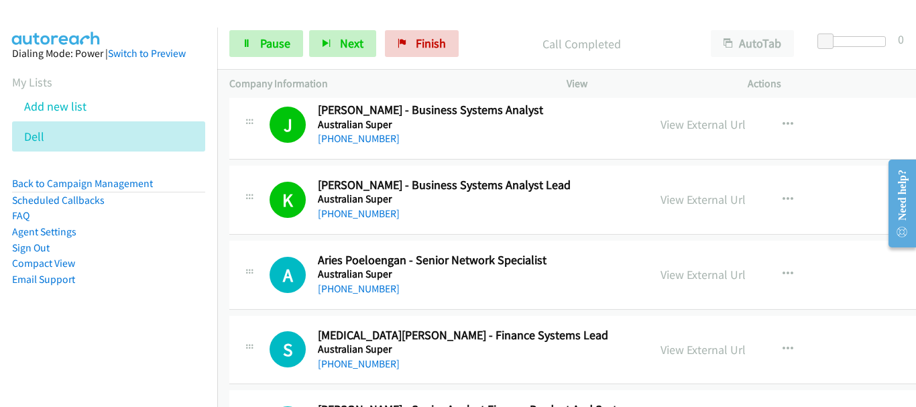
click at [467, 303] on div "A Callback Scheduled Aries Poeloengan - Senior Network Specialist Australian Su…" at bounding box center [624, 275] width 790 height 69
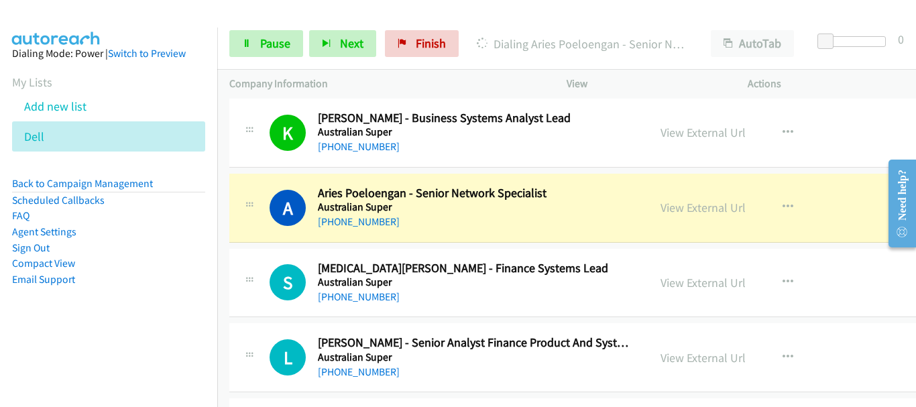
drag, startPoint x: 556, startPoint y: 305, endPoint x: 461, endPoint y: 406, distance: 138.5
click at [552, 298] on div "[PHONE_NUMBER]" at bounding box center [476, 297] width 316 height 16
click at [495, 306] on div "S Callback Scheduled [MEDICAL_DATA][PERSON_NAME] - Finance Systems Lead Austral…" at bounding box center [624, 283] width 790 height 69
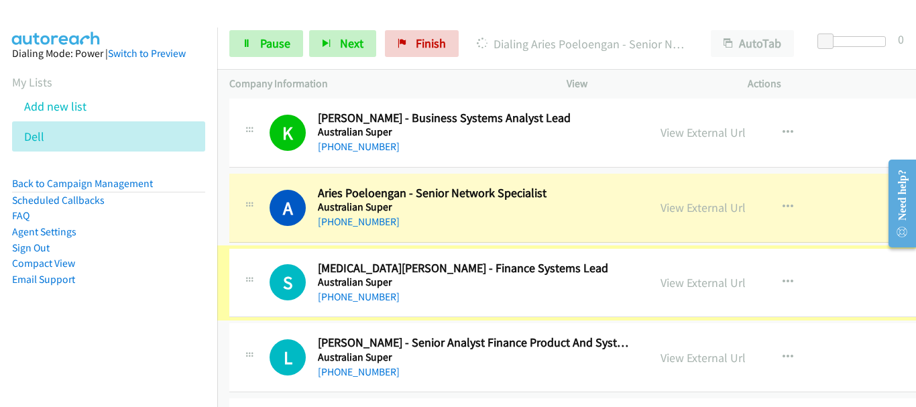
click at [516, 218] on div "[PHONE_NUMBER]" at bounding box center [476, 222] width 316 height 16
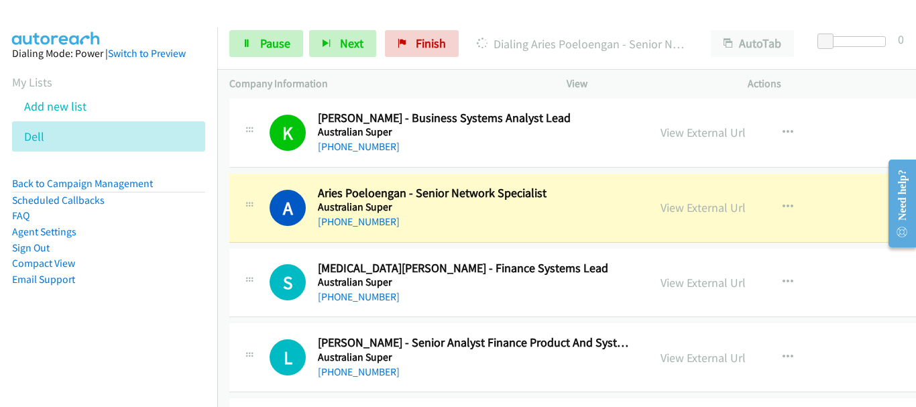
click at [477, 303] on div "[PHONE_NUMBER]" at bounding box center [476, 297] width 316 height 16
click at [475, 301] on div "[PHONE_NUMBER]" at bounding box center [476, 297] width 316 height 16
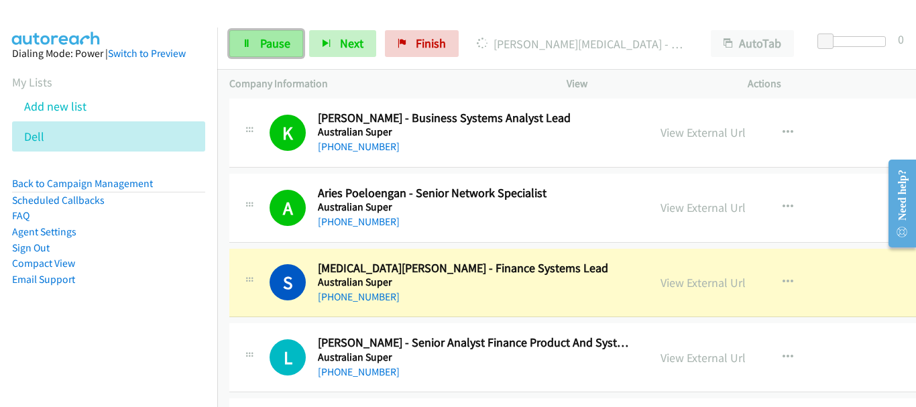
click at [278, 43] on span "Pause" at bounding box center [275, 43] width 30 height 15
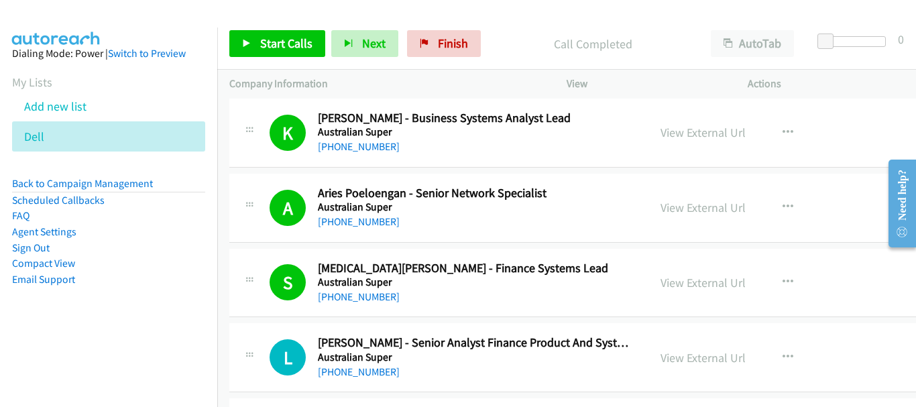
drag, startPoint x: 557, startPoint y: 255, endPoint x: 549, endPoint y: 229, distance: 27.4
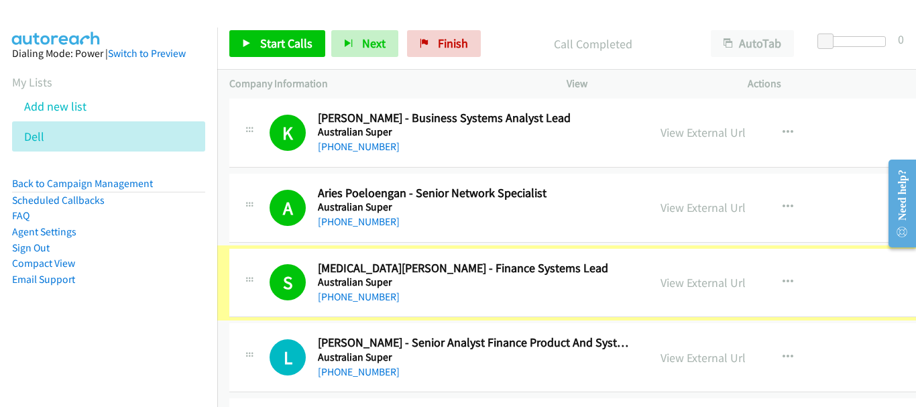
click at [549, 229] on div "[PHONE_NUMBER]" at bounding box center [476, 222] width 316 height 16
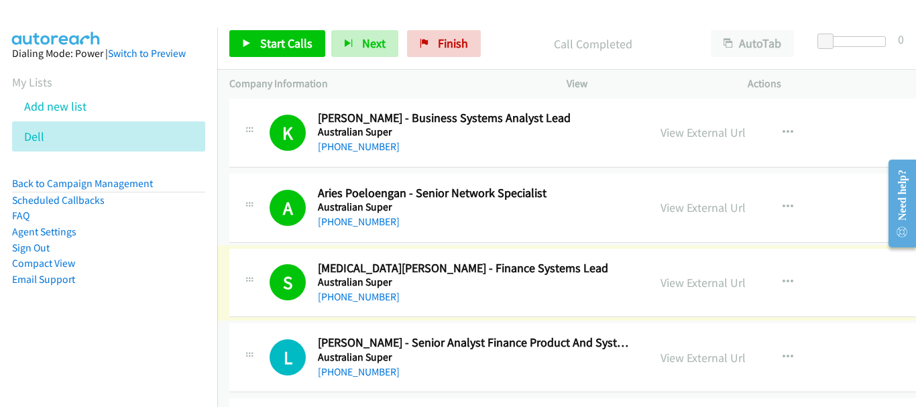
click at [426, 160] on div "K Callback Scheduled [PERSON_NAME] - Business Systems Analyst Lead Australian S…" at bounding box center [624, 133] width 790 height 69
click at [304, 41] on span "Start Calls" at bounding box center [286, 43] width 52 height 15
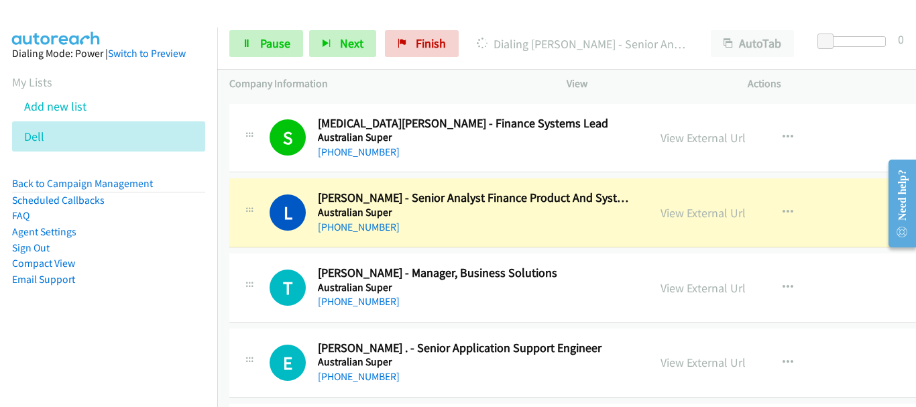
scroll to position [4894, 0]
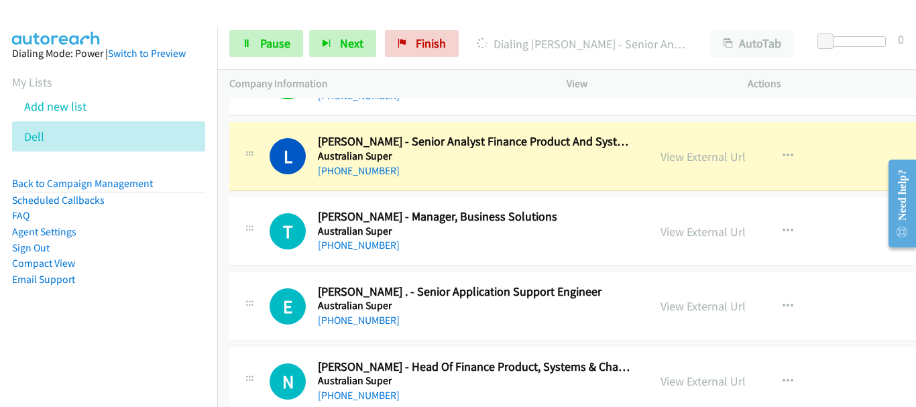
click at [530, 243] on div "[PHONE_NUMBER]" at bounding box center [476, 245] width 316 height 16
drag, startPoint x: 520, startPoint y: 196, endPoint x: 429, endPoint y: 405, distance: 227.3
click at [460, 261] on div "T Callback Scheduled [PERSON_NAME] - Manager, Business Solutions Australian Sup…" at bounding box center [624, 231] width 790 height 69
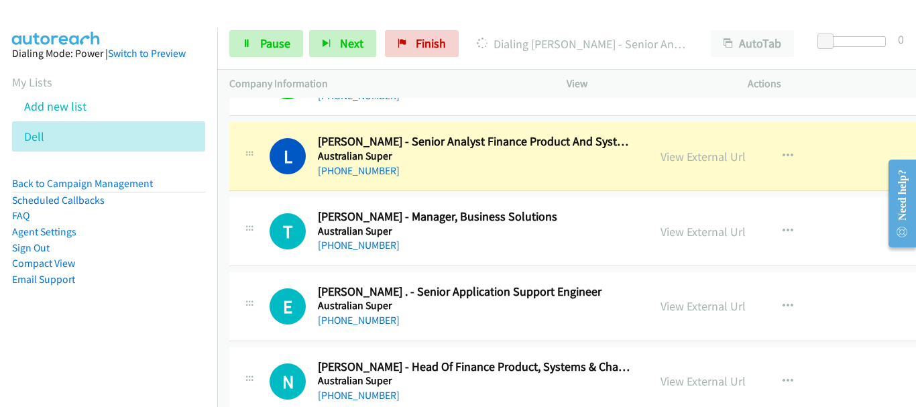
click at [460, 261] on div "T Callback Scheduled [PERSON_NAME] - Manager, Business Solutions Australian Sup…" at bounding box center [624, 231] width 790 height 69
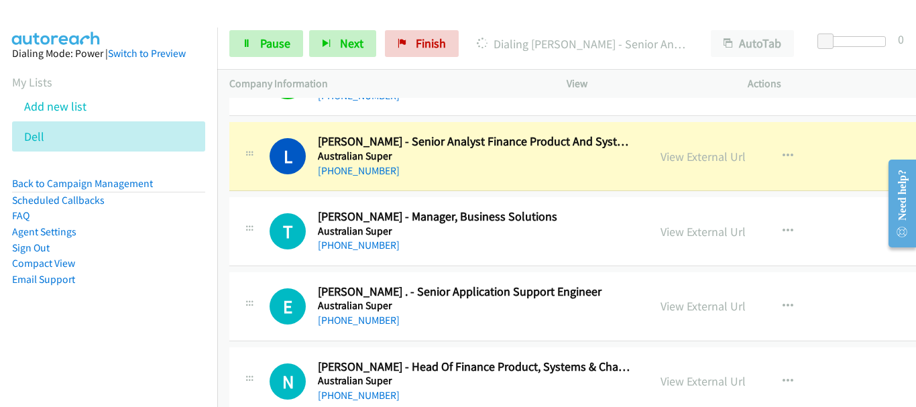
click at [577, 188] on div "L Callback Scheduled [PERSON_NAME] - Senior Analyst Finance Product And Systems…" at bounding box center [624, 156] width 790 height 69
drag, startPoint x: 530, startPoint y: 143, endPoint x: 524, endPoint y: 168, distance: 24.9
click at [524, 168] on div "[PHONE_NUMBER]" at bounding box center [476, 171] width 316 height 16
click at [500, 260] on div "T Callback Scheduled [PERSON_NAME] - Manager, Business Solutions Australian Sup…" at bounding box center [624, 231] width 790 height 69
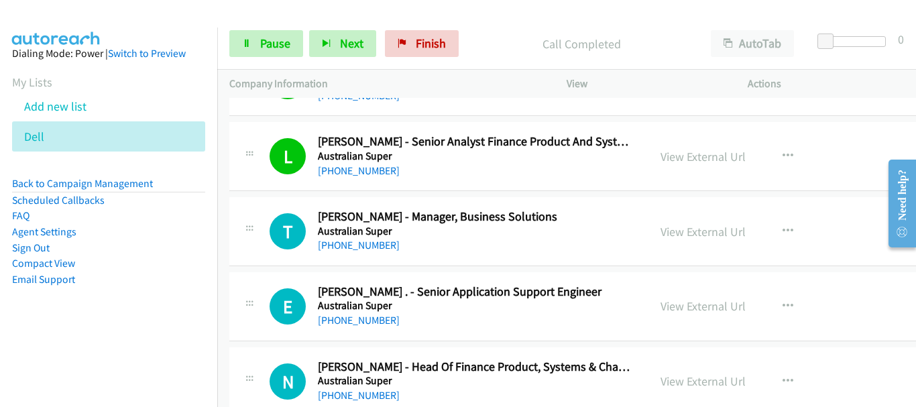
scroll to position [4961, 0]
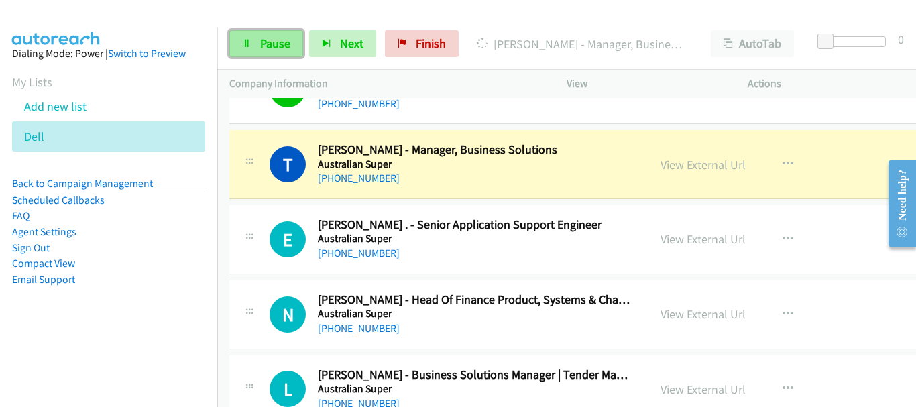
click at [284, 44] on span "Pause" at bounding box center [275, 43] width 30 height 15
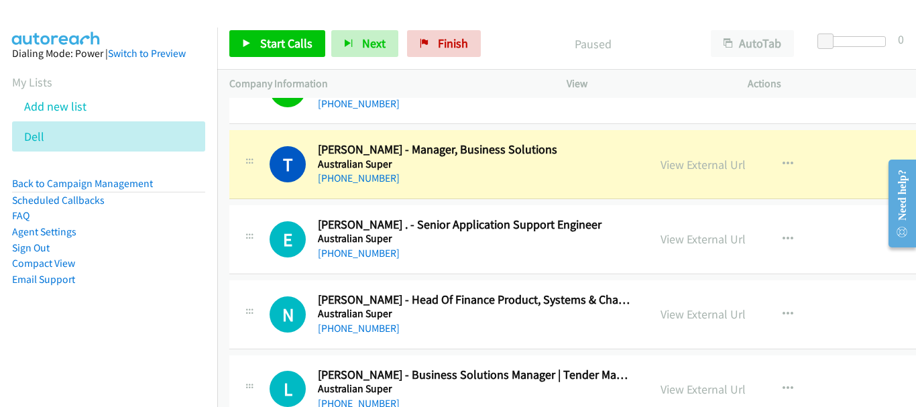
click at [588, 183] on div "[PHONE_NUMBER]" at bounding box center [476, 178] width 316 height 16
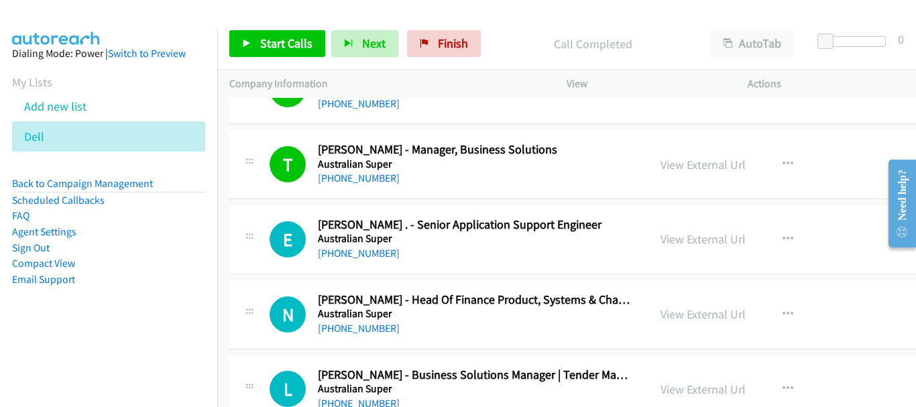
click at [593, 251] on div "[PHONE_NUMBER]" at bounding box center [476, 253] width 316 height 16
click at [583, 223] on h2 "[PERSON_NAME] . - Senior Application Support Engineer" at bounding box center [476, 224] width 316 height 15
click at [593, 216] on div "E Callback Scheduled Edyson . - Senior Application Support Engineer Australian …" at bounding box center [624, 239] width 790 height 69
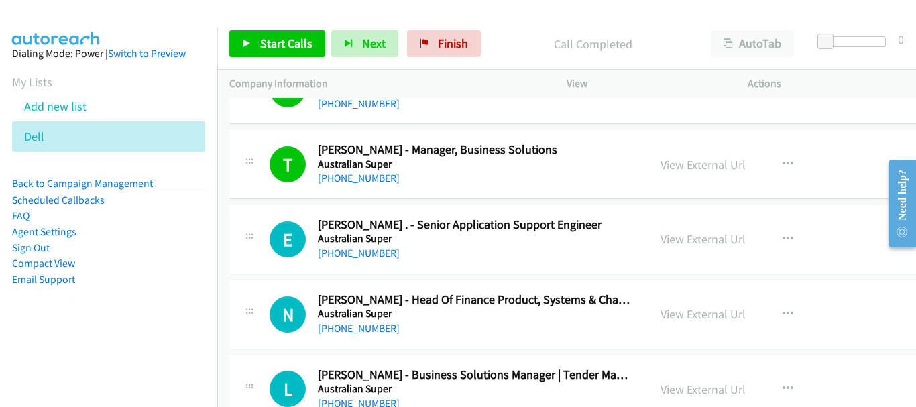
click at [593, 216] on div "E Callback Scheduled Edyson . - Senior Application Support Engineer Australian …" at bounding box center [624, 239] width 790 height 69
drag, startPoint x: 593, startPoint y: 216, endPoint x: 618, endPoint y: 178, distance: 45.4
click at [593, 220] on h2 "[PERSON_NAME] . - Senior Application Support Engineer" at bounding box center [476, 224] width 316 height 15
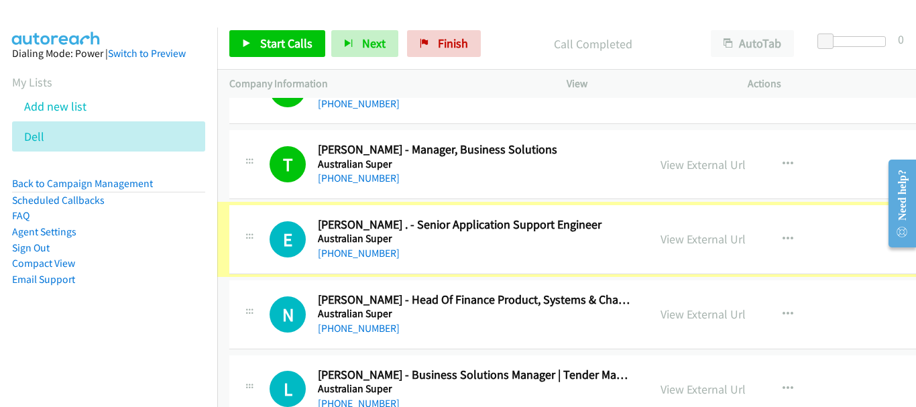
click at [615, 176] on div "[PHONE_NUMBER]" at bounding box center [476, 178] width 316 height 16
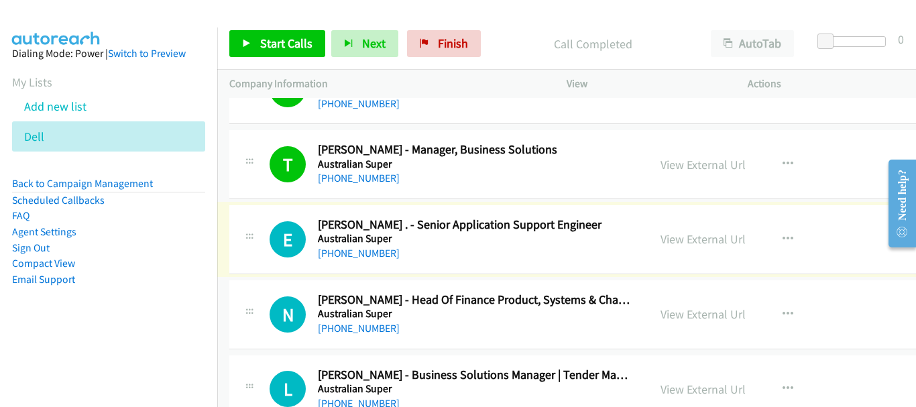
click at [613, 241] on h5 "Australian Super" at bounding box center [476, 238] width 316 height 13
click at [613, 245] on h5 "Australian Super" at bounding box center [476, 238] width 316 height 13
click at [616, 251] on div "[PHONE_NUMBER]" at bounding box center [476, 253] width 316 height 16
click at [598, 252] on div "[PHONE_NUMBER]" at bounding box center [476, 253] width 316 height 16
click at [597, 178] on div "[PHONE_NUMBER]" at bounding box center [476, 178] width 316 height 16
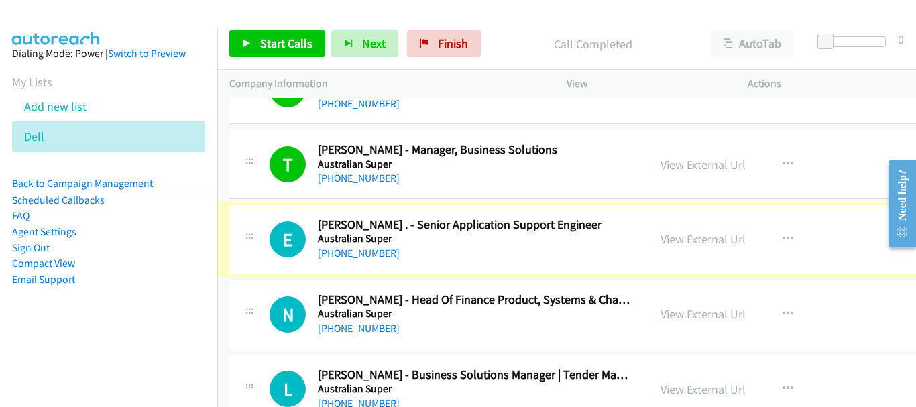
click at [591, 251] on div "[PHONE_NUMBER]" at bounding box center [476, 253] width 316 height 16
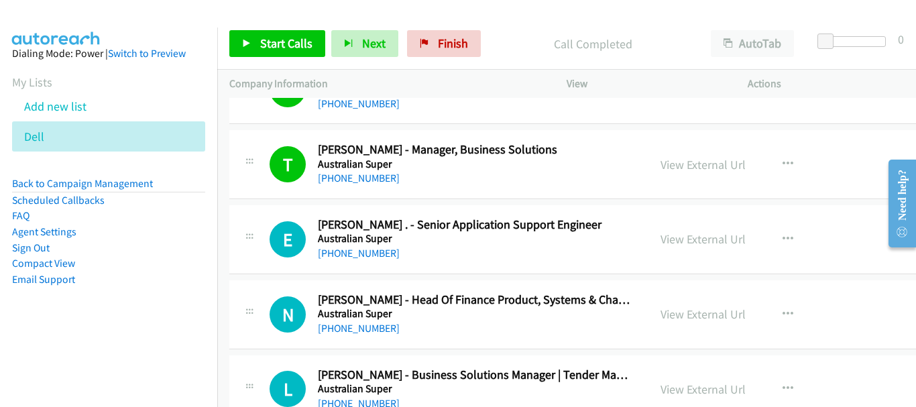
click at [591, 251] on div "[PHONE_NUMBER]" at bounding box center [476, 253] width 316 height 16
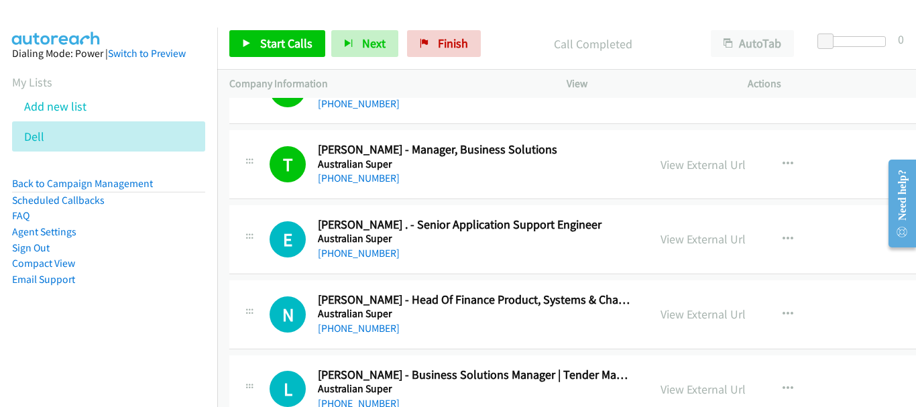
click at [591, 251] on div "[PHONE_NUMBER]" at bounding box center [476, 253] width 316 height 16
click at [589, 158] on h5 "Australian Super" at bounding box center [476, 164] width 316 height 13
click at [490, 179] on div "[PHONE_NUMBER]" at bounding box center [476, 178] width 316 height 16
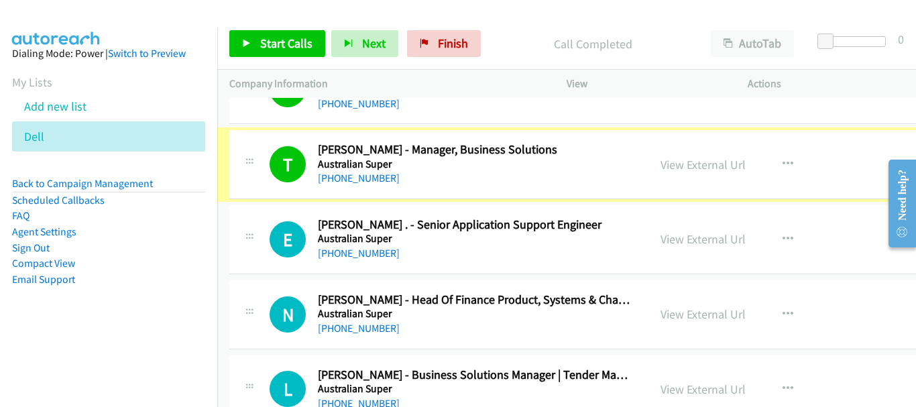
drag, startPoint x: 477, startPoint y: 180, endPoint x: 327, endPoint y: 59, distance: 192.6
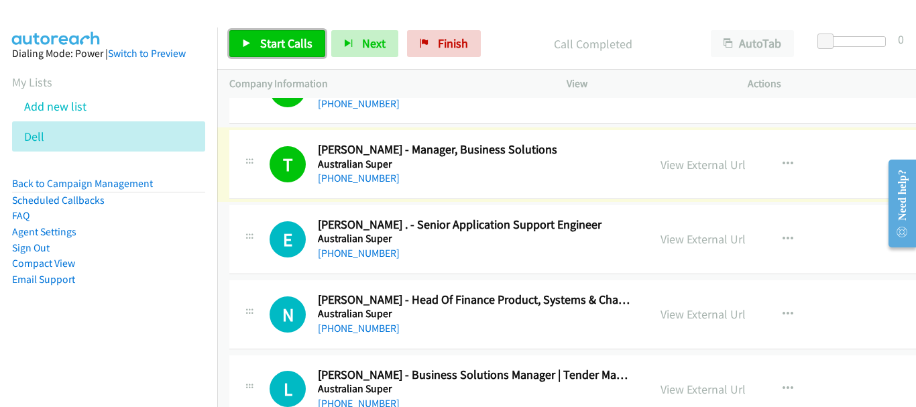
click at [262, 34] on link "Start Calls" at bounding box center [277, 43] width 96 height 27
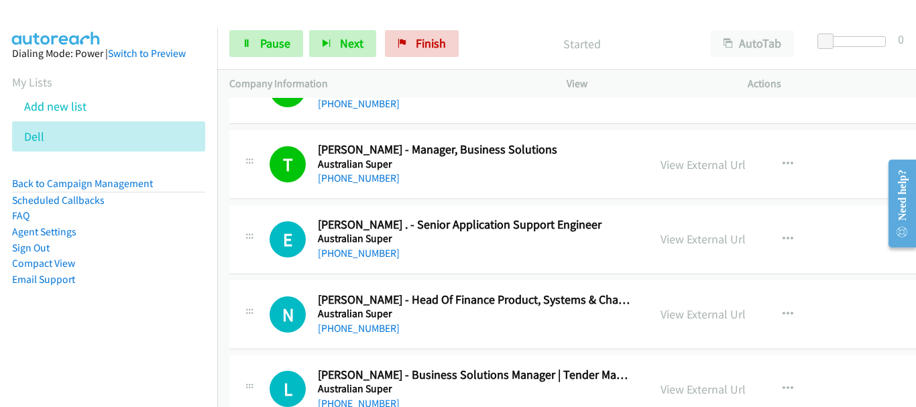
click at [534, 154] on h2 "[PERSON_NAME] - Manager, Business Solutions" at bounding box center [476, 149] width 316 height 15
click at [284, 41] on span "Pause" at bounding box center [275, 43] width 30 height 15
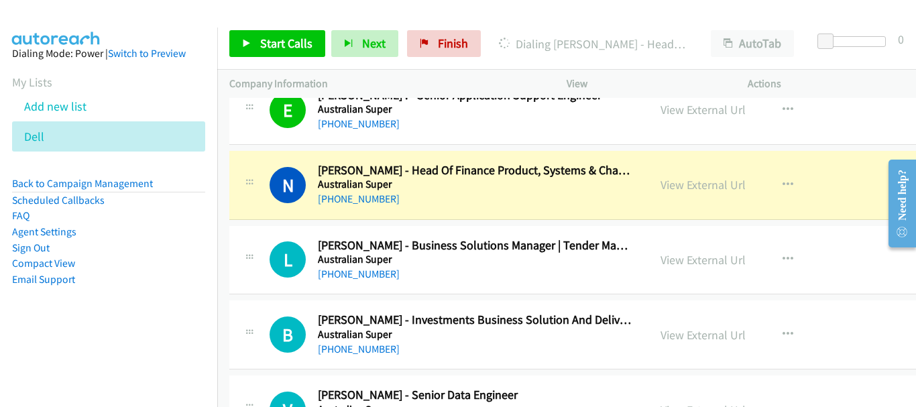
scroll to position [5095, 0]
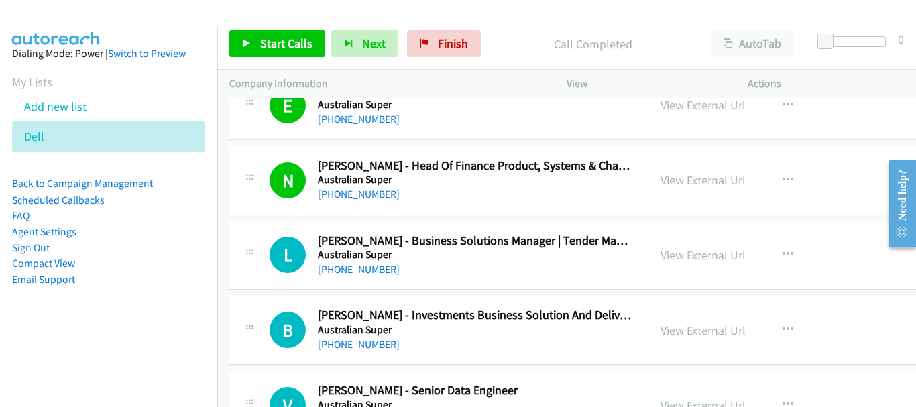
click at [504, 256] on h5 "Australian Super" at bounding box center [476, 254] width 316 height 13
click at [504, 255] on h5 "Australian Super" at bounding box center [476, 254] width 316 height 13
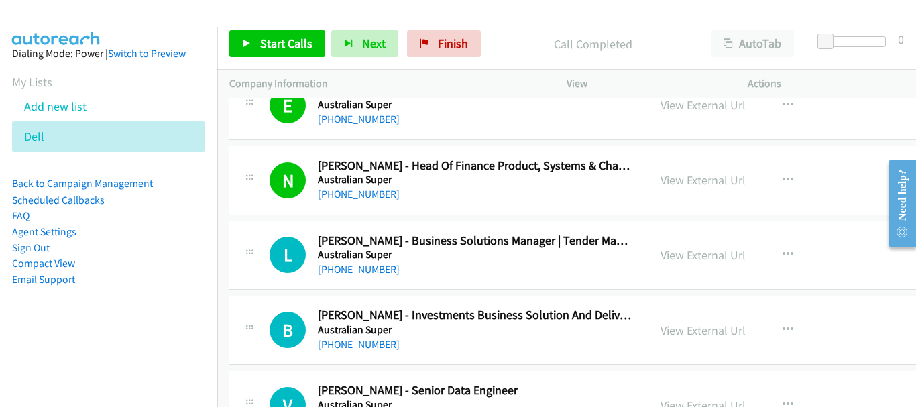
click at [504, 255] on h5 "Australian Super" at bounding box center [476, 254] width 316 height 13
click at [507, 204] on div "N Callback Scheduled [PERSON_NAME] - Head Of Finance Product, Systems & Change …" at bounding box center [624, 180] width 790 height 69
click at [299, 45] on span "Start Calls" at bounding box center [286, 43] width 52 height 15
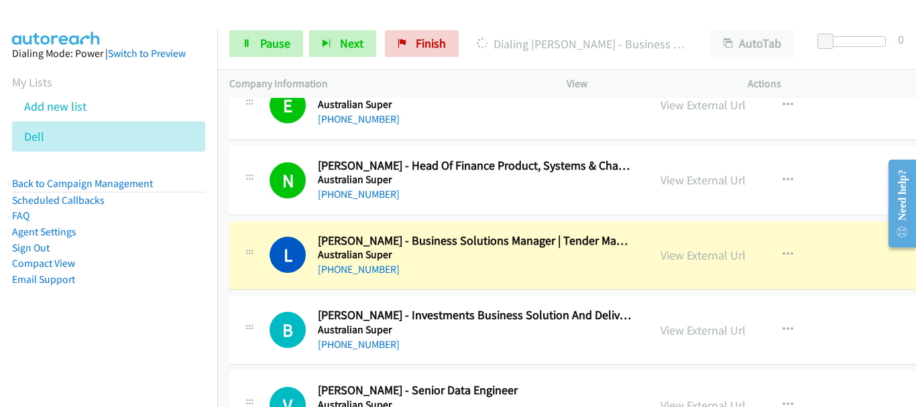
drag, startPoint x: 571, startPoint y: 278, endPoint x: 640, endPoint y: 316, distance: 79.2
click at [566, 275] on div "[PHONE_NUMBER]" at bounding box center [476, 269] width 316 height 16
click at [508, 302] on div "B Callback Scheduled [PERSON_NAME] - Investments Business Solution And Delivery…" at bounding box center [624, 330] width 790 height 69
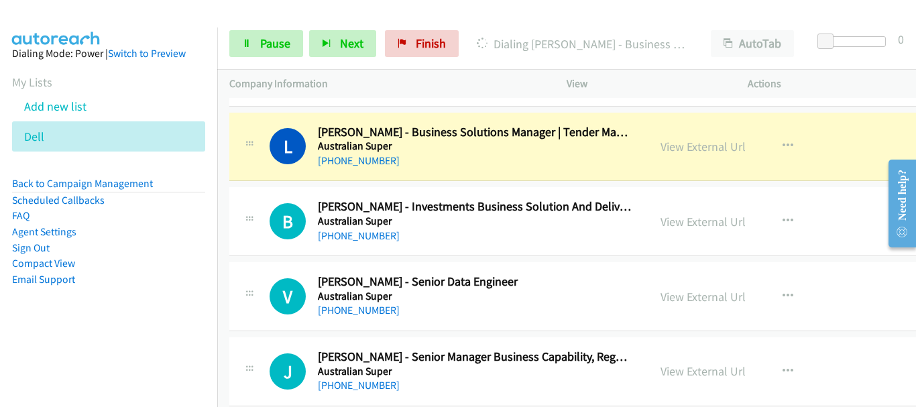
scroll to position [5229, 0]
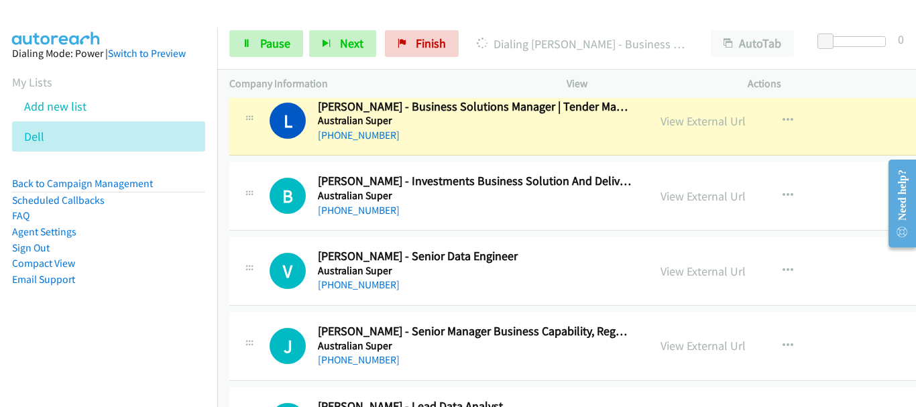
click at [516, 235] on td "V Callback Scheduled [PERSON_NAME] - Senior Data Engineer Australian Super [GEO…" at bounding box center [624, 271] width 814 height 75
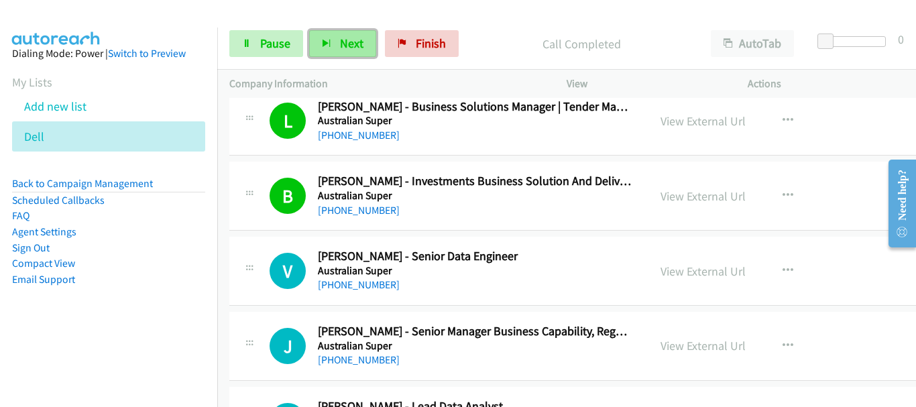
click at [342, 52] on button "Next" at bounding box center [342, 43] width 67 height 27
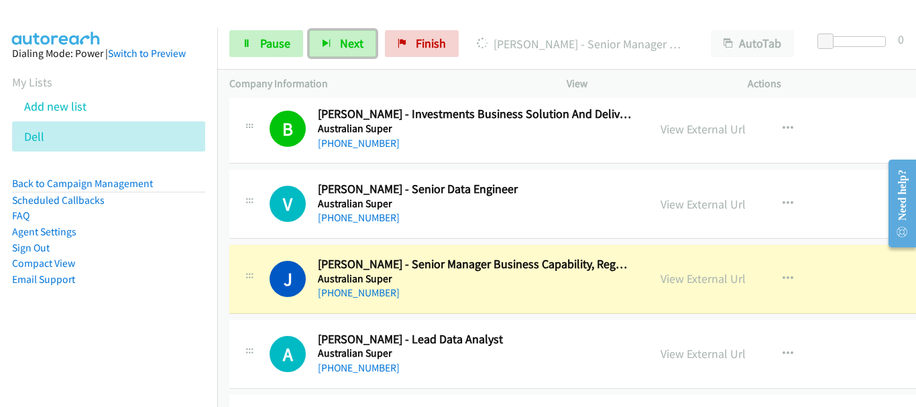
click at [560, 330] on div "A Callback Scheduled [PERSON_NAME] - Lead Data Analyst Australian Super [GEOGRA…" at bounding box center [624, 354] width 790 height 69
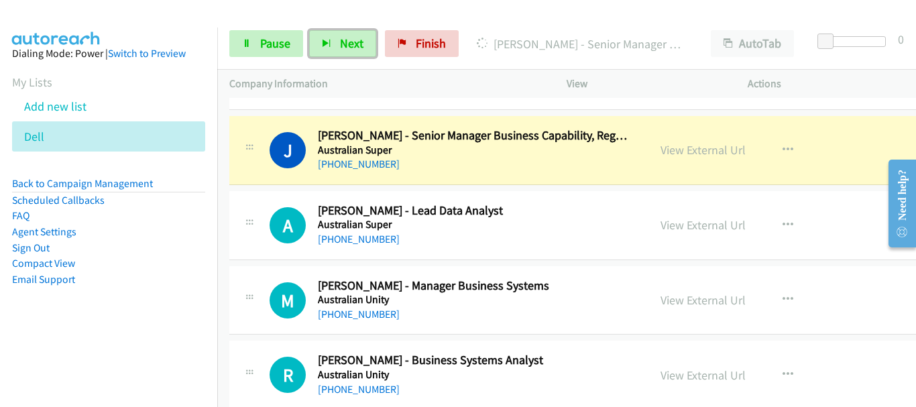
scroll to position [5430, 0]
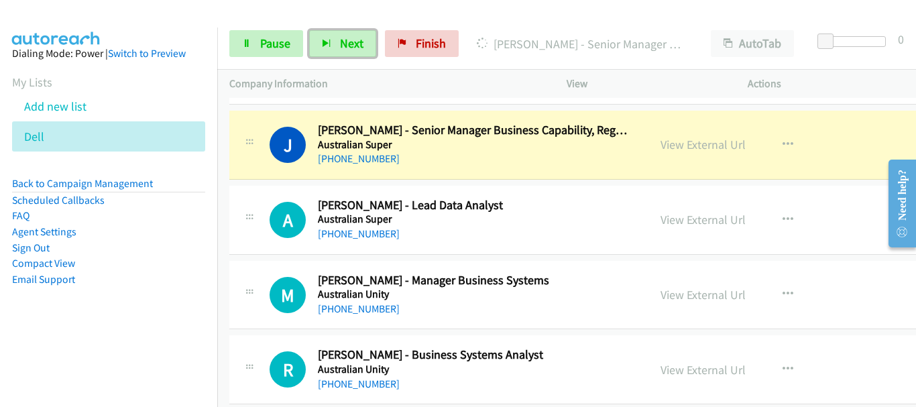
click at [554, 309] on div "[PHONE_NUMBER]" at bounding box center [476, 309] width 316 height 16
click at [548, 287] on h2 "[PERSON_NAME] - Manager Business Systems" at bounding box center [476, 280] width 316 height 15
click at [548, 242] on div "A Callback Scheduled [PERSON_NAME] - Lead Data Analyst Australian Super [GEOGRA…" at bounding box center [624, 220] width 790 height 69
drag, startPoint x: 546, startPoint y: 243, endPoint x: 520, endPoint y: 367, distance: 127.5
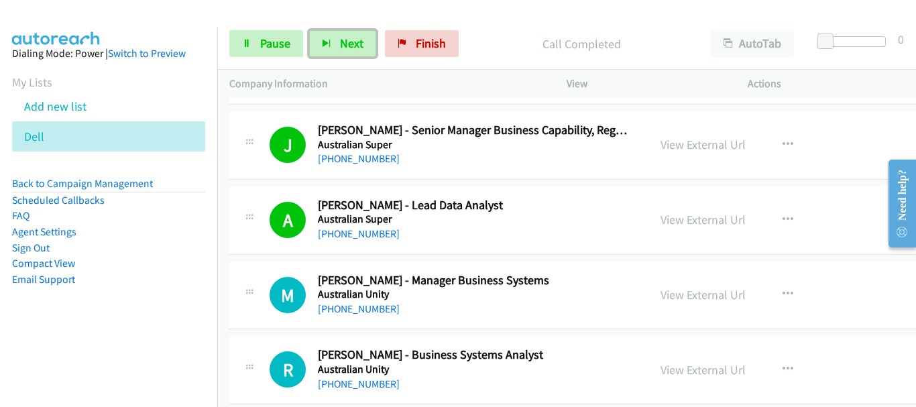
scroll to position [5497, 0]
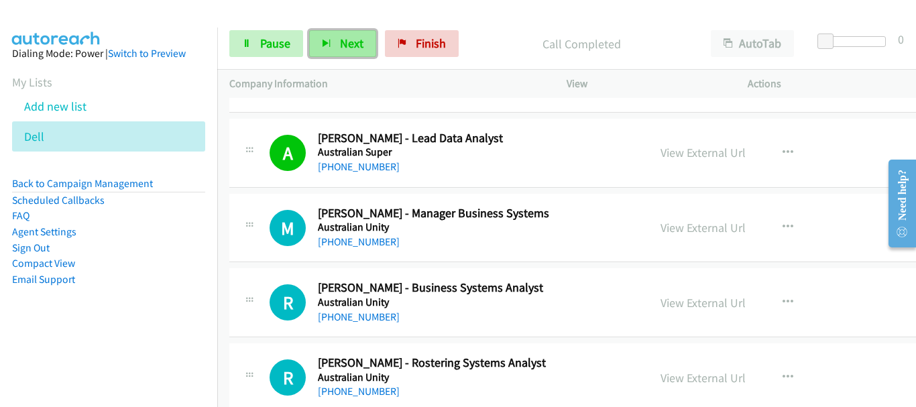
click at [331, 45] on button "Next" at bounding box center [342, 43] width 67 height 27
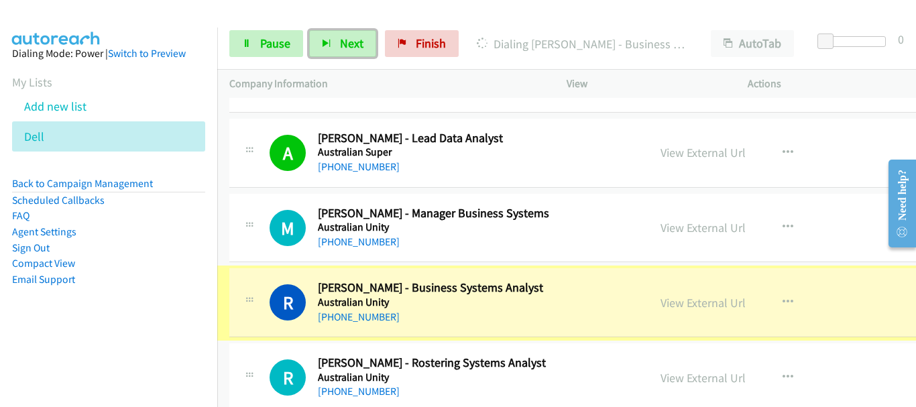
scroll to position [5631, 0]
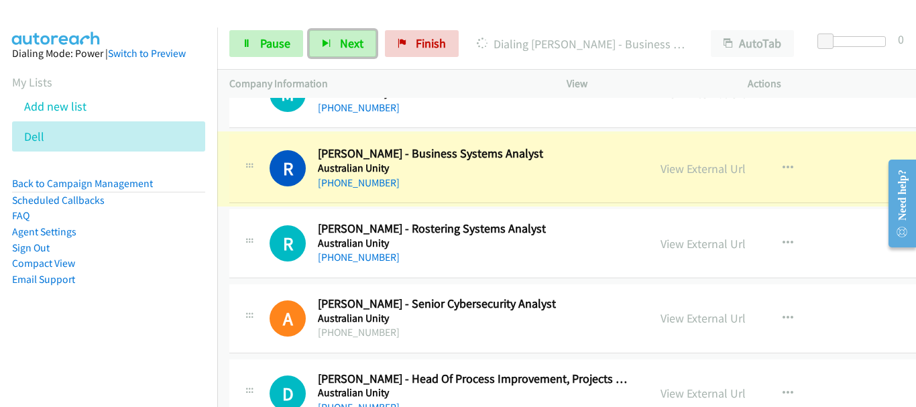
click at [525, 254] on div "[PHONE_NUMBER]" at bounding box center [476, 257] width 316 height 16
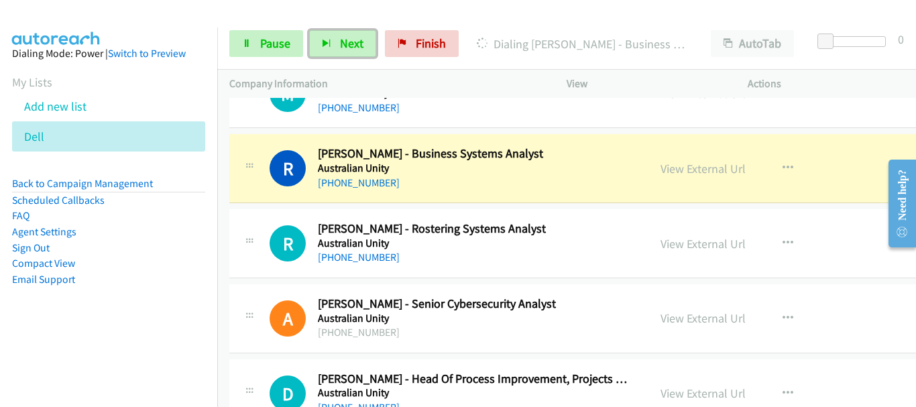
click at [534, 274] on div "R Callback Scheduled [PERSON_NAME] - Rostering Systems Analyst Australian Unity…" at bounding box center [624, 243] width 790 height 69
click at [532, 273] on div "R Callback Scheduled [PERSON_NAME] - Rostering Systems Analyst Australian Unity…" at bounding box center [624, 243] width 790 height 69
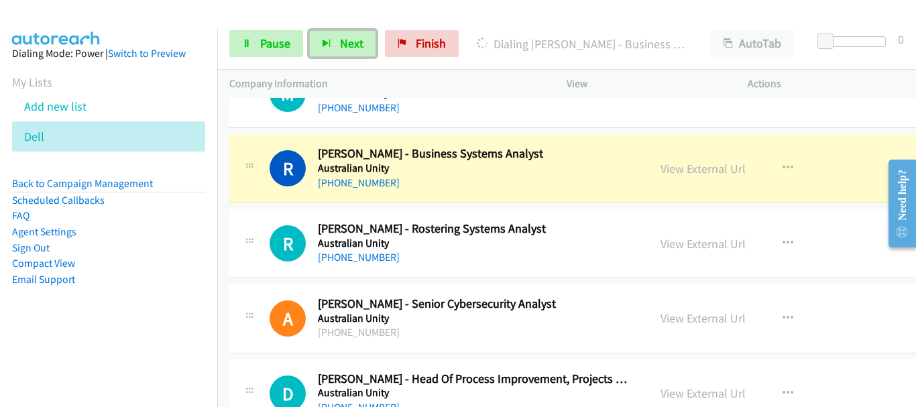
click at [532, 272] on div "R Callback Scheduled [PERSON_NAME] - Rostering Systems Analyst Australian Unity…" at bounding box center [624, 243] width 790 height 69
drag, startPoint x: 495, startPoint y: 283, endPoint x: 516, endPoint y: 172, distance: 112.7
click at [491, 267] on div "R Callback Scheduled [PERSON_NAME] - Rostering Systems Analyst Australian Unity…" at bounding box center [624, 243] width 790 height 69
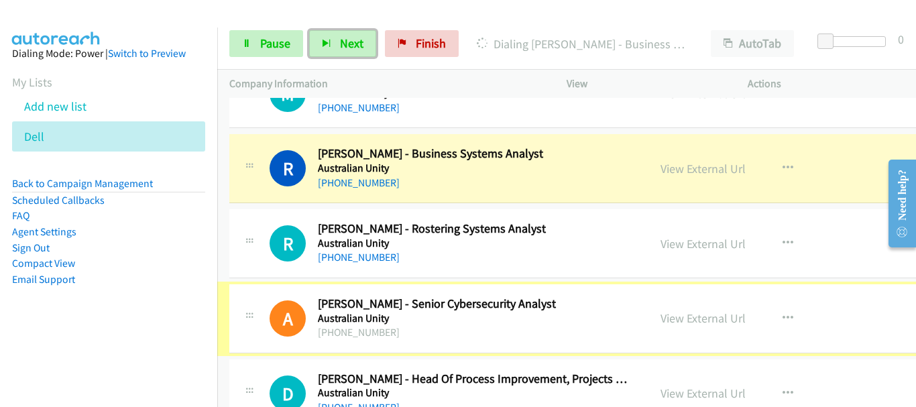
click at [516, 172] on h5 "Australian Unity" at bounding box center [476, 168] width 316 height 13
click at [527, 245] on h5 "Australian Unity" at bounding box center [476, 243] width 316 height 13
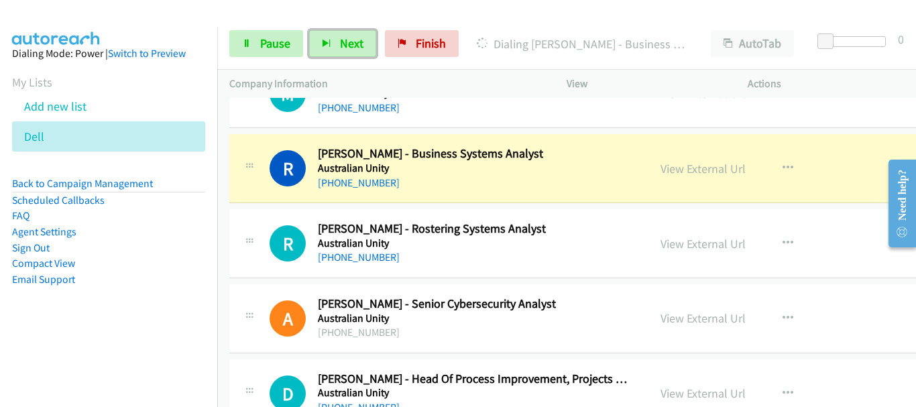
click at [528, 245] on h5 "Australian Unity" at bounding box center [476, 243] width 316 height 13
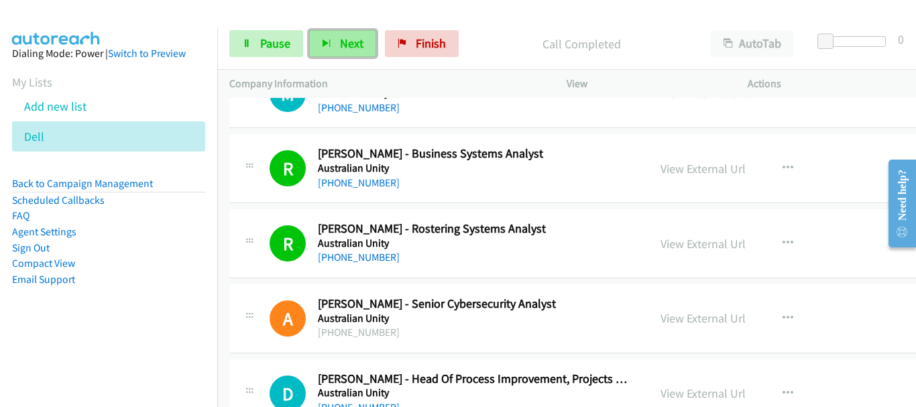
click at [359, 52] on button "Next" at bounding box center [342, 43] width 67 height 27
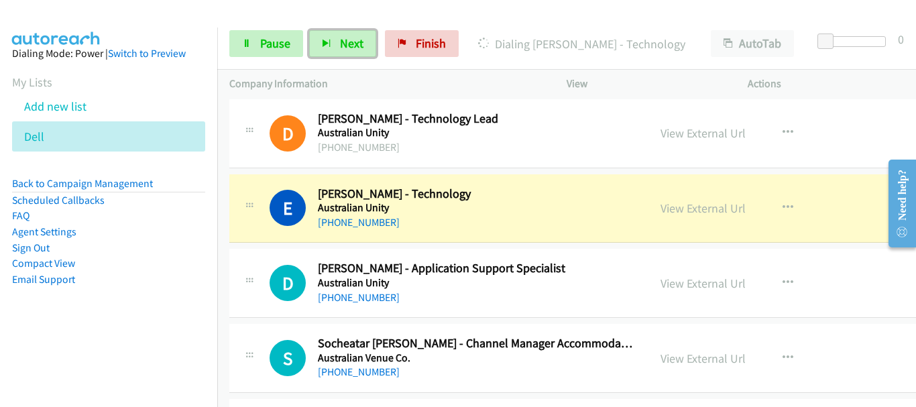
scroll to position [6034, 0]
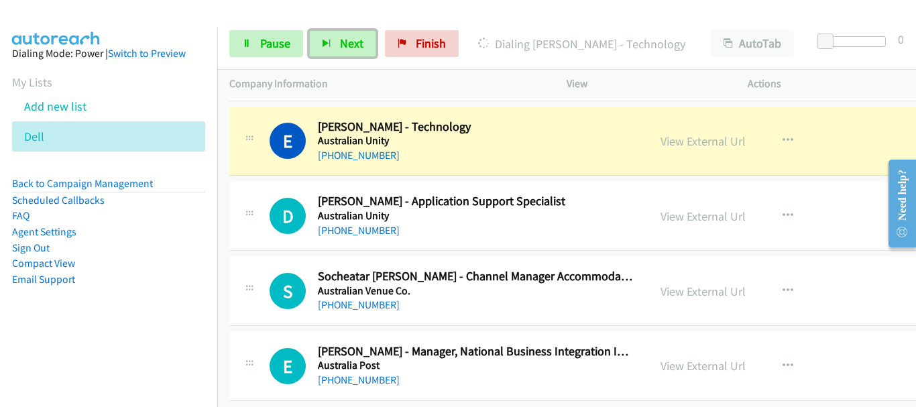
click at [580, 225] on div "[PHONE_NUMBER]" at bounding box center [476, 231] width 316 height 16
click at [531, 250] on div "D Callback Scheduled [PERSON_NAME] - Application Support Specialist Australian …" at bounding box center [624, 216] width 790 height 69
click at [533, 245] on div "D Callback Scheduled [PERSON_NAME] - Application Support Specialist Australian …" at bounding box center [624, 216] width 790 height 69
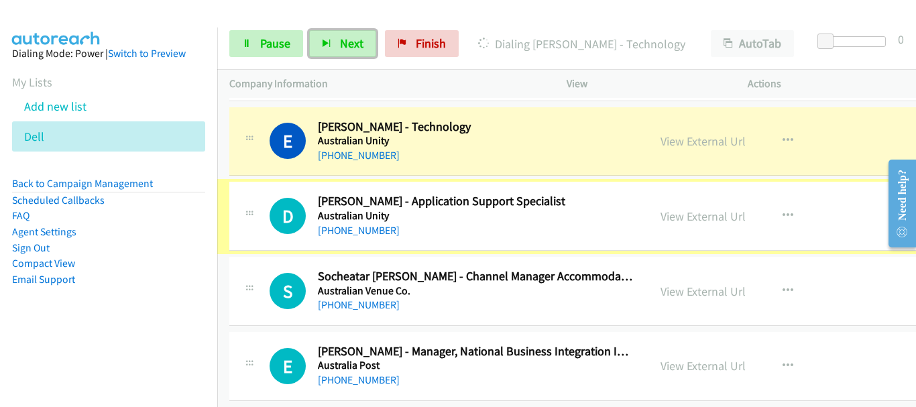
click at [532, 247] on div "D Callback Scheduled [PERSON_NAME] - Application Support Specialist Australian …" at bounding box center [624, 216] width 790 height 69
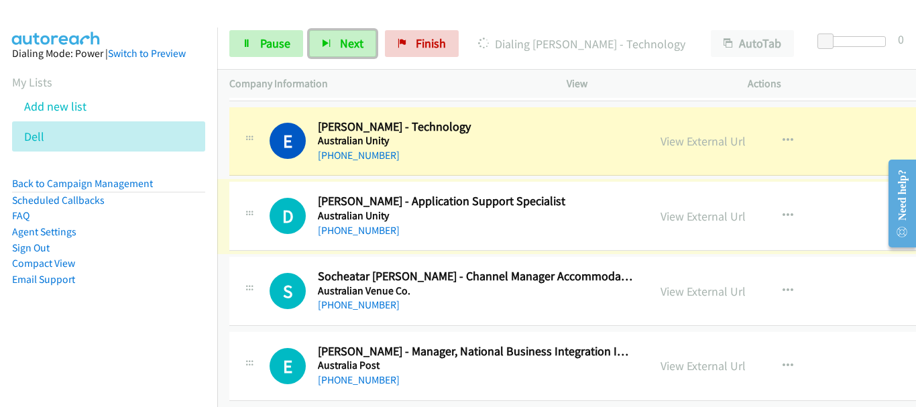
click at [542, 168] on div "E Callback Scheduled [PERSON_NAME] - Technology Australian Unity [GEOGRAPHIC_DA…" at bounding box center [624, 141] width 790 height 69
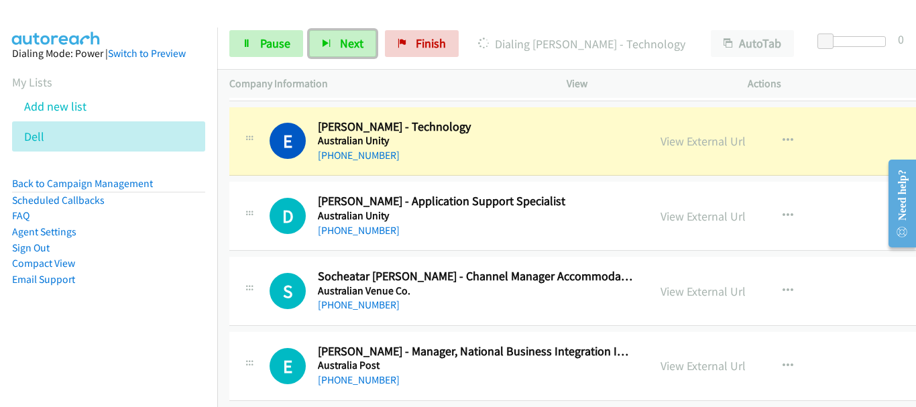
click at [538, 209] on h5 "Australian Unity" at bounding box center [476, 215] width 316 height 13
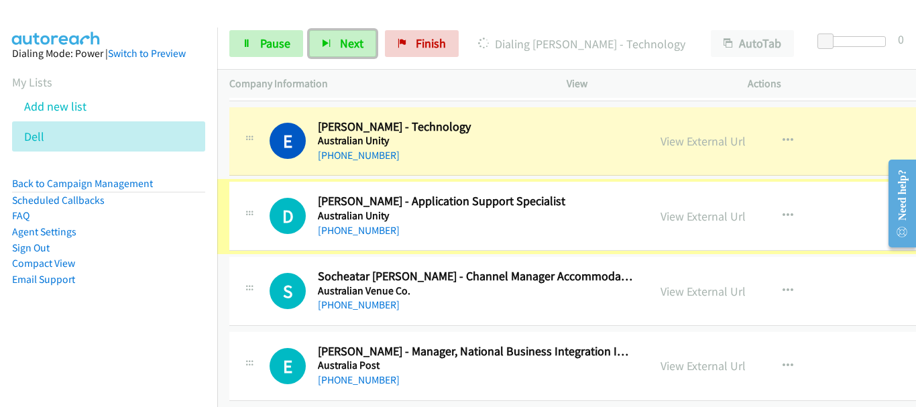
click at [566, 161] on div "[PHONE_NUMBER]" at bounding box center [476, 155] width 316 height 16
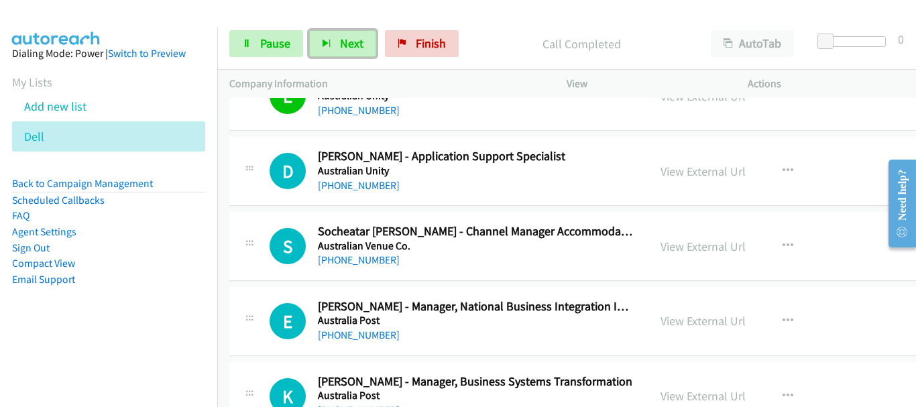
scroll to position [6101, 0]
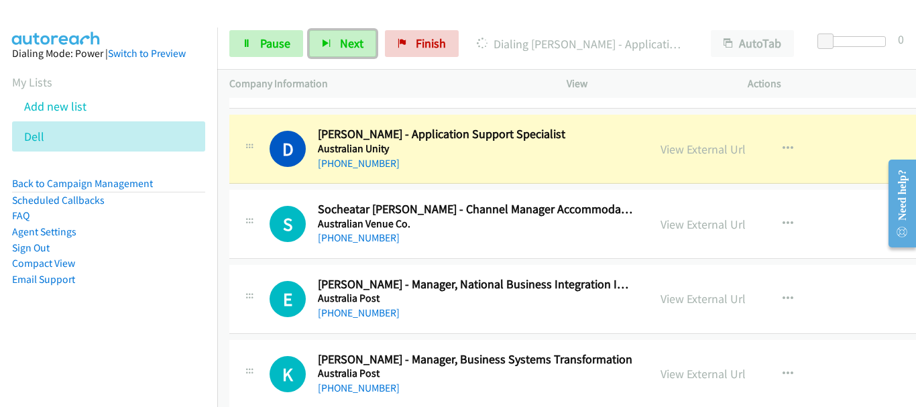
click at [512, 220] on h5 "Australian Venue Co." at bounding box center [476, 223] width 316 height 13
click at [467, 286] on h2 "[PERSON_NAME] - Manager, National Business Integration International Postal Sys…" at bounding box center [476, 284] width 316 height 15
click at [496, 251] on div "S Callback Scheduled Socheatar [PERSON_NAME] - Channel Manager Accommodation Sy…" at bounding box center [624, 224] width 790 height 69
click at [632, 160] on div "D Callback Scheduled [PERSON_NAME] - Application Support Specialist Australian …" at bounding box center [438, 149] width 419 height 44
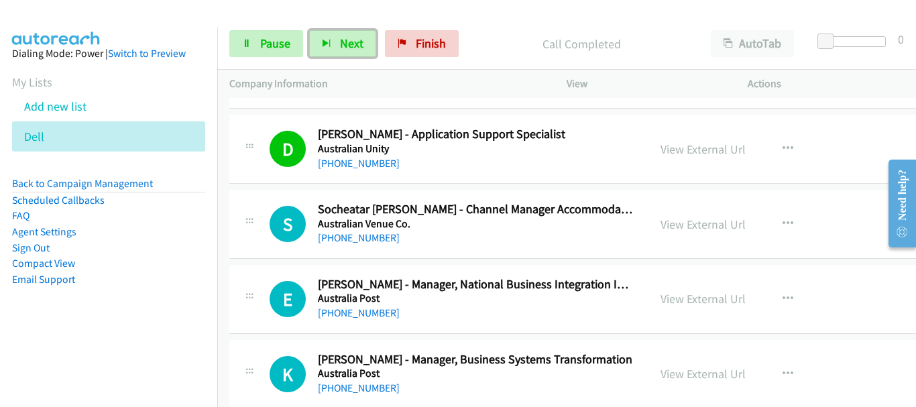
scroll to position [6168, 0]
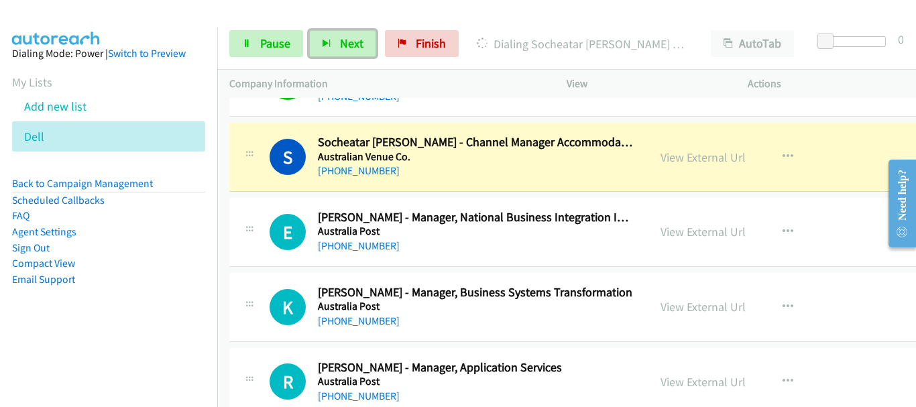
click at [573, 229] on h5 "Australia Post" at bounding box center [476, 231] width 316 height 13
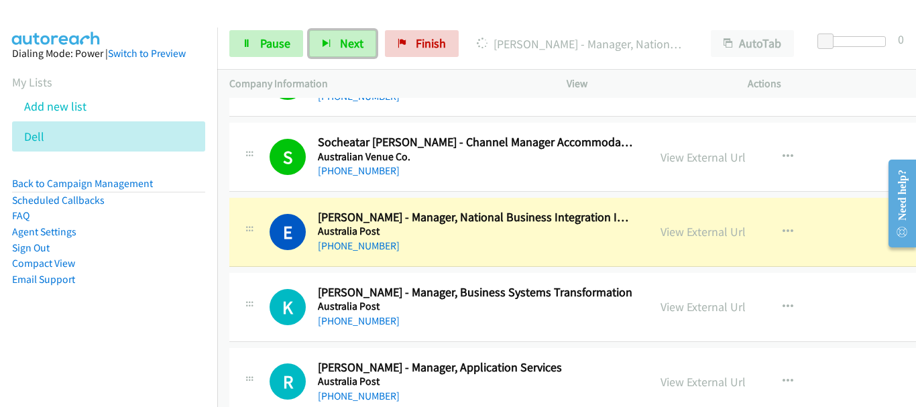
click at [549, 290] on h2 "[PERSON_NAME] - Manager, Business Systems Transformation" at bounding box center [476, 292] width 316 height 15
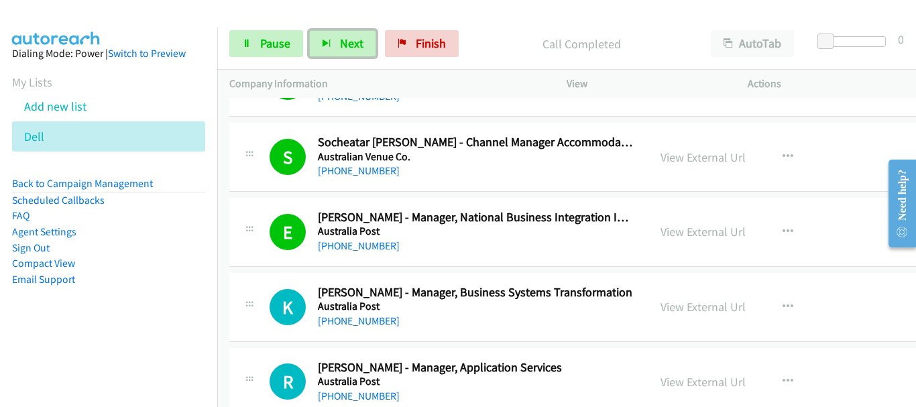
scroll to position [6235, 0]
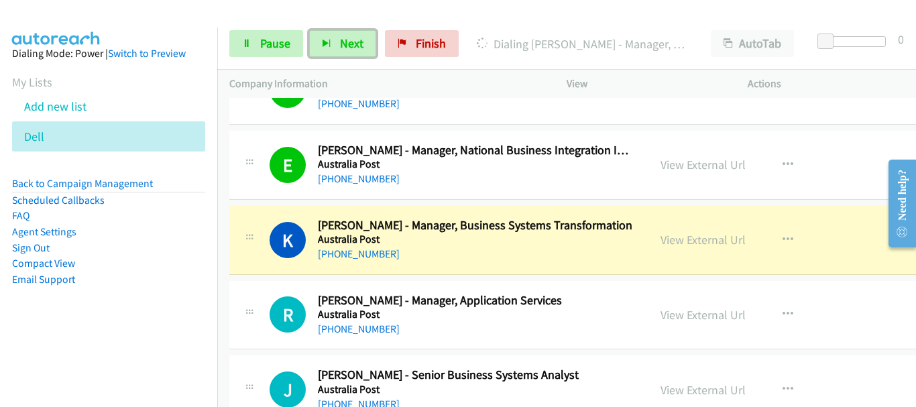
click at [527, 312] on h5 "Australia Post" at bounding box center [476, 314] width 316 height 13
click at [526, 312] on h5 "Australia Post" at bounding box center [476, 314] width 316 height 13
click at [476, 326] on div "[PHONE_NUMBER]" at bounding box center [476, 329] width 316 height 16
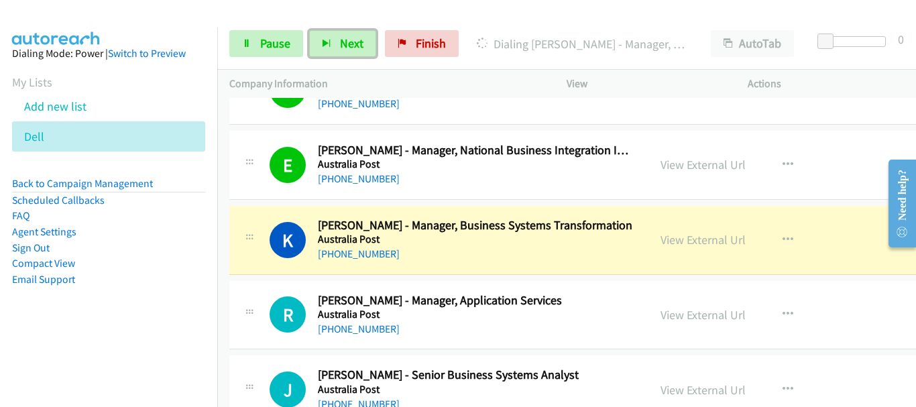
click at [471, 269] on div "K Callback Scheduled [PERSON_NAME] - Manager, Business Systems Transformation […" at bounding box center [624, 240] width 790 height 69
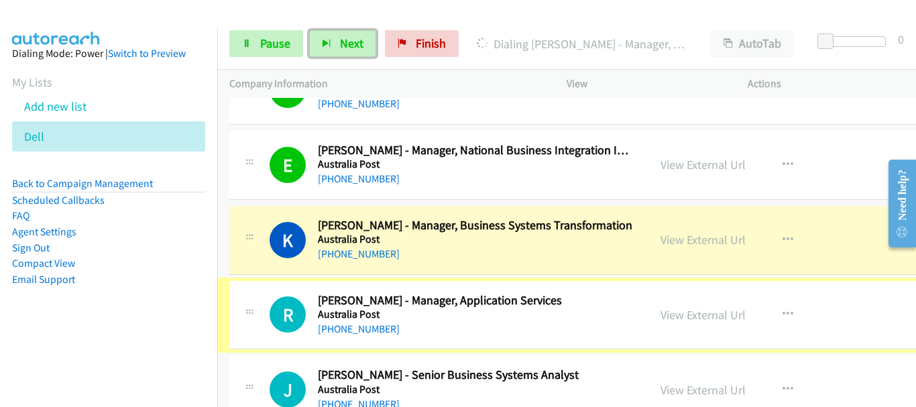
click at [472, 263] on div "K Callback Scheduled [PERSON_NAME] - Manager, Business Systems Transformation […" at bounding box center [624, 240] width 790 height 69
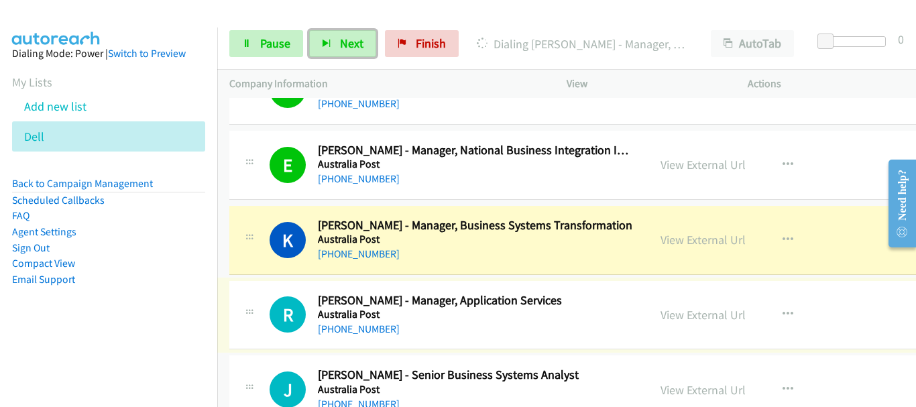
click at [483, 324] on div "[PHONE_NUMBER]" at bounding box center [476, 329] width 316 height 16
click at [473, 251] on div "[PHONE_NUMBER]" at bounding box center [476, 254] width 316 height 16
click at [475, 306] on h2 "[PERSON_NAME] - Manager, Application Services" at bounding box center [476, 300] width 316 height 15
click at [475, 303] on h2 "[PERSON_NAME] - Manager, Application Services" at bounding box center [476, 300] width 316 height 15
click at [475, 293] on h2 "[PERSON_NAME] - Manager, Application Services" at bounding box center [476, 300] width 316 height 15
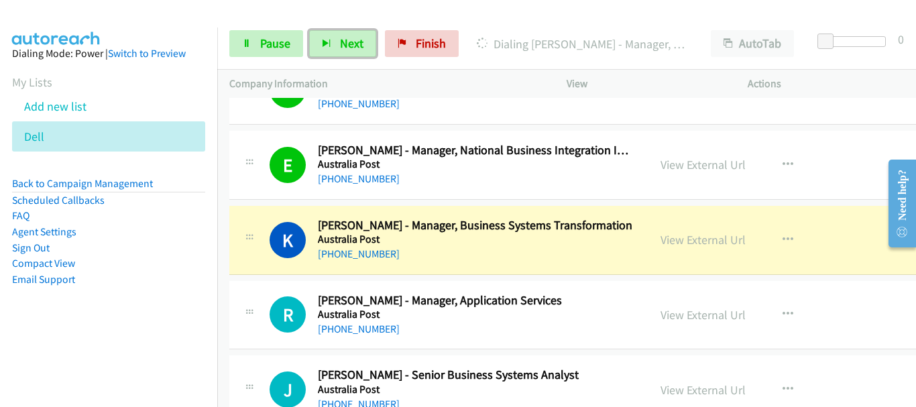
click at [475, 291] on div "R Callback Scheduled [PERSON_NAME] - Manager, Application Services [GEOGRAPHIC_…" at bounding box center [624, 315] width 790 height 69
click at [474, 285] on div "R Callback Scheduled [PERSON_NAME] - Manager, Application Services [GEOGRAPHIC_…" at bounding box center [624, 315] width 790 height 69
click at [475, 280] on td "R Callback Scheduled [PERSON_NAME] - Manager, Application Services [GEOGRAPHIC_…" at bounding box center [624, 315] width 814 height 75
drag, startPoint x: 676, startPoint y: 236, endPoint x: 270, endPoint y: 0, distance: 469.8
click at [701, 239] on link "View External Url" at bounding box center [702, 239] width 85 height 15
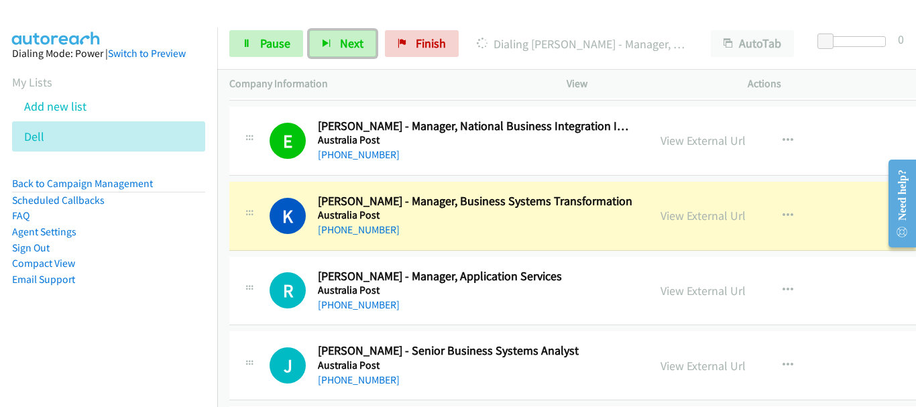
scroll to position [6302, 0]
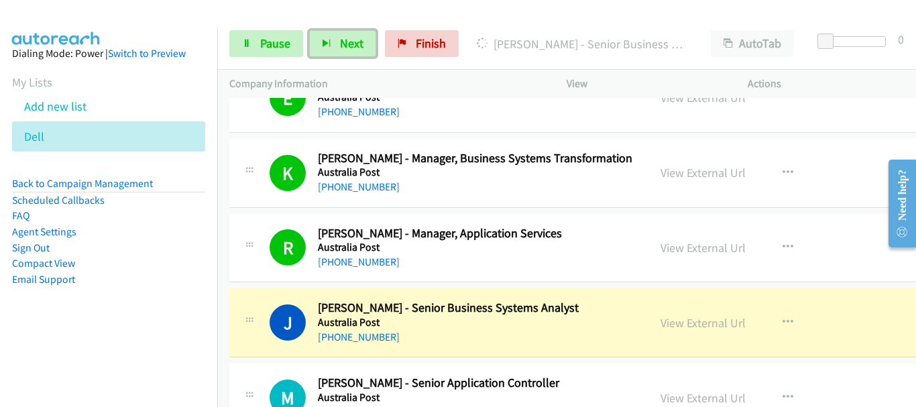
click at [515, 284] on td "R Callback Scheduled [PERSON_NAME] - Manager, Application Services [GEOGRAPHIC_…" at bounding box center [624, 248] width 814 height 75
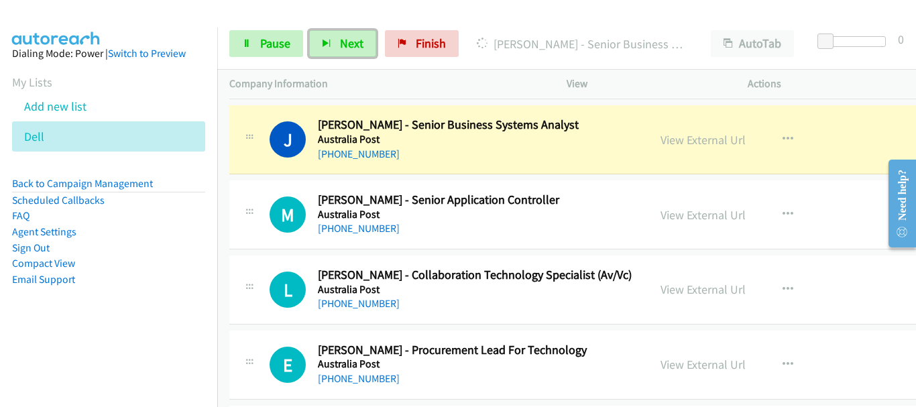
scroll to position [6503, 0]
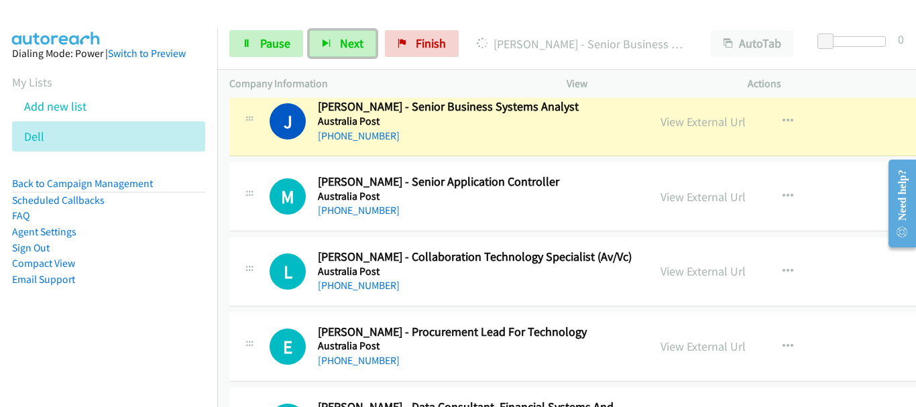
click at [501, 208] on div "[PHONE_NUMBER]" at bounding box center [476, 210] width 316 height 16
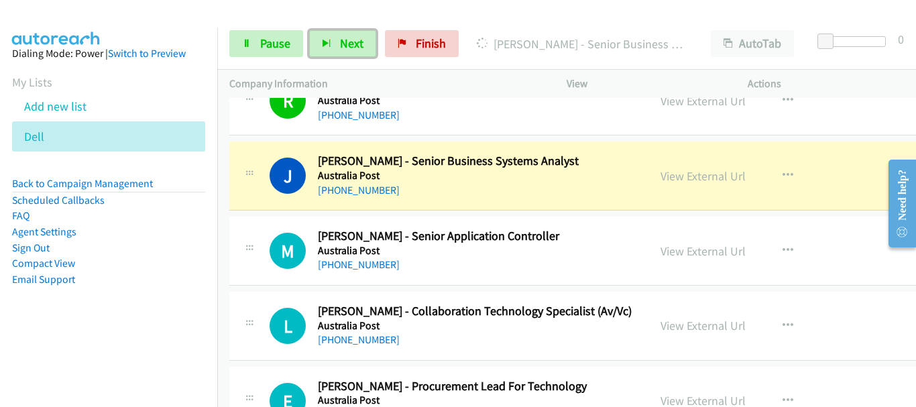
scroll to position [6436, 0]
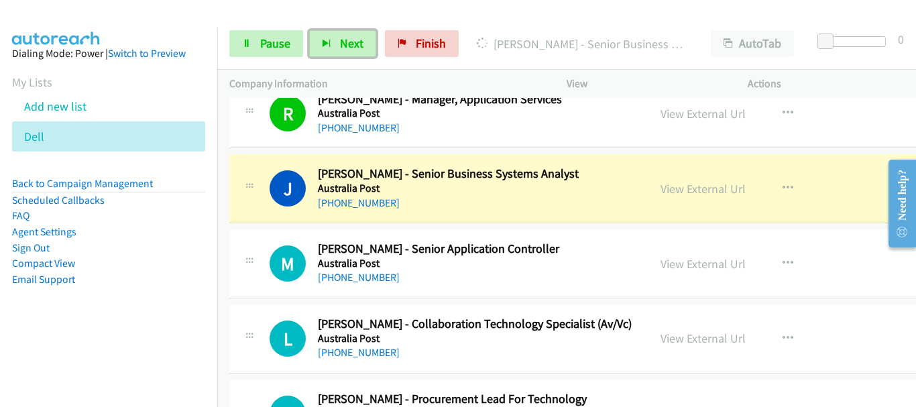
click at [481, 263] on h5 "Australia Post" at bounding box center [476, 263] width 316 height 13
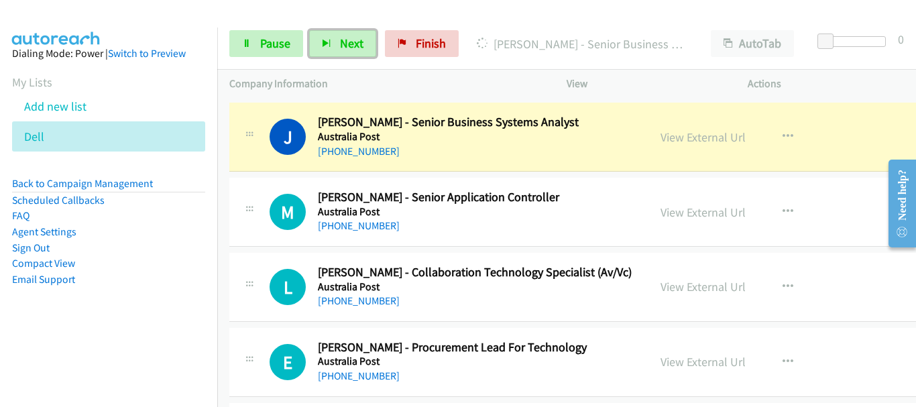
scroll to position [6503, 0]
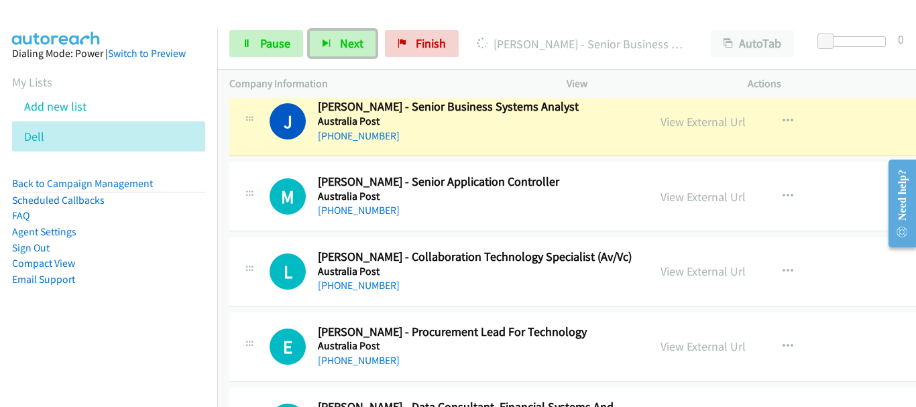
click at [481, 263] on h2 "[PERSON_NAME] - Collaboration Technology Specialist (Av/Vc)" at bounding box center [476, 256] width 316 height 15
click at [487, 243] on div "L Callback Scheduled [PERSON_NAME] - Collaboration Technology Specialist (Av/Vc…" at bounding box center [624, 271] width 790 height 69
click at [488, 231] on td "M Callback Scheduled [PERSON_NAME] - Senior Application Controller [GEOGRAPHIC_…" at bounding box center [624, 197] width 814 height 75
click at [507, 237] on div "L Callback Scheduled [PERSON_NAME] - Collaboration Technology Specialist (Av/Vc…" at bounding box center [624, 271] width 790 height 69
click at [506, 229] on div "M Callback Scheduled [PERSON_NAME] - Senior Application Controller [GEOGRAPHIC_…" at bounding box center [624, 196] width 790 height 69
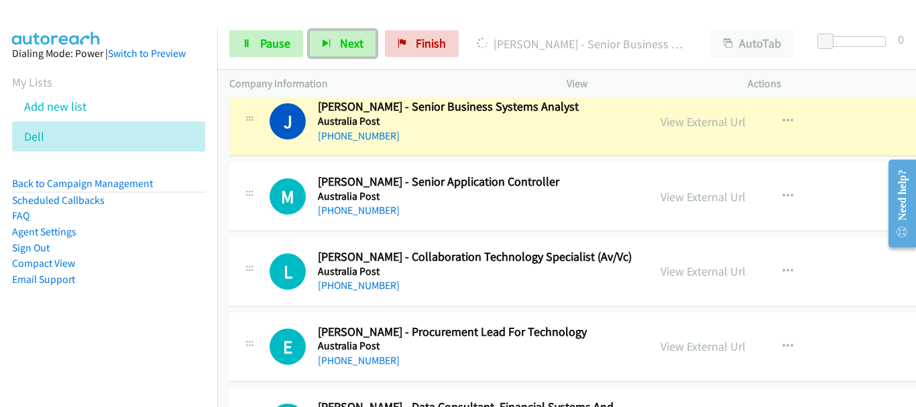
click at [506, 229] on div "M Callback Scheduled [PERSON_NAME] - Senior Application Controller [GEOGRAPHIC_…" at bounding box center [624, 196] width 790 height 69
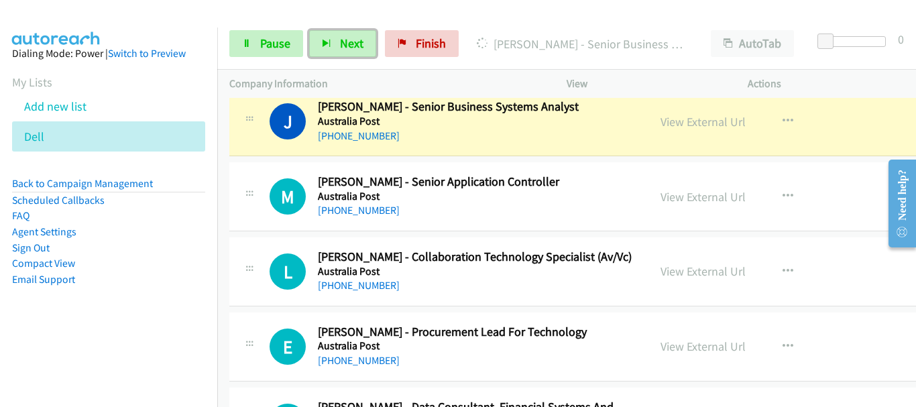
click at [506, 229] on div "M Callback Scheduled [PERSON_NAME] - Senior Application Controller [GEOGRAPHIC_…" at bounding box center [624, 196] width 790 height 69
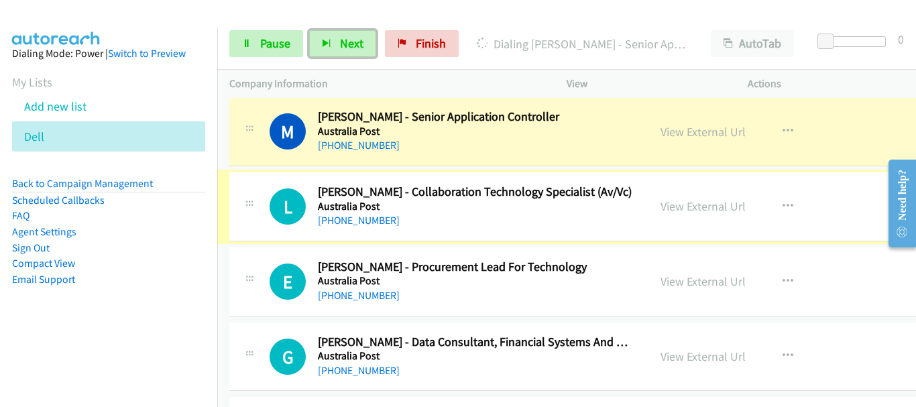
scroll to position [6570, 0]
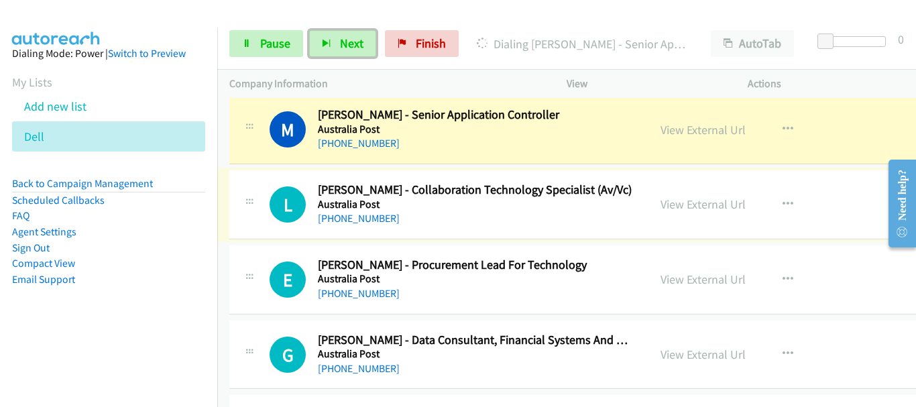
click at [503, 212] on div "[PHONE_NUMBER]" at bounding box center [476, 219] width 316 height 16
click at [524, 230] on div "L Callback Scheduled [PERSON_NAME] - Collaboration Technology Specialist (Av/Vc…" at bounding box center [624, 204] width 790 height 69
click at [523, 217] on div "[PHONE_NUMBER]" at bounding box center [476, 219] width 316 height 16
click at [268, 50] on span "Pause" at bounding box center [275, 43] width 30 height 15
click at [430, 223] on div "[PHONE_NUMBER]" at bounding box center [476, 219] width 316 height 16
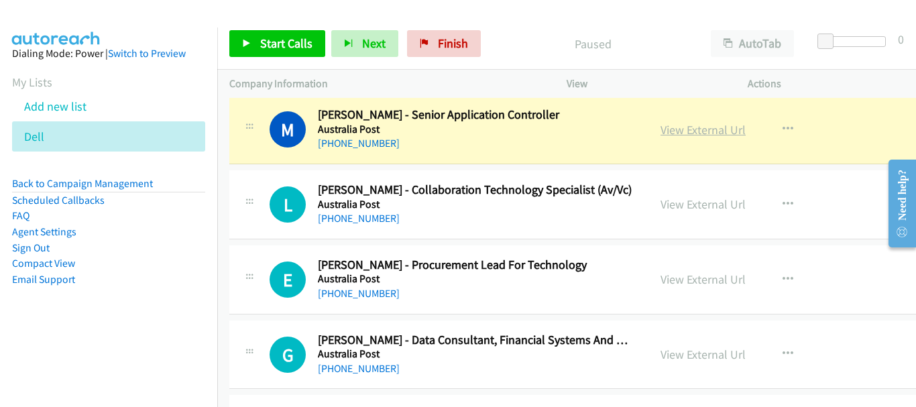
click at [673, 131] on link "View External Url" at bounding box center [702, 129] width 85 height 15
